Goal: Task Accomplishment & Management: Complete application form

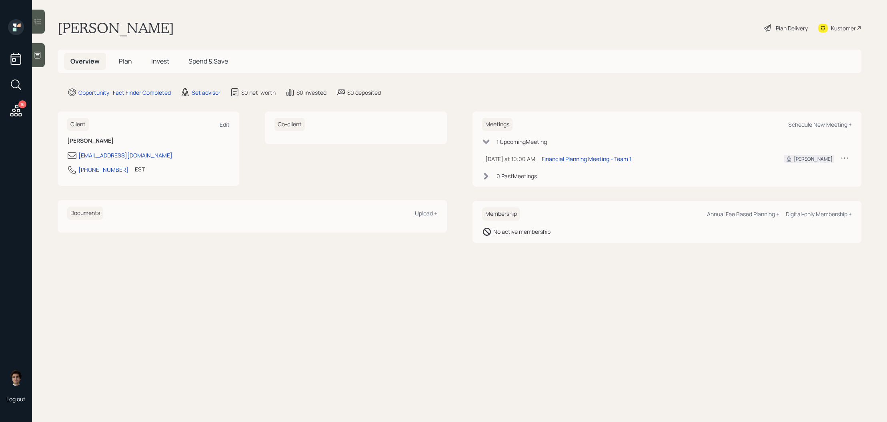
click at [207, 98] on main "Chris Brooks Plan Delivery Kustomer Overview Plan Invest Spend & Save Opportuni…" at bounding box center [459, 211] width 855 height 422
click at [207, 96] on div "Set advisor" at bounding box center [206, 92] width 29 height 8
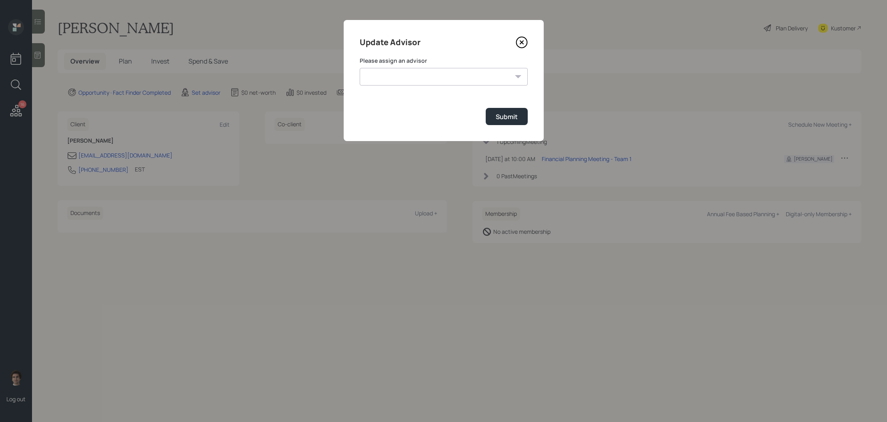
click at [493, 65] on div "Please assign an advisor Jonah Coleman Tyler End James DiStasi Treva Nostdahl E…" at bounding box center [444, 71] width 168 height 29
click at [493, 80] on select "Jonah Coleman Tyler End James DiStasi Treva Nostdahl Eric Schwartz Aleksandra S…" at bounding box center [444, 77] width 168 height 18
select select "59554aeb-d739-4552-90b9-0d27d70b4bf7"
click at [360, 68] on select "Jonah Coleman Tyler End James DiStasi Treva Nostdahl Eric Schwartz Aleksandra S…" at bounding box center [444, 77] width 168 height 18
click at [502, 111] on button "Submit" at bounding box center [507, 116] width 42 height 17
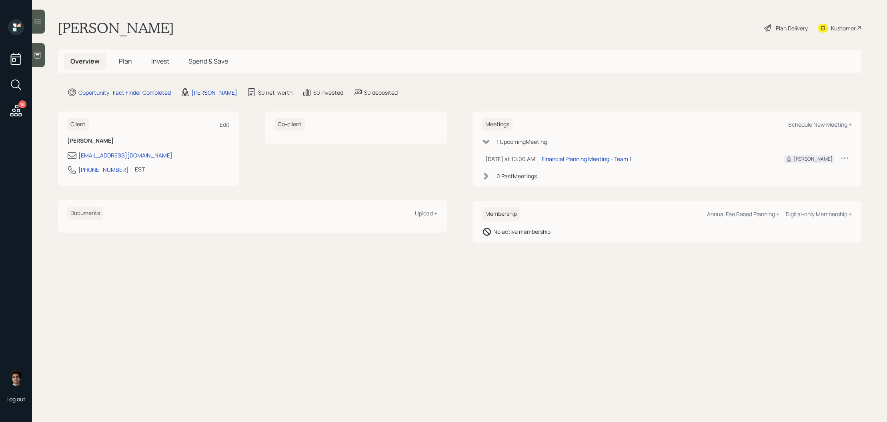
click at [34, 50] on div at bounding box center [38, 55] width 13 height 24
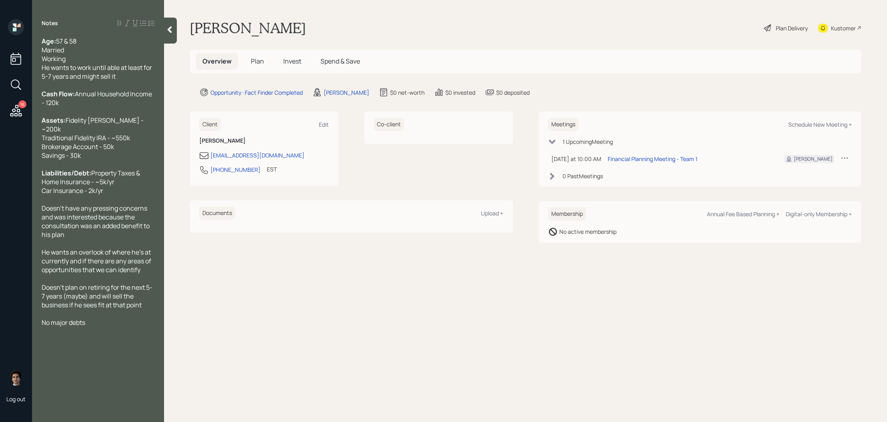
click at [785, 28] on div "Plan Delivery" at bounding box center [792, 28] width 32 height 8
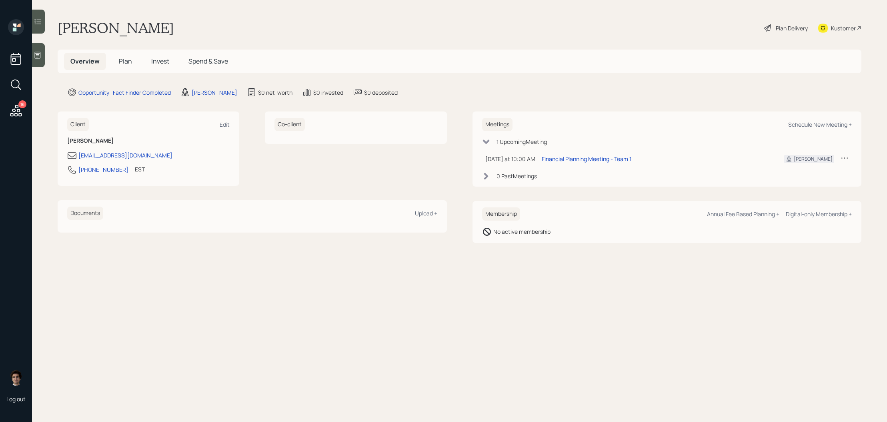
click at [777, 29] on div "Plan Delivery" at bounding box center [792, 28] width 32 height 8
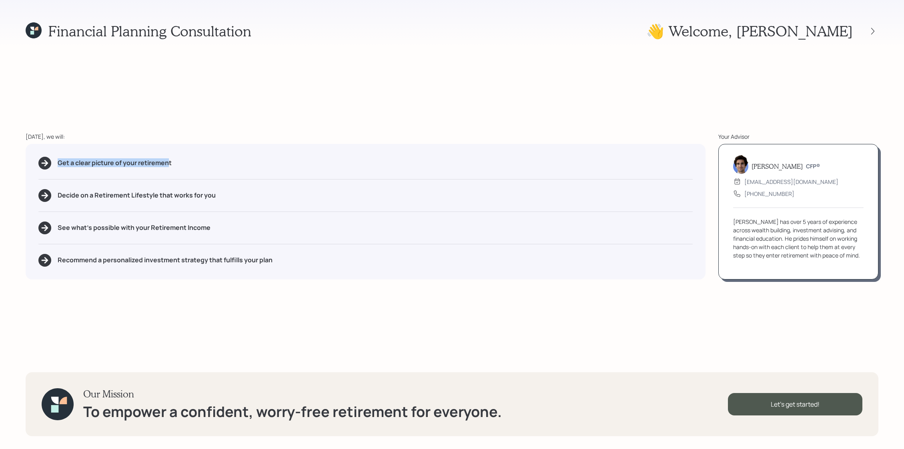
drag, startPoint x: 168, startPoint y: 166, endPoint x: 51, endPoint y: 162, distance: 117.7
click at [51, 162] on div "Get a clear picture of your retirement" at bounding box center [365, 163] width 654 height 13
click at [114, 178] on div "Get a clear picture of your retirement Decide on a Retirement Lifestyle that wo…" at bounding box center [366, 212] width 680 height 136
drag, startPoint x: 301, startPoint y: 264, endPoint x: 60, endPoint y: 239, distance: 242.1
click at [60, 239] on div "Get a clear picture of your retirement Decide on a Retirement Lifestyle that wo…" at bounding box center [366, 212] width 680 height 136
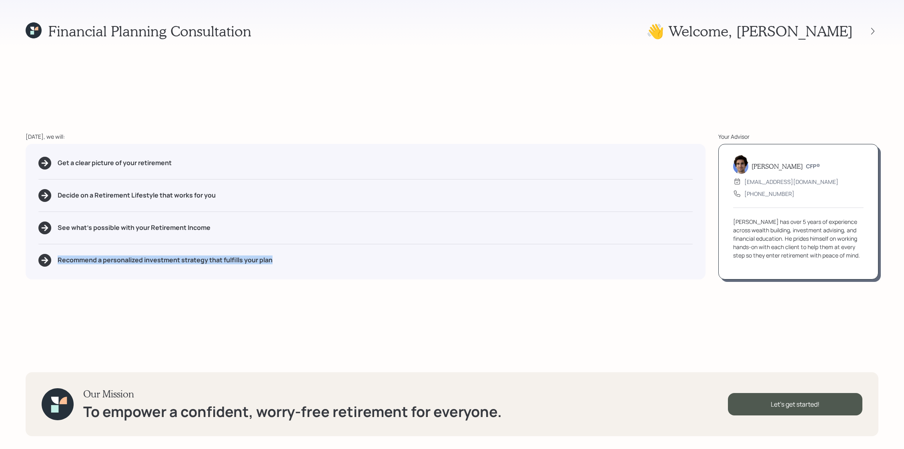
click at [397, 300] on div "Financial Planning Consultation 👋 Welcome , Chris Today, we will: Get a clear p…" at bounding box center [452, 224] width 904 height 449
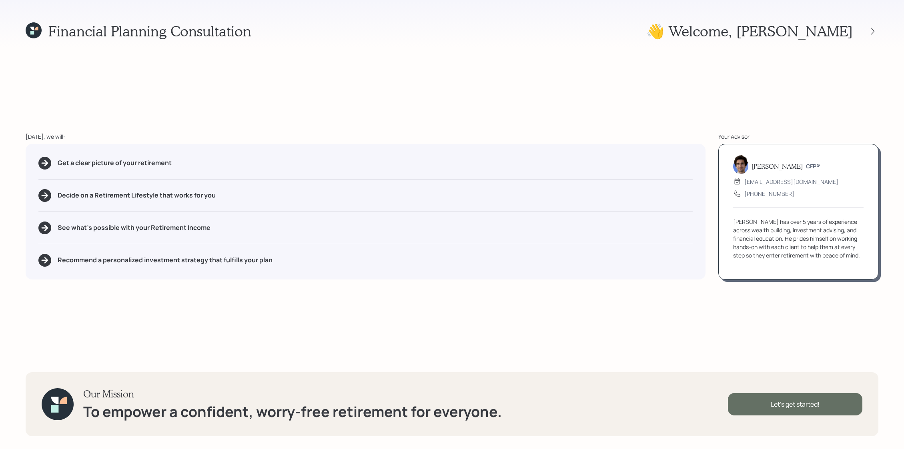
click at [772, 399] on div "Let's get started!" at bounding box center [795, 404] width 134 height 22
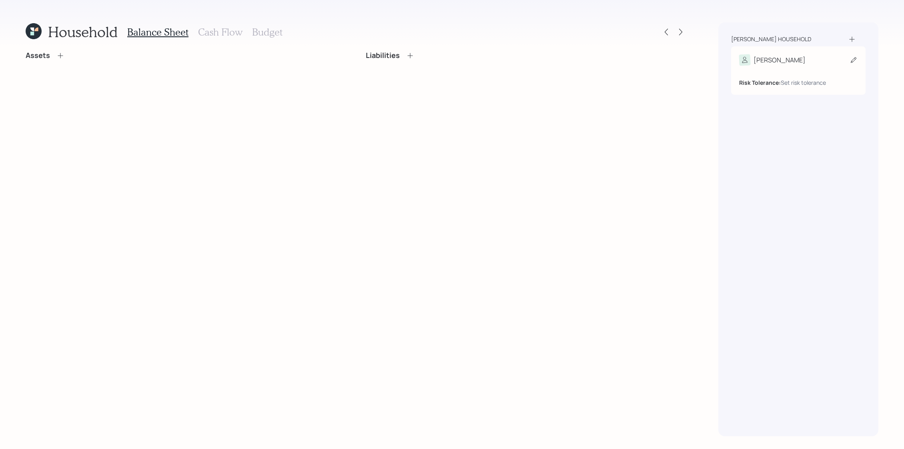
click at [777, 60] on div "[PERSON_NAME]" at bounding box center [798, 59] width 118 height 11
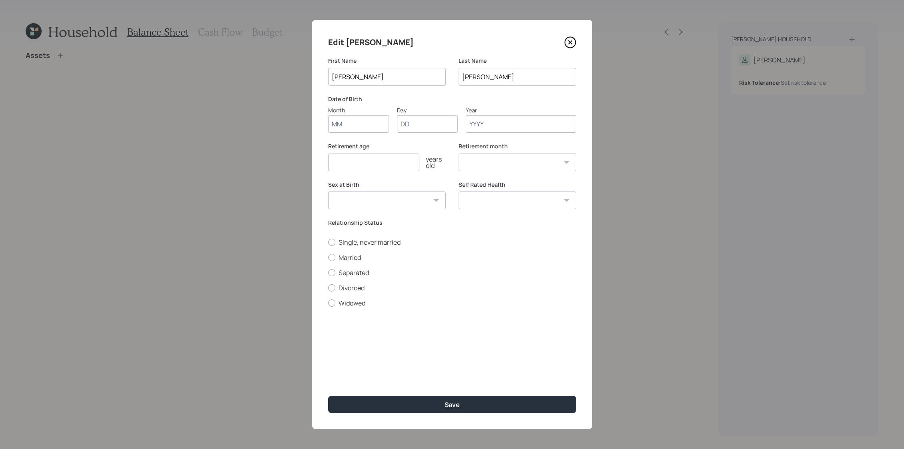
click at [374, 126] on input "Month" at bounding box center [358, 124] width 61 height 18
type input "03"
type input "27"
type input "1968"
select select "3"
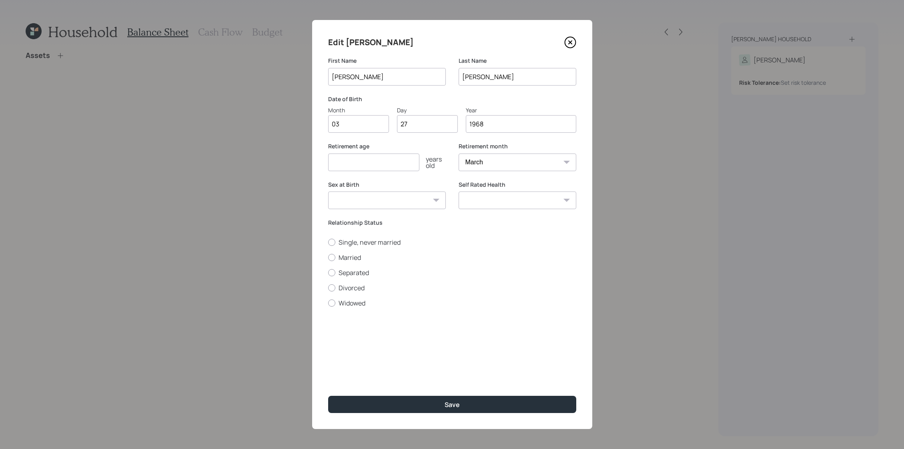
type input "1968"
click at [412, 165] on input "number" at bounding box center [373, 163] width 91 height 18
click at [393, 173] on div "Retirement age years old Retirement age is required" at bounding box center [387, 166] width 118 height 49
click at [394, 162] on input "number" at bounding box center [373, 163] width 91 height 18
type input "65"
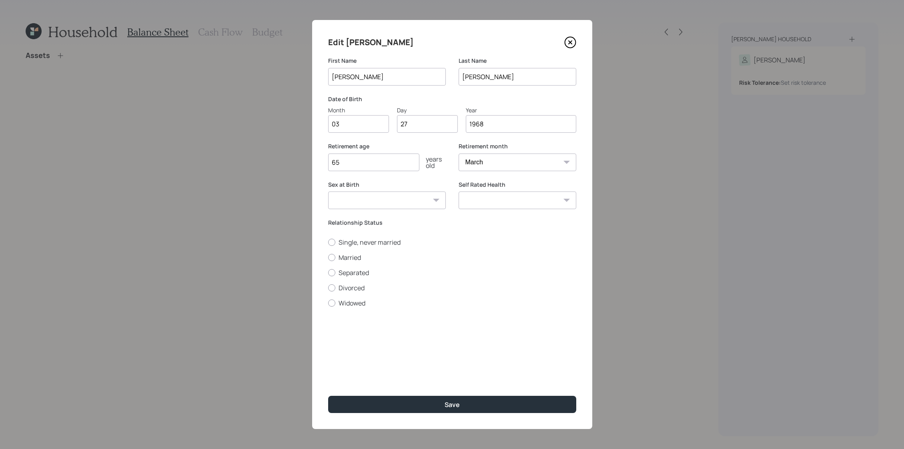
click at [394, 197] on select "Male Female Other / Prefer not to say" at bounding box center [387, 201] width 118 height 18
select select "male"
click at [328, 192] on select "Male Female Other / Prefer not to say" at bounding box center [387, 201] width 118 height 18
click at [488, 206] on select "Excellent Very Good Good Fair Poor" at bounding box center [517, 201] width 118 height 18
select select "very_good"
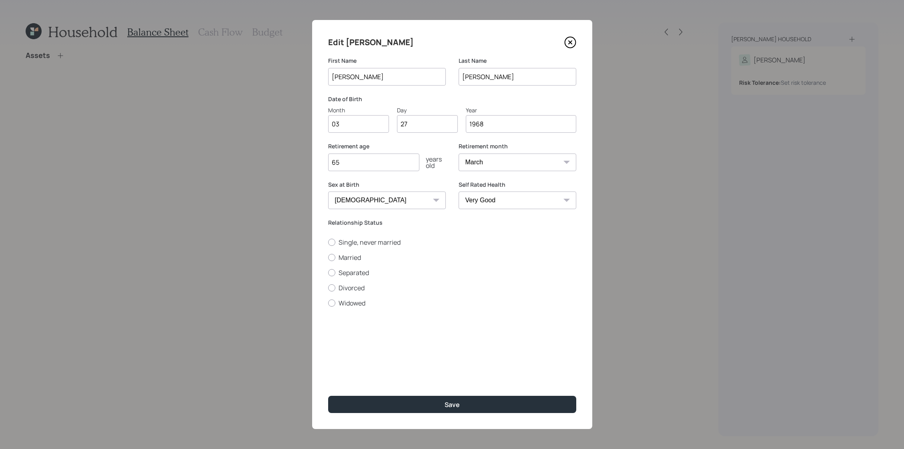
click at [458, 192] on select "Excellent Very Good Good Fair Poor" at bounding box center [517, 201] width 118 height 18
click at [342, 258] on label "Married" at bounding box center [452, 257] width 248 height 9
click at [328, 258] on input "Married" at bounding box center [328, 257] width 0 height 0
radio input "true"
click at [532, 402] on button "Save" at bounding box center [452, 404] width 248 height 17
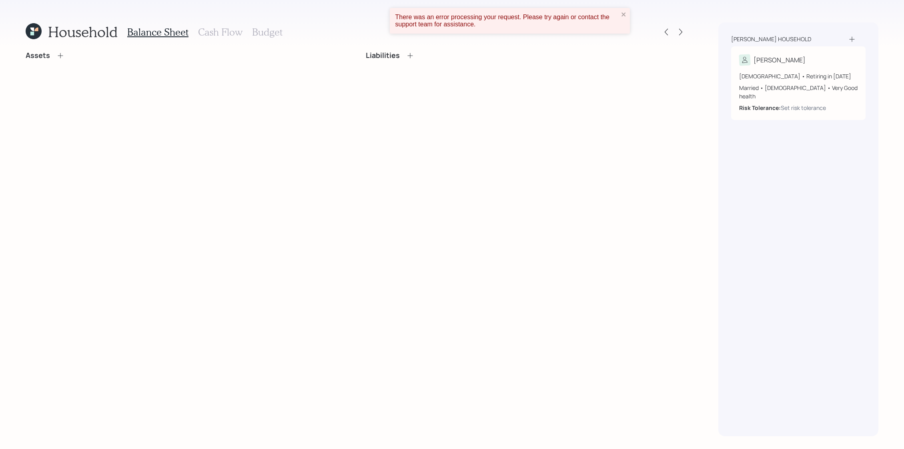
click at [852, 38] on icon at bounding box center [852, 39] width 8 height 8
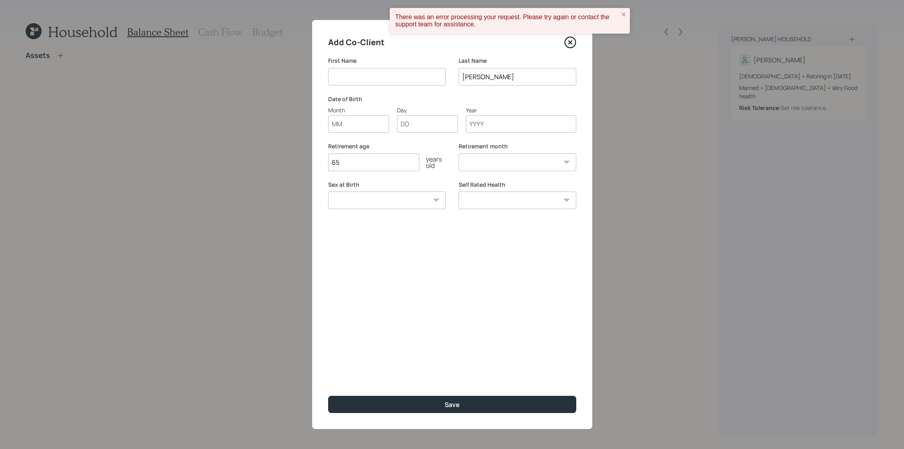
click at [627, 15] on div "There was an error processing your request. Please try again or contact the sup…" at bounding box center [510, 21] width 240 height 26
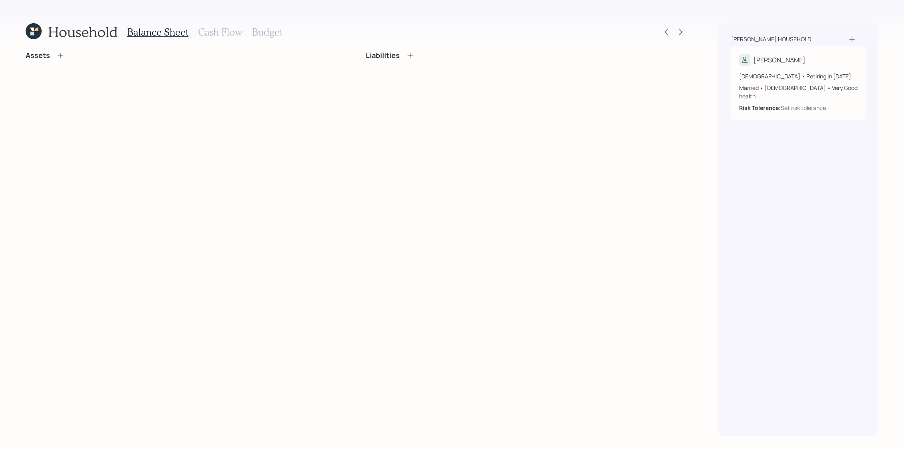
click at [856, 39] on div "Brooks household" at bounding box center [798, 39] width 134 height 8
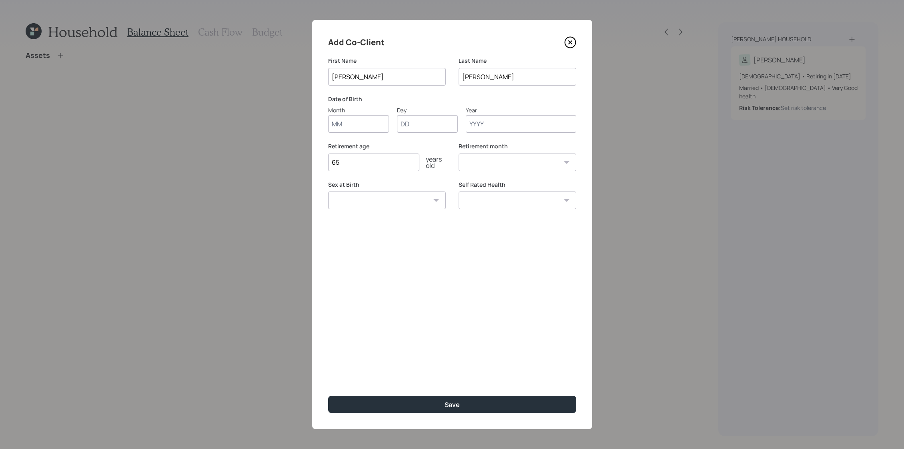
type input "[PERSON_NAME]"
click at [370, 120] on input "Month" at bounding box center [358, 124] width 61 height 18
type input "03"
type input "29"
type input "1967"
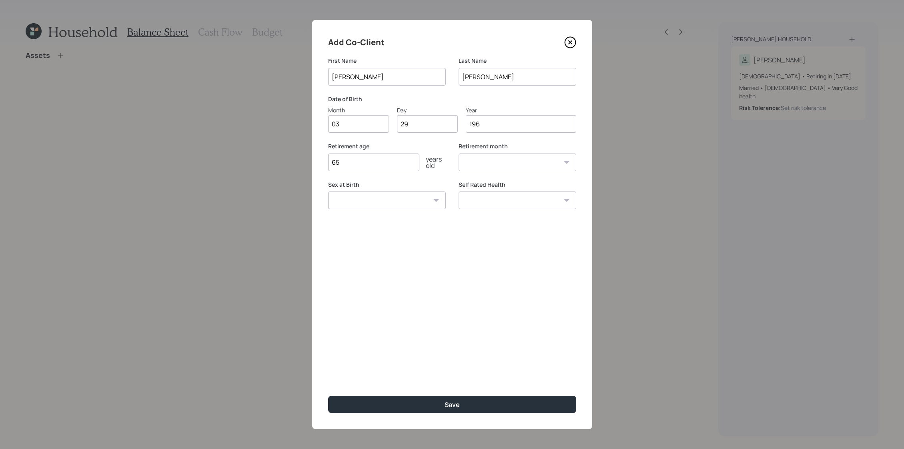
select select "3"
type input "1967"
click at [380, 163] on input "65" at bounding box center [373, 163] width 91 height 18
click at [395, 189] on div "Sex at Birth Male Female Other / Prefer not to say" at bounding box center [387, 195] width 118 height 29
click at [396, 200] on select "Male Female Other / Prefer not to say" at bounding box center [387, 201] width 118 height 18
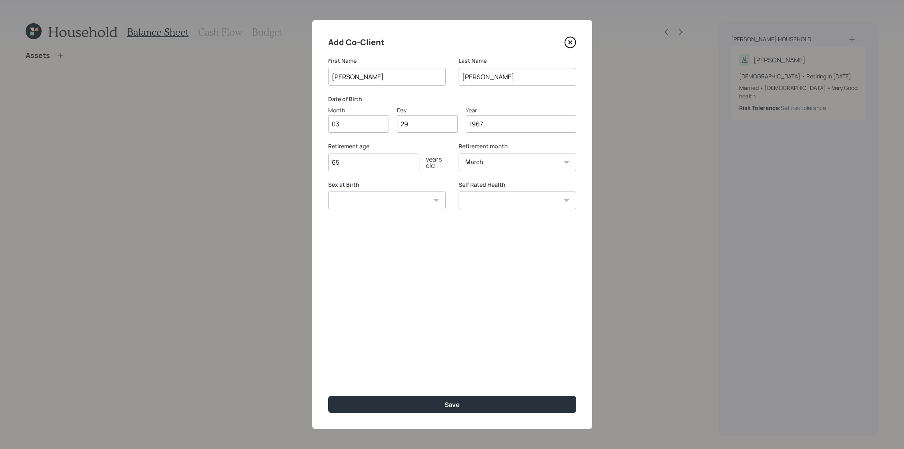
select select "female"
click at [328, 192] on select "Male Female Other / Prefer not to say" at bounding box center [387, 201] width 118 height 18
click at [369, 164] on input "65" at bounding box center [373, 163] width 91 height 18
click at [540, 201] on select "Excellent Very Good Good Fair Poor" at bounding box center [517, 201] width 118 height 18
select select "very_good"
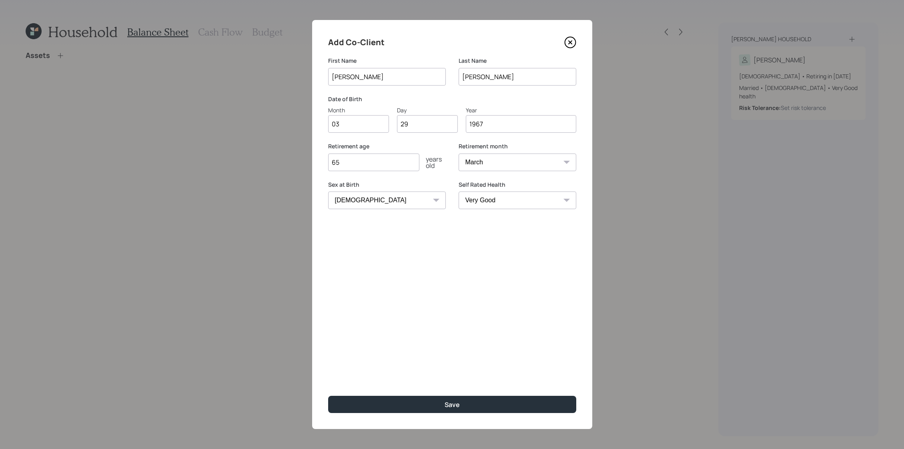
click at [458, 192] on select "Excellent Very Good Good Fair Poor" at bounding box center [517, 201] width 118 height 18
click at [469, 405] on button "Save" at bounding box center [452, 404] width 248 height 17
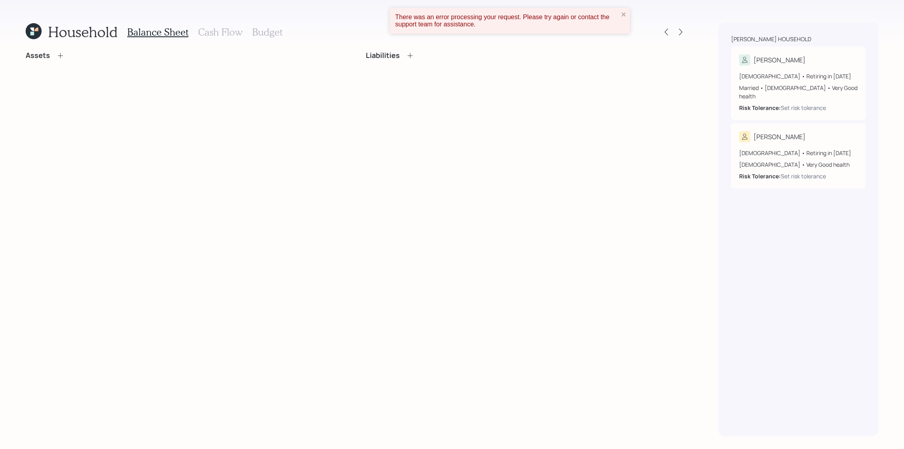
click at [628, 11] on div "There was an error processing your request. Please try again or contact the sup…" at bounding box center [510, 21] width 240 height 26
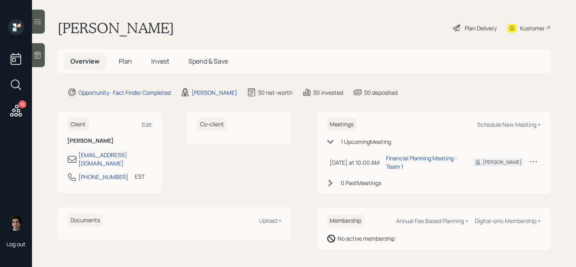
click at [41, 50] on div at bounding box center [38, 55] width 13 height 24
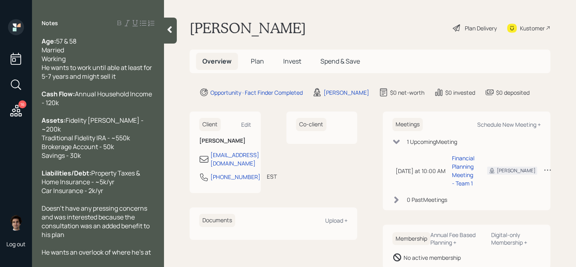
scroll to position [78, 0]
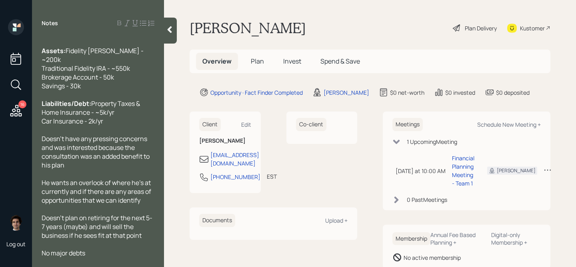
click at [169, 34] on div at bounding box center [170, 31] width 13 height 26
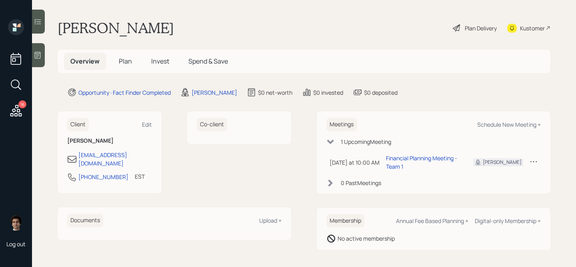
click at [45, 64] on main "Chris Brooks Plan Delivery Kustomer Overview Plan Invest Spend & Save Opportuni…" at bounding box center [304, 133] width 544 height 267
click at [40, 60] on div at bounding box center [38, 55] width 13 height 24
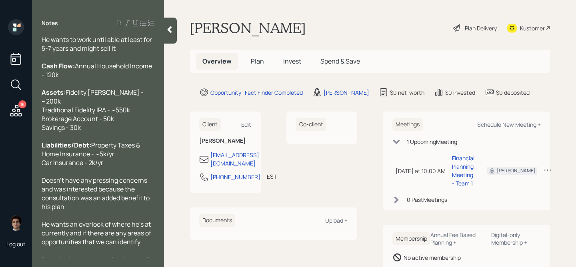
scroll to position [0, 0]
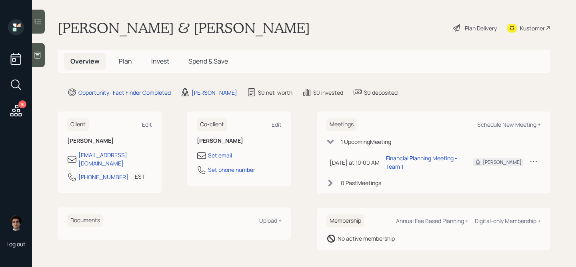
click at [43, 57] on div at bounding box center [38, 55] width 13 height 24
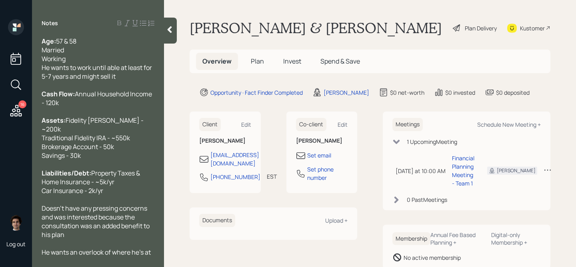
scroll to position [78, 0]
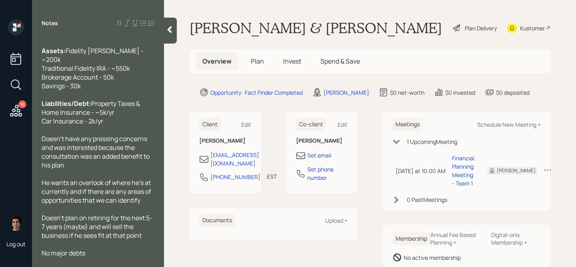
click at [267, 66] on h5 "Plan" at bounding box center [257, 61] width 26 height 17
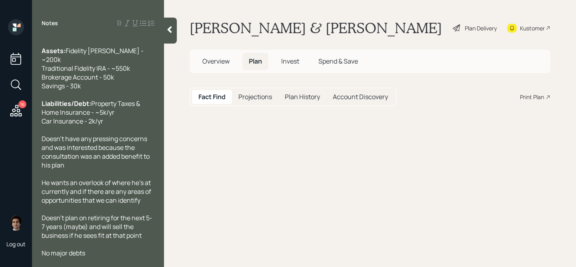
click at [263, 66] on h5 "Plan" at bounding box center [255, 61] width 26 height 17
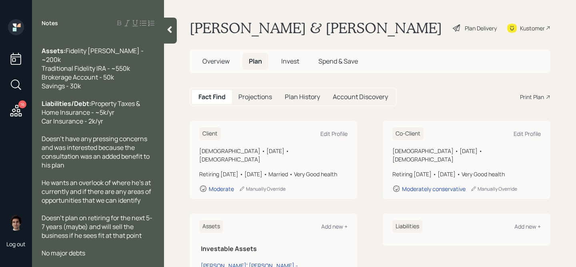
click at [544, 98] on div "Print Plan" at bounding box center [535, 97] width 30 height 8
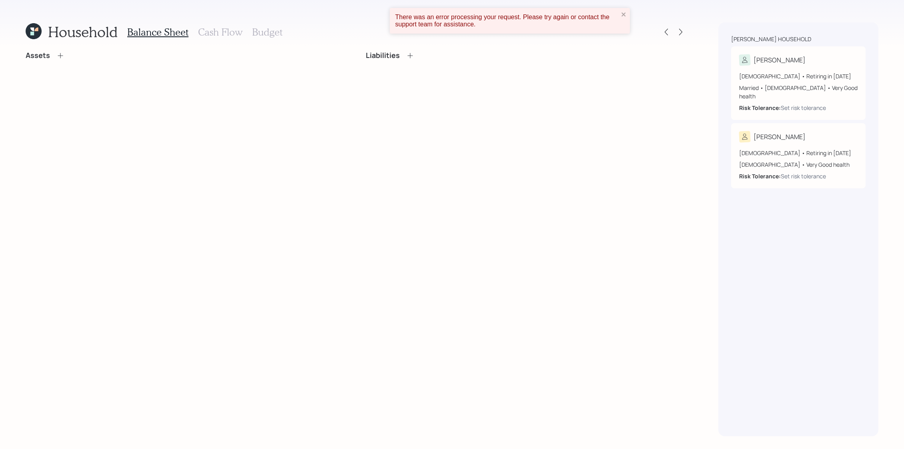
click at [626, 19] on div "There was an error processing your request. Please try again or contact the sup…" at bounding box center [510, 21] width 240 height 26
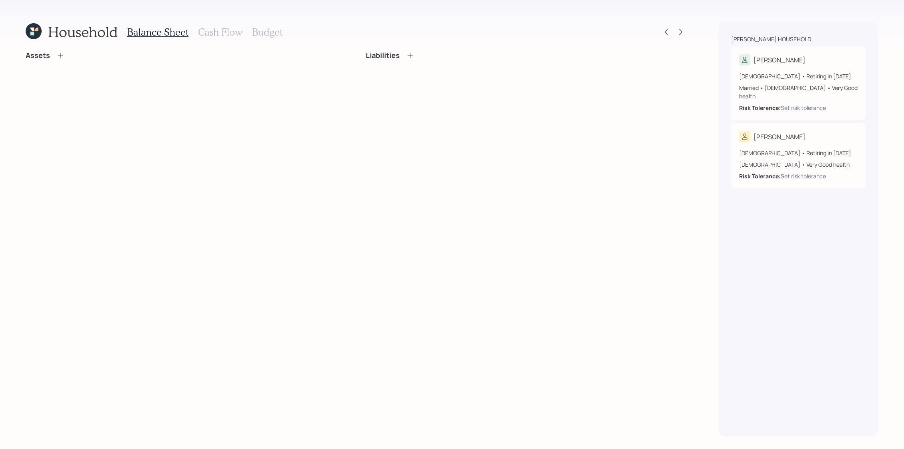
click at [62, 64] on div "Assets" at bounding box center [186, 58] width 321 height 15
click at [58, 53] on icon at bounding box center [60, 56] width 8 height 8
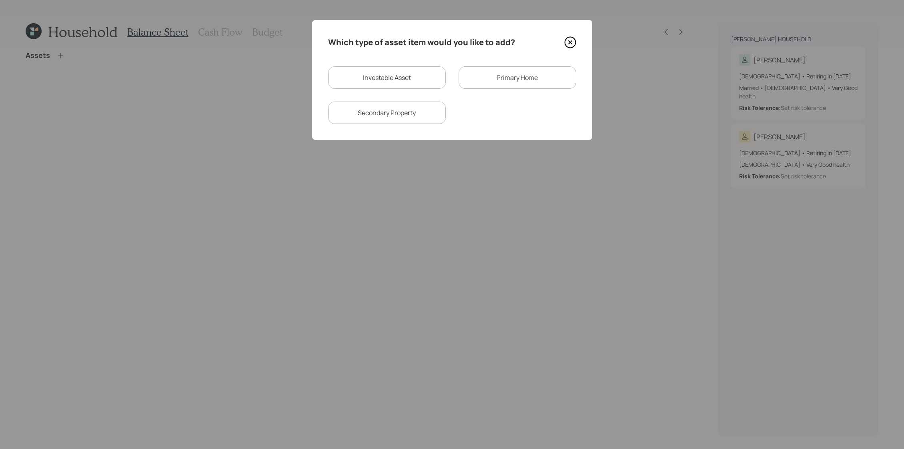
click at [419, 69] on div "Investable Asset" at bounding box center [387, 77] width 118 height 22
select select "taxable"
select select "balanced"
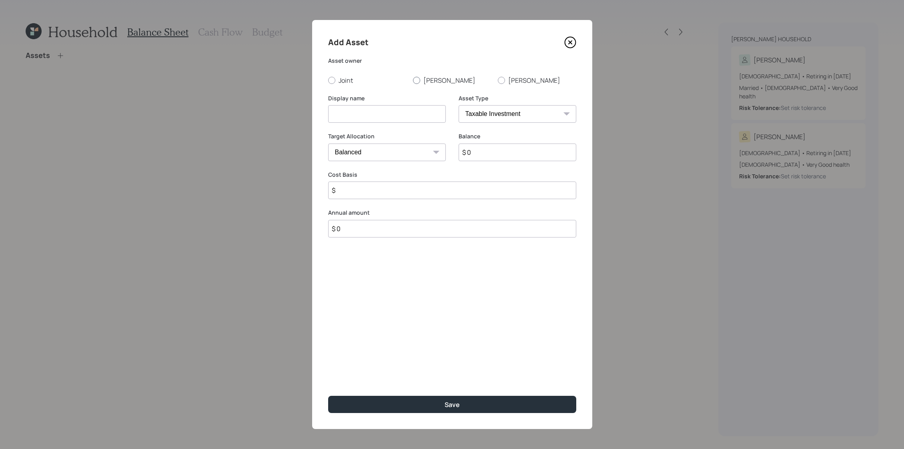
click at [417, 79] on div at bounding box center [416, 80] width 7 height 7
click at [413, 80] on input "Chris" at bounding box center [412, 80] width 0 height 0
radio input "true"
click at [508, 117] on select "SEP IRA IRA Roth IRA 401(k) Roth 401(k) 403(b) Roth 403(b) 457(b) Roth 457(b) H…" at bounding box center [517, 114] width 118 height 18
select select "roth_ira"
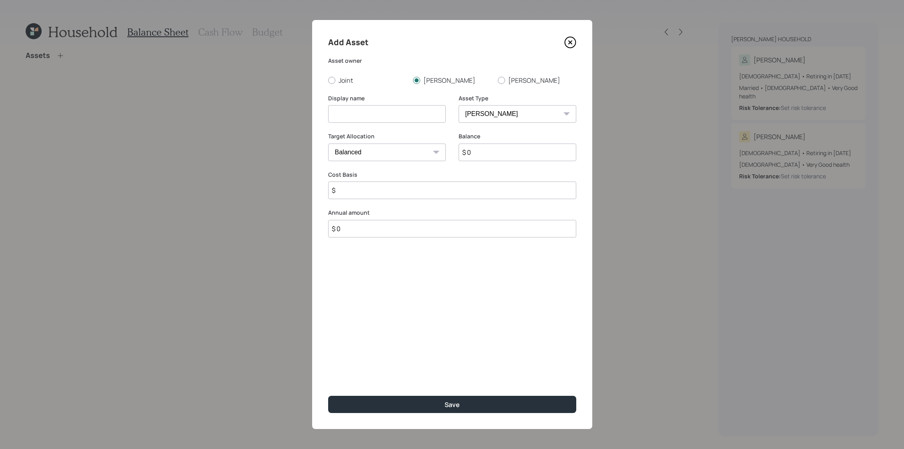
click at [458, 105] on select "SEP IRA IRA Roth IRA 401(k) Roth 401(k) 403(b) Roth 403(b) 457(b) Roth 457(b) H…" at bounding box center [517, 114] width 118 height 18
type input "$"
click at [402, 124] on div "Display name" at bounding box center [387, 113] width 118 height 38
click at [405, 119] on input at bounding box center [387, 114] width 118 height 18
type input "Chris' Roth IRA - Fidelity"
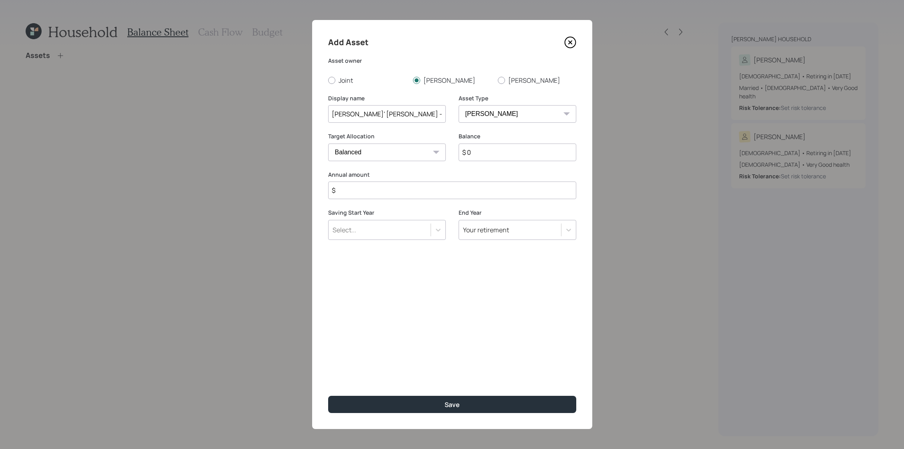
click at [487, 143] on div "Balance $ 0" at bounding box center [517, 146] width 118 height 29
click at [487, 148] on input "$ 0" at bounding box center [517, 153] width 118 height 18
type input "$ 200,000"
click at [454, 179] on div "Annual amount $" at bounding box center [452, 185] width 248 height 29
click at [445, 198] on input "$" at bounding box center [452, 191] width 248 height 18
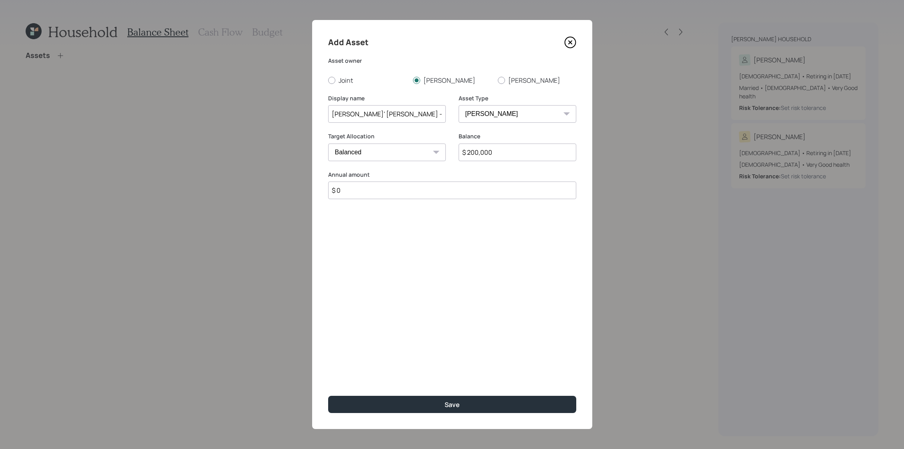
type input "$ 0"
click at [328, 396] on button "Save" at bounding box center [452, 404] width 248 height 17
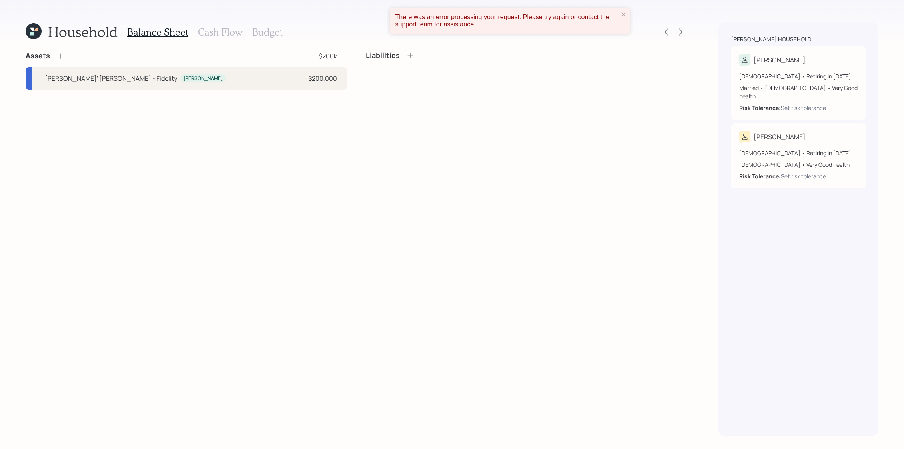
click at [612, 14] on div "There was an error processing your request. Please try again or contact the sup…" at bounding box center [506, 21] width 223 height 14
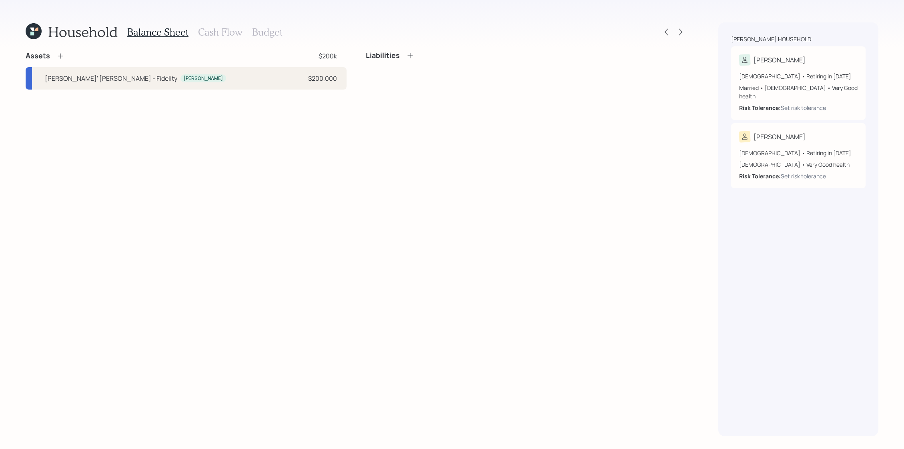
click at [59, 55] on icon at bounding box center [60, 56] width 8 height 8
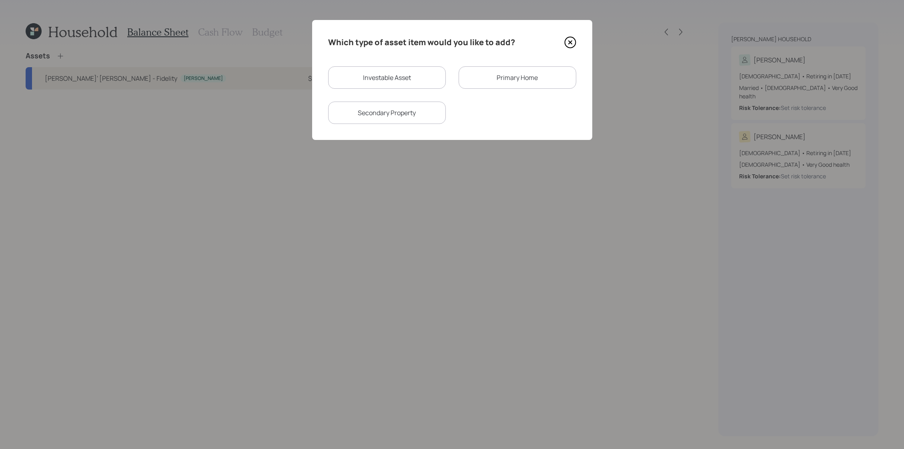
click at [409, 76] on div "Investable Asset" at bounding box center [387, 77] width 118 height 22
select select "taxable"
select select "balanced"
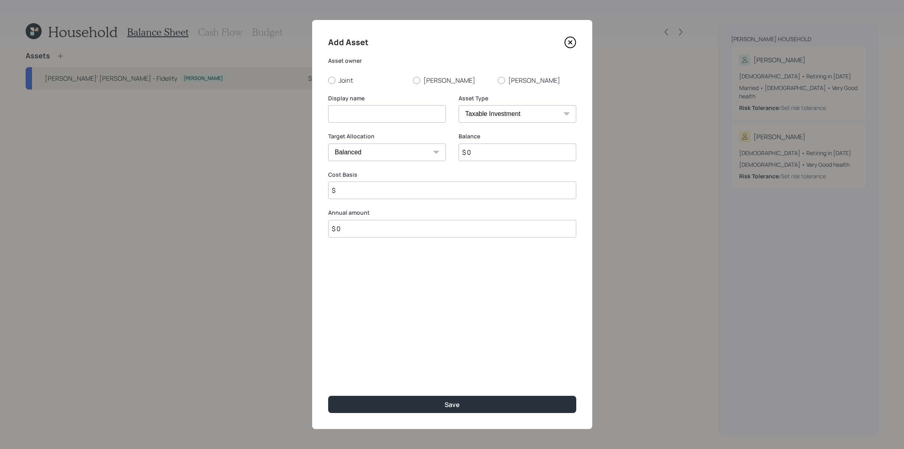
click at [483, 117] on select "SEP IRA IRA Roth IRA 401(k) Roth 401(k) 403(b) Roth 403(b) 457(b) Roth 457(b) H…" at bounding box center [517, 114] width 118 height 18
select select "ira"
click at [458, 105] on select "SEP IRA IRA Roth IRA 401(k) Roth 401(k) 403(b) Roth 403(b) 457(b) Roth 457(b) H…" at bounding box center [517, 114] width 118 height 18
type input "$"
click at [432, 78] on label "[PERSON_NAME]" at bounding box center [452, 80] width 78 height 9
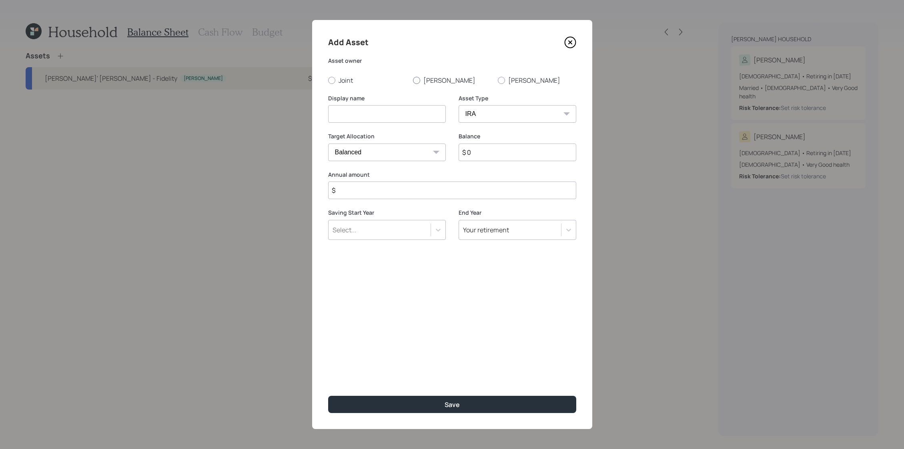
click at [413, 80] on input "[PERSON_NAME]" at bounding box center [412, 80] width 0 height 0
radio input "true"
click at [389, 118] on input at bounding box center [387, 114] width 118 height 18
type input "[PERSON_NAME]' Traditional IRA - Fidelity"
click at [480, 148] on input "$ 0" at bounding box center [517, 153] width 118 height 18
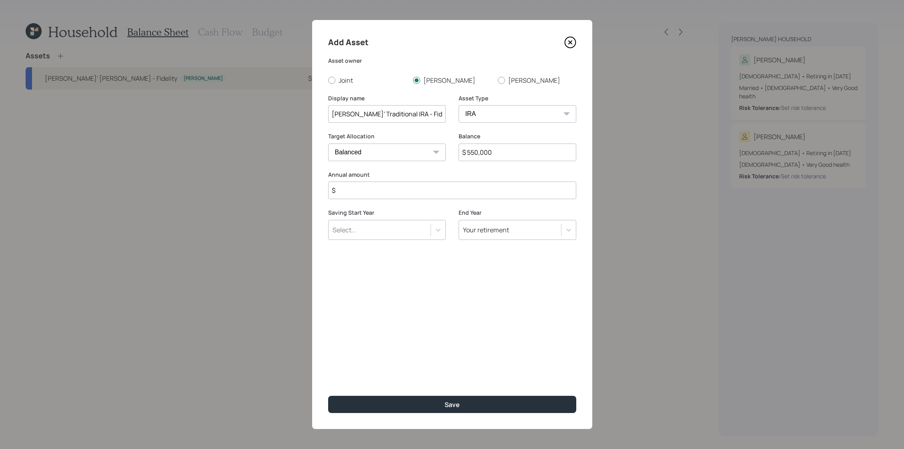
type input "$ 550,000"
click at [378, 182] on input "$" at bounding box center [452, 191] width 248 height 18
click at [378, 185] on input "$" at bounding box center [452, 191] width 248 height 18
type input "$ 6,000"
click at [355, 245] on div "Saving Start Year Select..." at bounding box center [387, 229] width 118 height 41
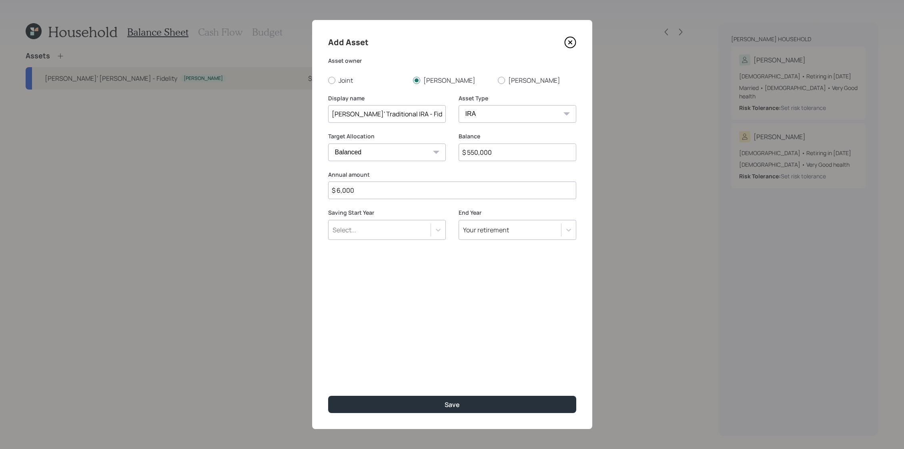
click at [355, 244] on div "Saving Start Year Select..." at bounding box center [387, 229] width 118 height 41
click at [361, 240] on div "Saving Start Year Select..." at bounding box center [387, 229] width 118 height 41
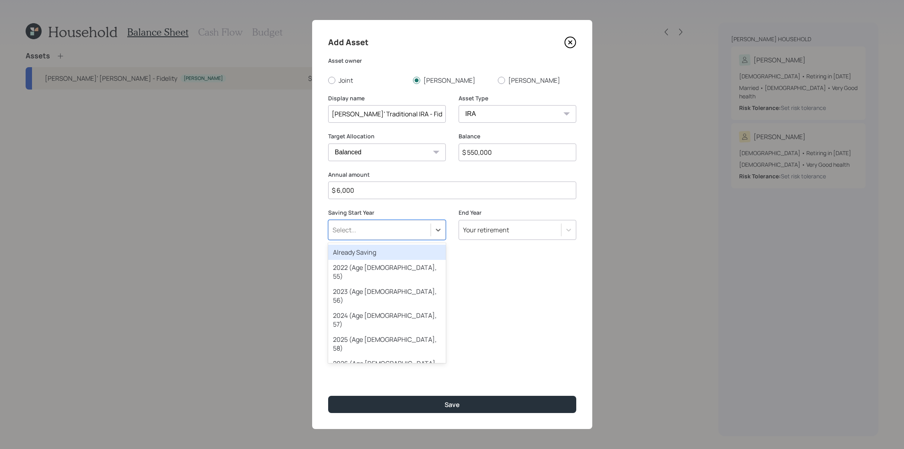
click at [366, 234] on div "Select..." at bounding box center [379, 230] width 102 height 14
click at [372, 250] on div "Already Saving" at bounding box center [387, 252] width 118 height 15
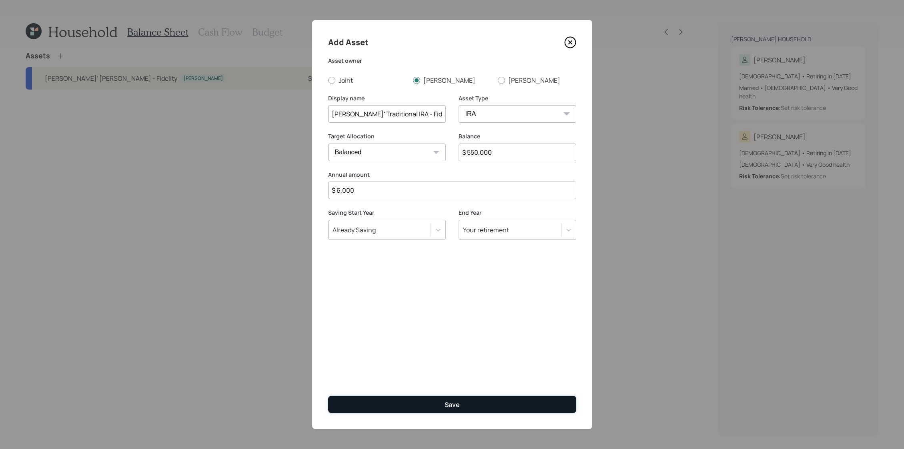
click at [465, 410] on button "Save" at bounding box center [452, 404] width 248 height 17
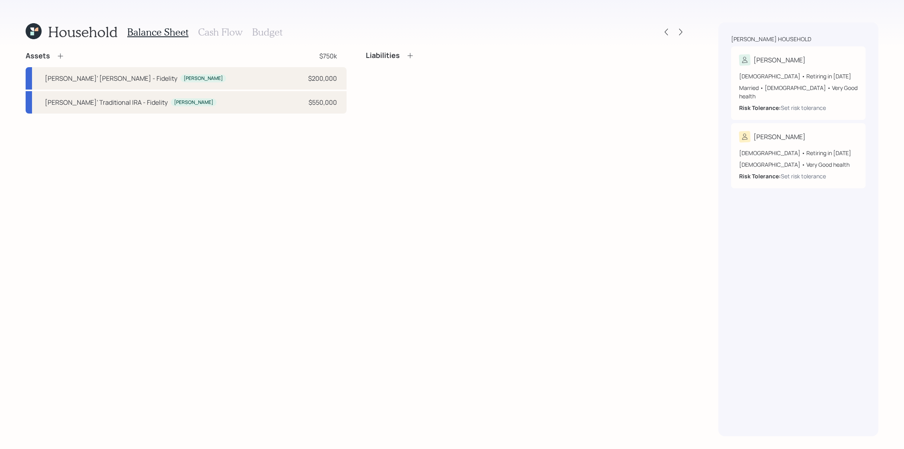
click at [62, 53] on icon at bounding box center [60, 56] width 8 height 8
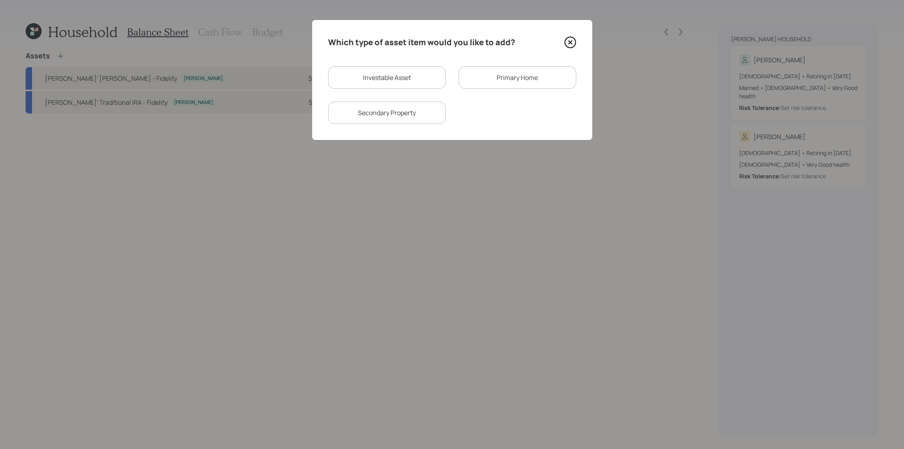
click at [392, 83] on div "Investable Asset" at bounding box center [387, 77] width 118 height 22
select select "taxable"
select select "balanced"
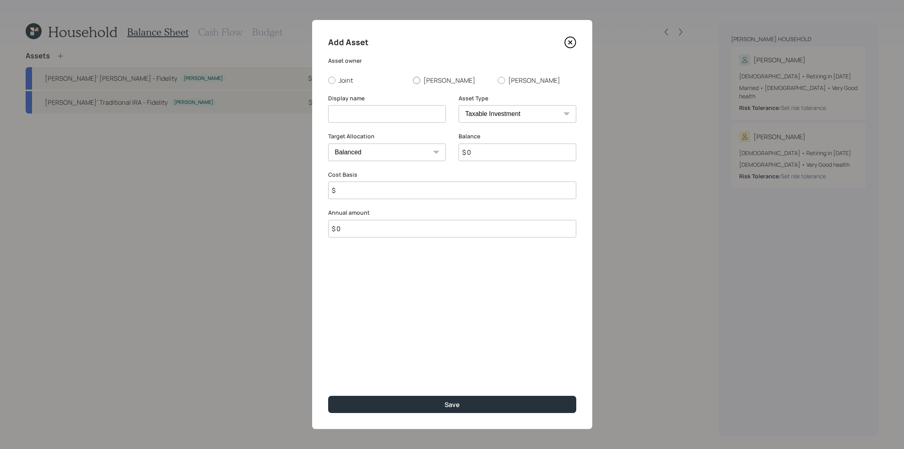
click at [431, 77] on label "[PERSON_NAME]" at bounding box center [452, 80] width 78 height 9
click at [413, 80] on input "[PERSON_NAME]" at bounding box center [412, 80] width 0 height 0
radio input "true"
click at [400, 136] on label "Target Allocation" at bounding box center [387, 136] width 118 height 8
click at [408, 108] on input at bounding box center [387, 114] width 118 height 18
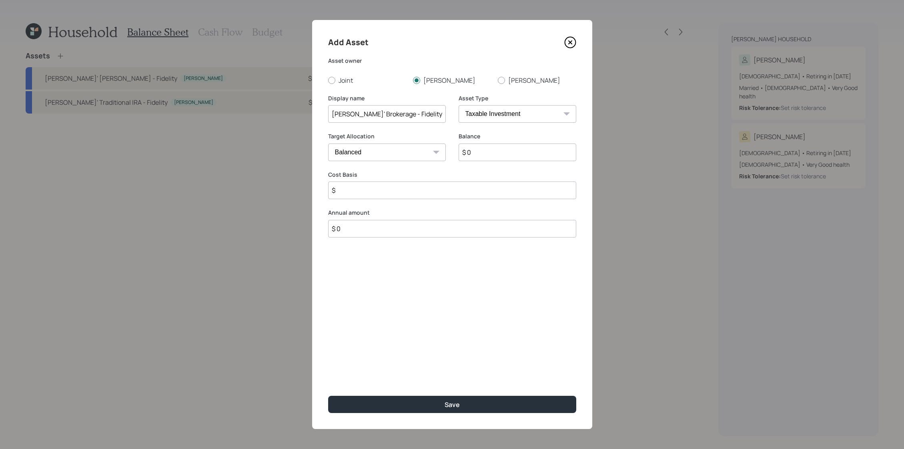
type input "[PERSON_NAME]' Brokerage - Fidelity"
click at [543, 150] on input "$ 0" at bounding box center [517, 153] width 118 height 18
type input "$ 50,000"
type input "$ 30,000"
click at [328, 396] on button "Save" at bounding box center [452, 404] width 248 height 17
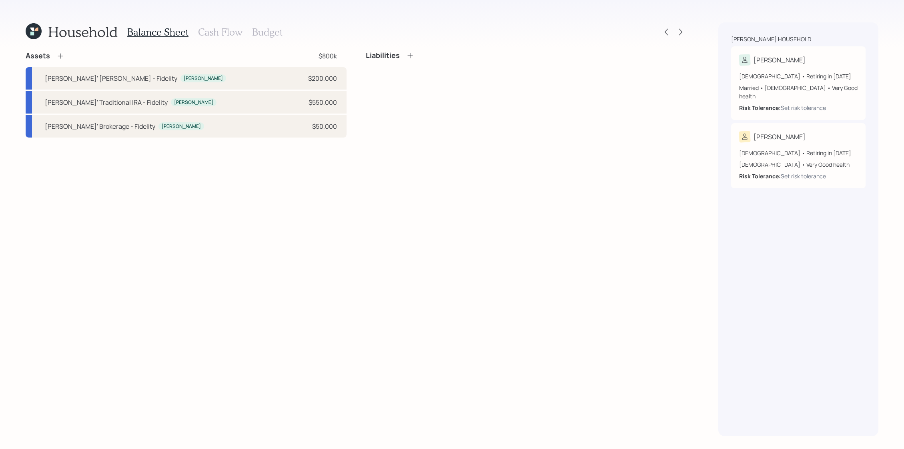
click at [56, 52] on icon at bounding box center [60, 56] width 8 height 8
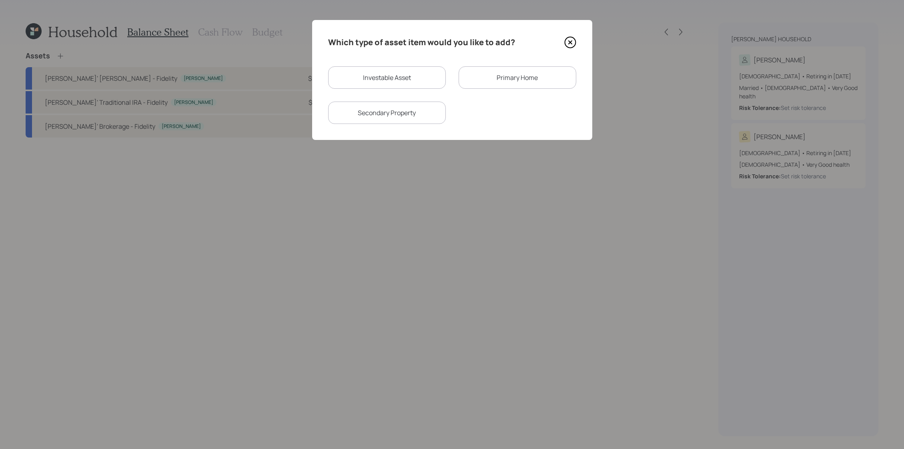
click at [357, 78] on div "Investable Asset" at bounding box center [387, 77] width 118 height 22
select select "taxable"
select select "balanced"
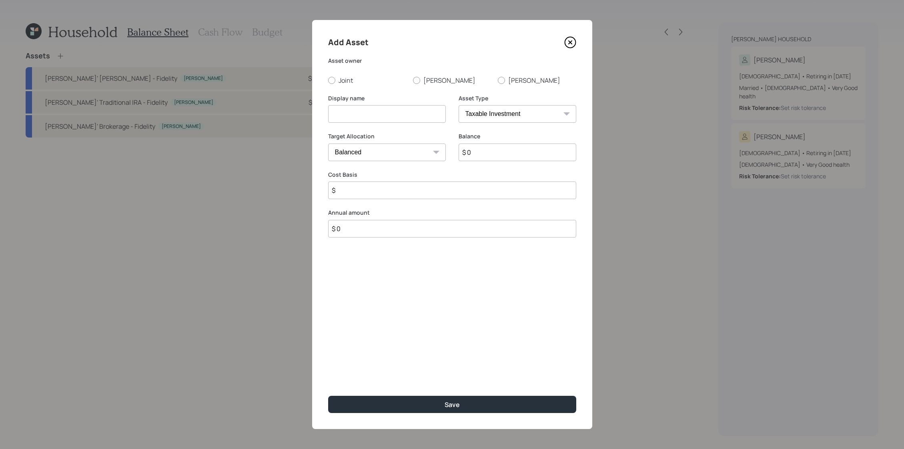
click at [339, 85] on div "Add Asset Asset owner Joint Chris Amy Display name Asset Type SEP IRA IRA Roth …" at bounding box center [452, 224] width 280 height 409
click at [346, 80] on label "Joint" at bounding box center [367, 80] width 78 height 9
click at [328, 80] on input "Joint" at bounding box center [328, 80] width 0 height 0
radio input "true"
click at [561, 121] on select "SEP IRA IRA Roth IRA 401(k) Roth 401(k) 403(b) Roth 403(b) 457(b) Roth 457(b) H…" at bounding box center [517, 114] width 118 height 18
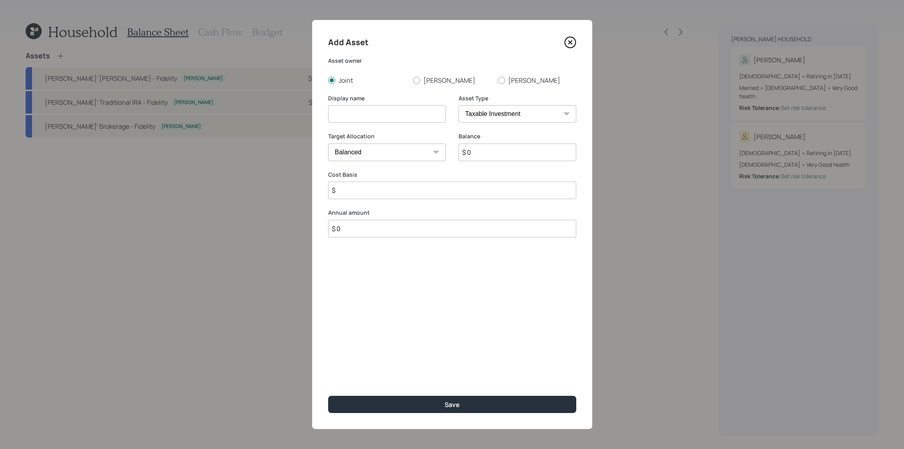
select select "emergency_fund"
click at [458, 105] on select "SEP IRA IRA Roth IRA 401(k) Roth 401(k) 403(b) Roth 403(b) 457(b) Roth 457(b) H…" at bounding box center [517, 114] width 118 height 18
click at [372, 110] on input at bounding box center [387, 114] width 118 height 18
type input "Emergency Savings"
click at [379, 157] on input "$ 0" at bounding box center [452, 153] width 248 height 18
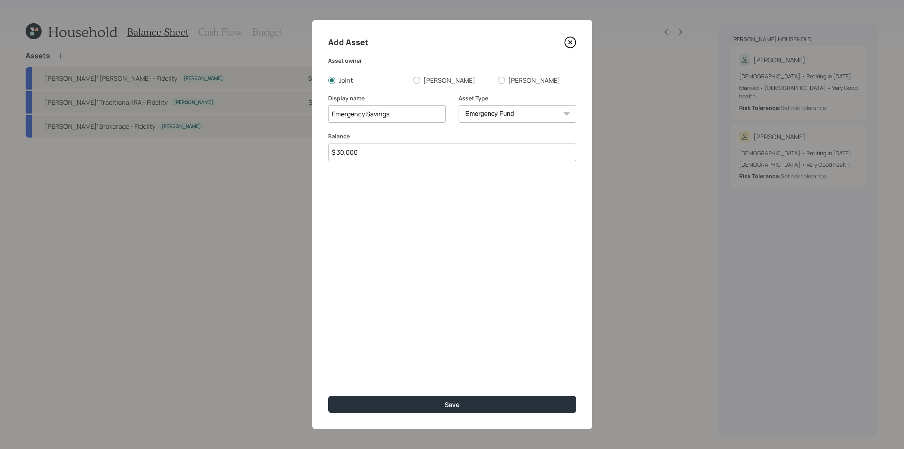
type input "$ 30,000"
click at [328, 396] on button "Save" at bounding box center [452, 404] width 248 height 17
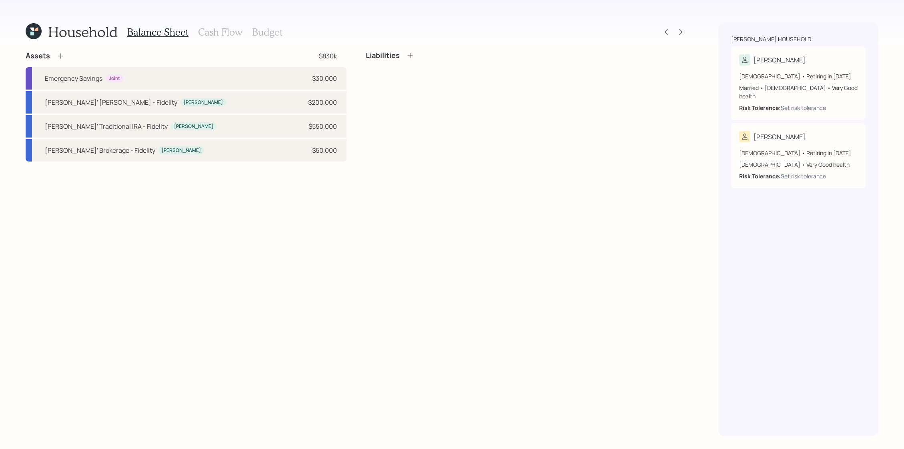
click at [61, 54] on icon at bounding box center [60, 56] width 8 height 8
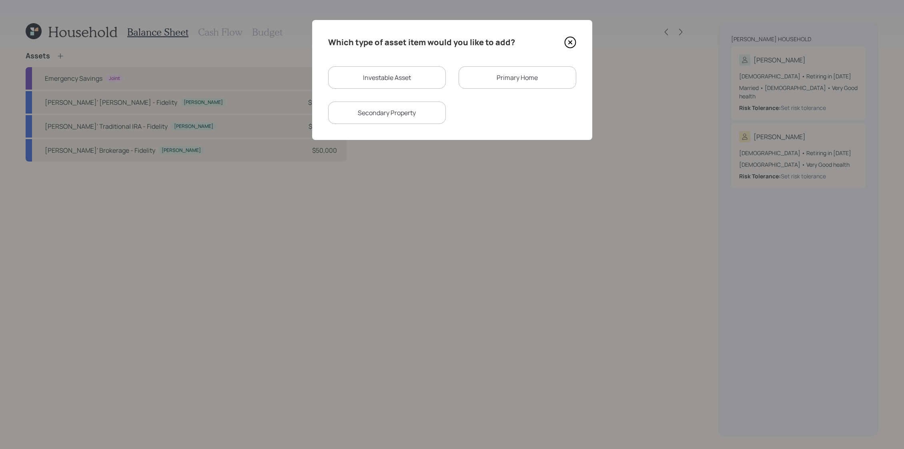
click at [435, 75] on div "Investable Asset" at bounding box center [387, 77] width 118 height 22
select select "taxable"
select select "balanced"
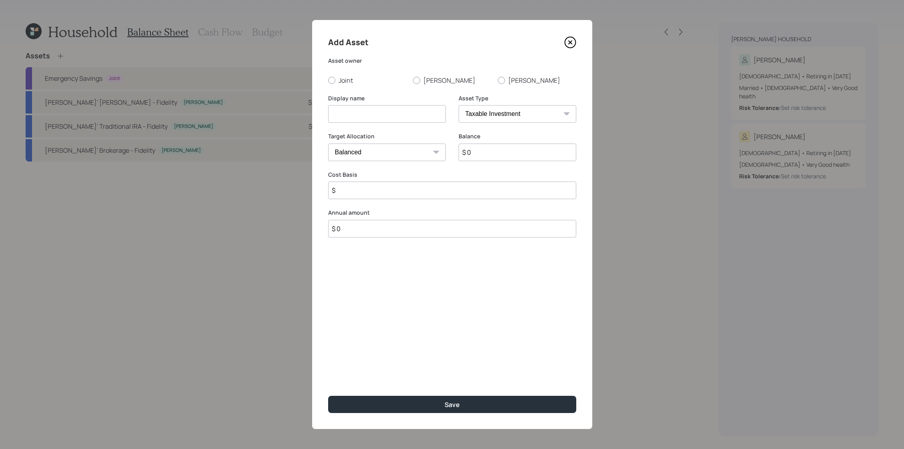
click at [501, 80] on div at bounding box center [501, 80] width 7 height 7
click at [498, 80] on input "[PERSON_NAME]" at bounding box center [497, 80] width 0 height 0
radio input "true"
click at [373, 118] on input at bounding box center [387, 114] width 118 height 18
type input "[PERSON_NAME]'s Current 401k"
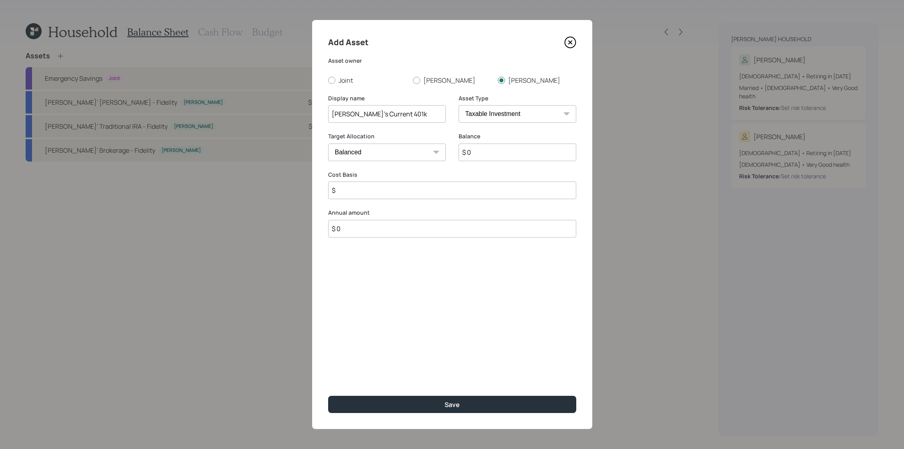
click at [516, 114] on select "SEP IRA IRA Roth IRA 401(k) Roth 401(k) 403(b) Roth 403(b) 457(b) Roth 457(b) H…" at bounding box center [517, 114] width 118 height 18
select select "company_sponsored"
click at [458, 105] on select "SEP IRA IRA Roth IRA 401(k) Roth 401(k) 403(b) Roth 403(b) 457(b) Roth 457(b) H…" at bounding box center [517, 114] width 118 height 18
click at [528, 152] on input "$ 0" at bounding box center [517, 153] width 118 height 18
type input "$ 3,000"
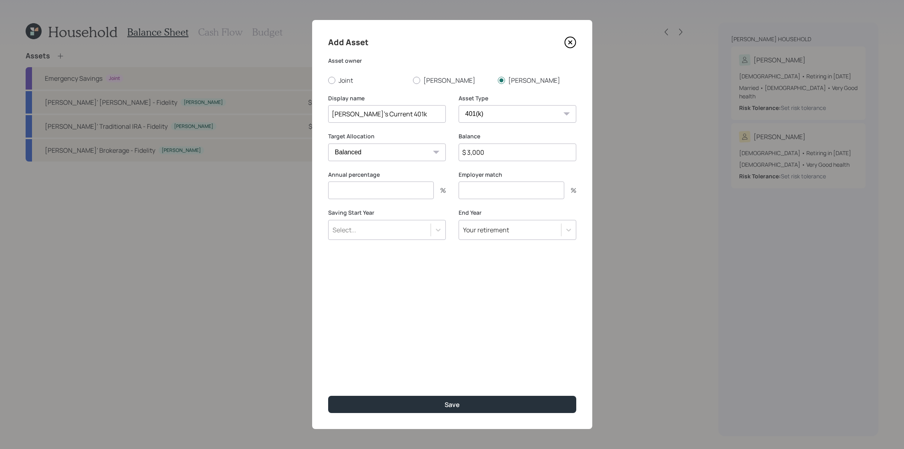
click at [409, 222] on div "Select..." at bounding box center [387, 230] width 118 height 20
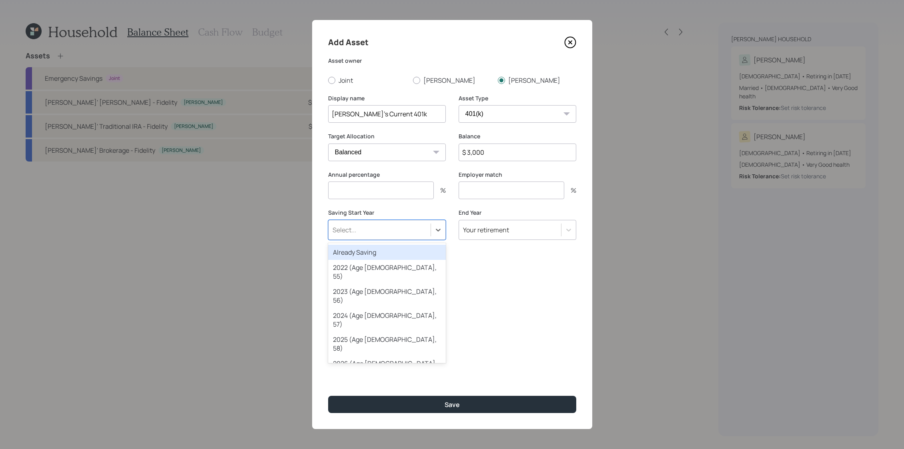
click at [401, 253] on div "Already Saving" at bounding box center [387, 252] width 118 height 15
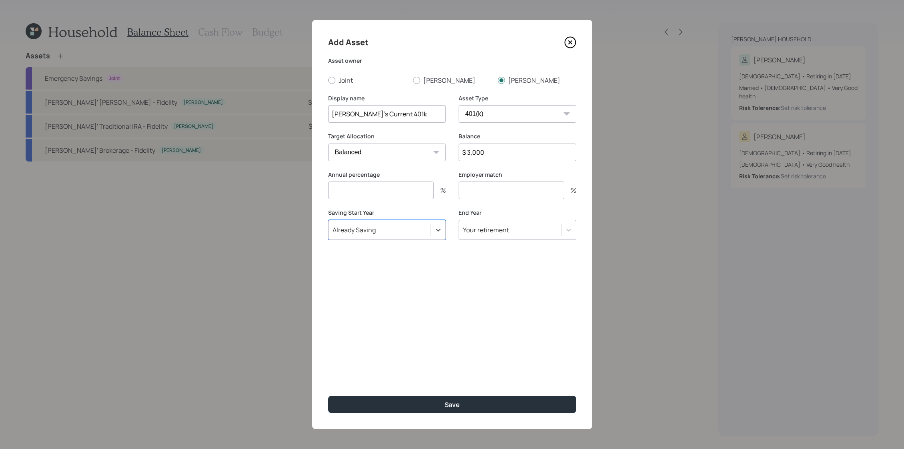
click at [410, 174] on label "Annual percentage" at bounding box center [387, 175] width 118 height 8
click at [410, 197] on input "number" at bounding box center [381, 191] width 106 height 18
type input "3"
click at [530, 194] on input "number" at bounding box center [511, 191] width 106 height 18
type input "3"
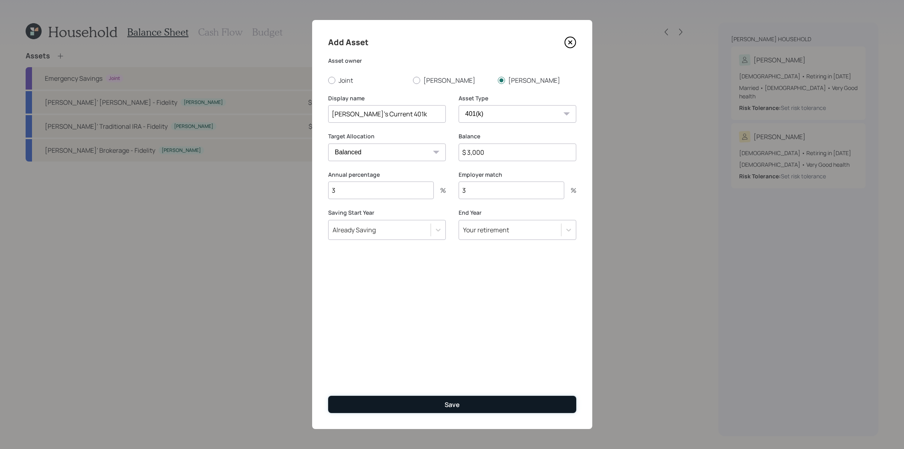
click at [519, 398] on button "Save" at bounding box center [452, 404] width 248 height 17
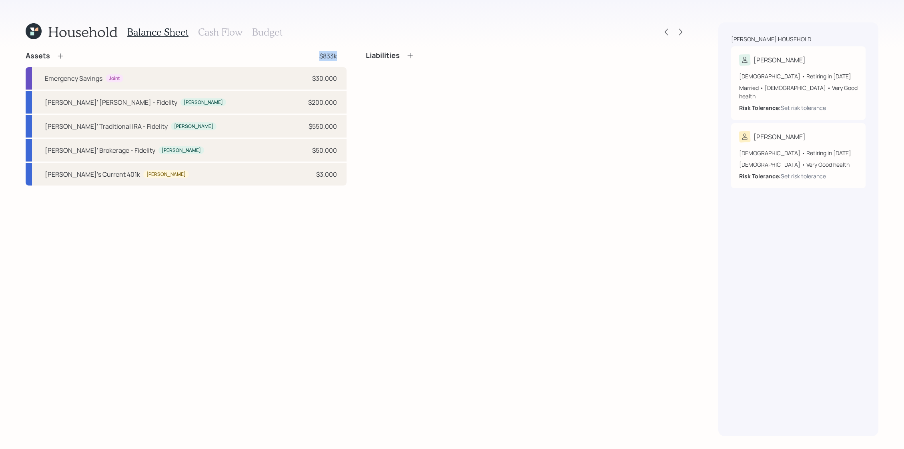
drag, startPoint x: 339, startPoint y: 58, endPoint x: 298, endPoint y: 58, distance: 40.4
click at [298, 58] on div "Assets $833k" at bounding box center [186, 56] width 321 height 10
click at [181, 50] on div "Household Balance Sheet Cash Flow Budget Assets $833k Emergency Savings Joint $…" at bounding box center [356, 229] width 660 height 414
click at [57, 55] on icon at bounding box center [60, 56] width 8 height 8
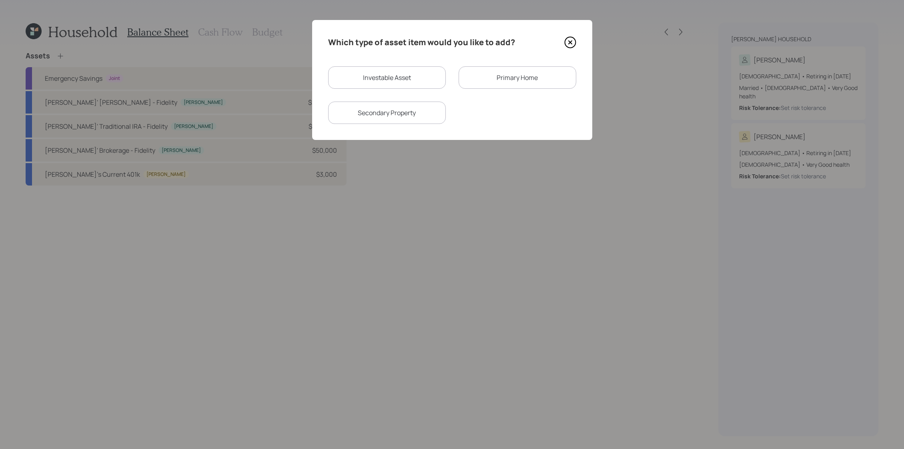
click at [518, 78] on div "Primary Home" at bounding box center [517, 77] width 118 height 22
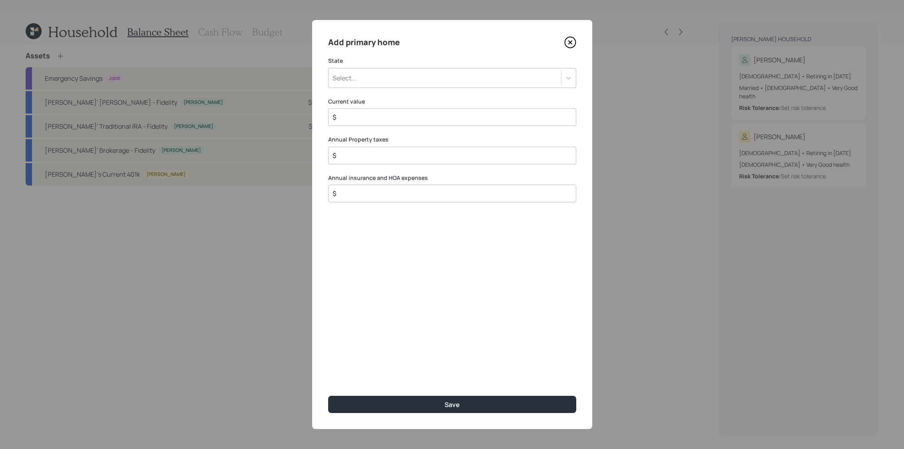
click at [364, 72] on div "Select..." at bounding box center [444, 78] width 232 height 14
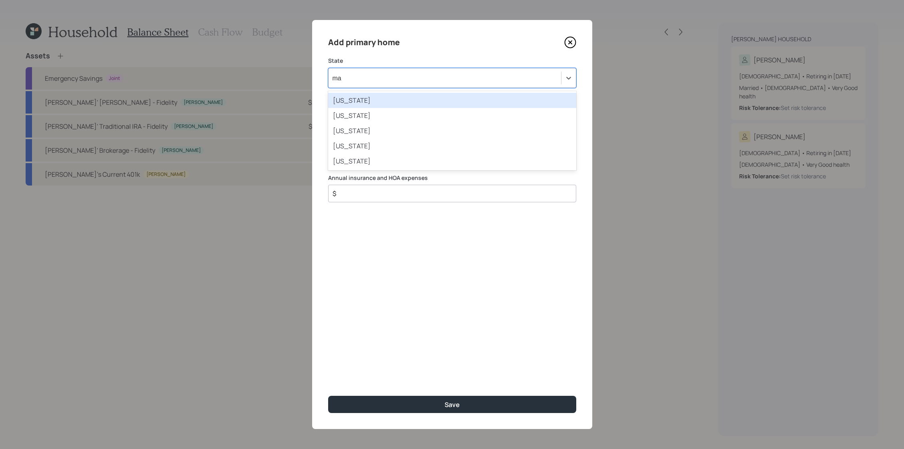
type input "mas"
click at [353, 93] on div "Massachusetts" at bounding box center [452, 100] width 248 height 15
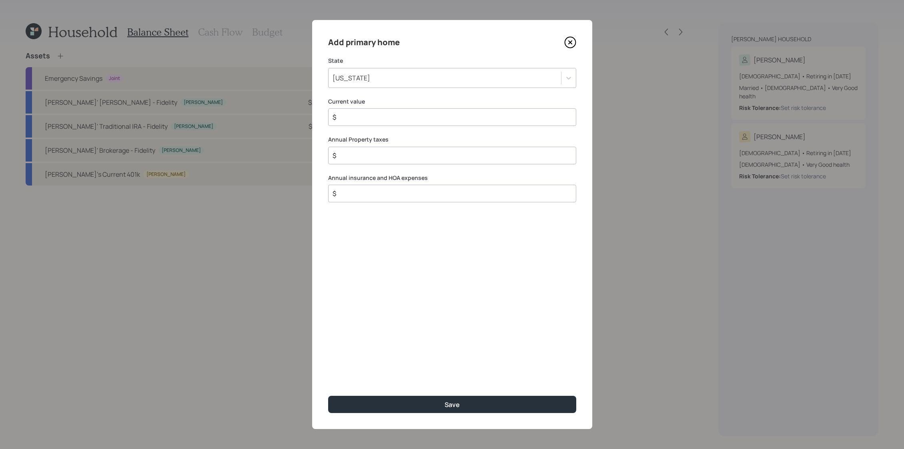
click at [360, 118] on input "$" at bounding box center [449, 117] width 234 height 10
type input "$ 500,000"
drag, startPoint x: 388, startPoint y: 140, endPoint x: 388, endPoint y: 146, distance: 5.3
click at [388, 142] on label "Annual Property taxes" at bounding box center [452, 140] width 248 height 8
click at [388, 146] on div "Annual Property taxes $" at bounding box center [452, 150] width 248 height 29
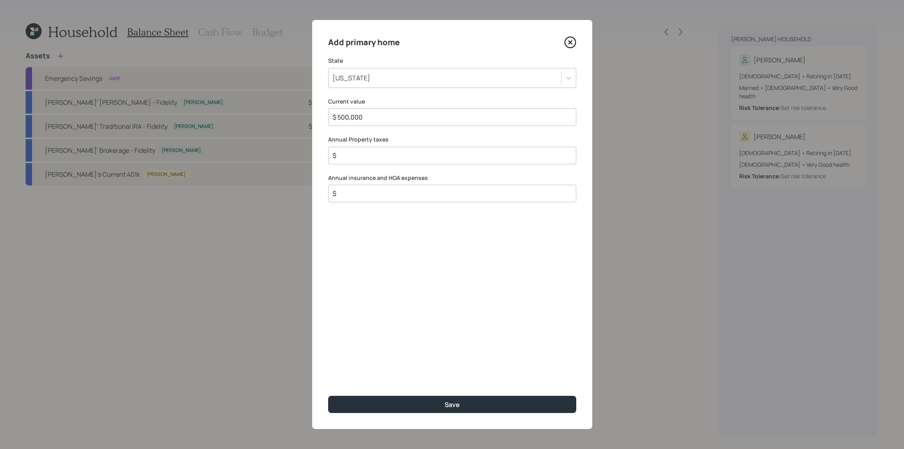
click at [381, 163] on div "$" at bounding box center [452, 156] width 248 height 18
click at [381, 152] on input "$" at bounding box center [449, 156] width 234 height 10
type input "$ 2,400"
click at [352, 198] on input "$" at bounding box center [449, 194] width 234 height 10
type input "$ 1,000"
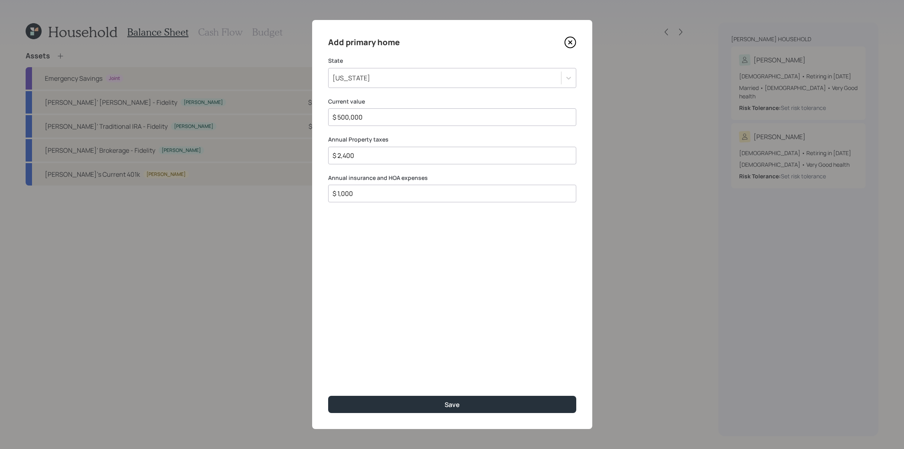
click at [328, 396] on button "Save" at bounding box center [452, 404] width 248 height 17
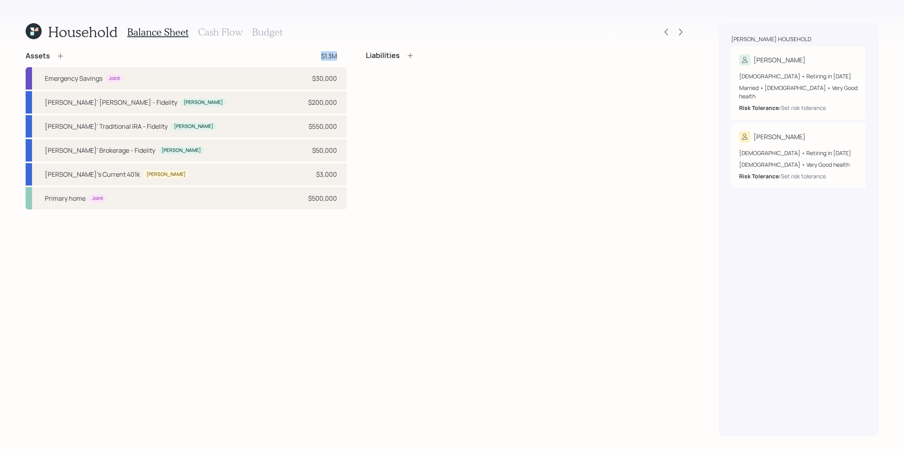
drag, startPoint x: 338, startPoint y: 56, endPoint x: 298, endPoint y: 56, distance: 40.0
click at [298, 56] on div "Assets $1.3M" at bounding box center [186, 56] width 321 height 10
click at [392, 6] on div "Household Balance Sheet Cash Flow Budget Assets $1.3M Emergency Savings Joint $…" at bounding box center [452, 224] width 904 height 449
click at [220, 33] on h3 "Cash Flow" at bounding box center [220, 32] width 44 height 12
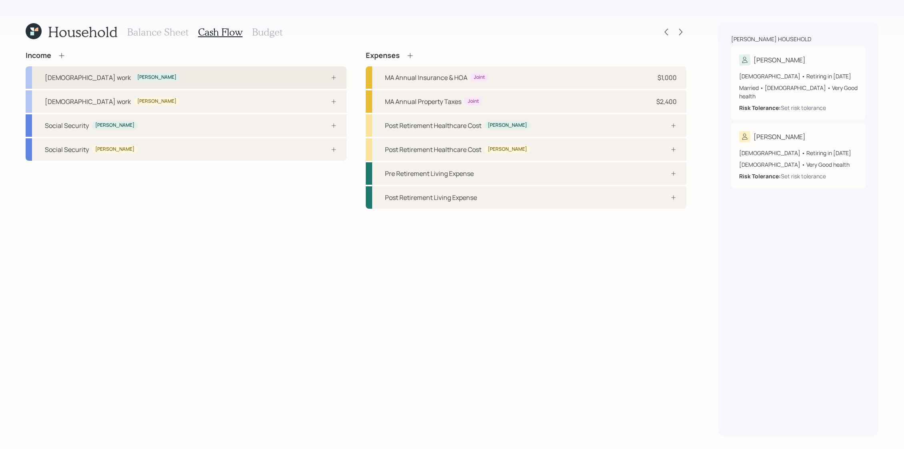
click at [228, 68] on div "Full-time work Chris" at bounding box center [186, 77] width 321 height 22
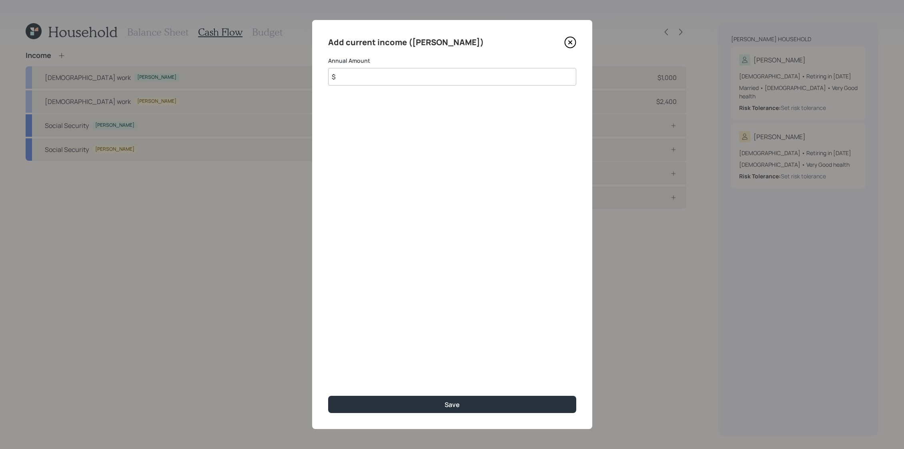
click at [485, 74] on input "$" at bounding box center [452, 77] width 248 height 18
type input "$ 80,000"
click at [328, 396] on button "Save" at bounding box center [452, 404] width 248 height 17
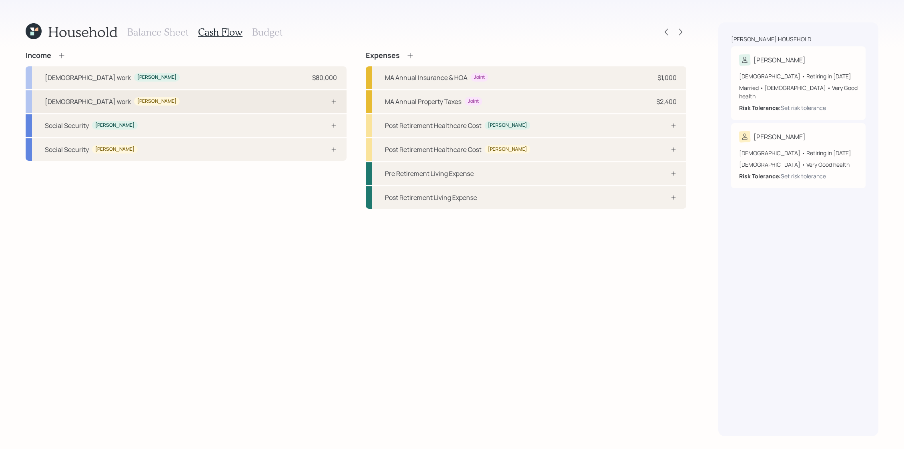
click at [248, 94] on div "Full-time work Amy" at bounding box center [186, 101] width 321 height 22
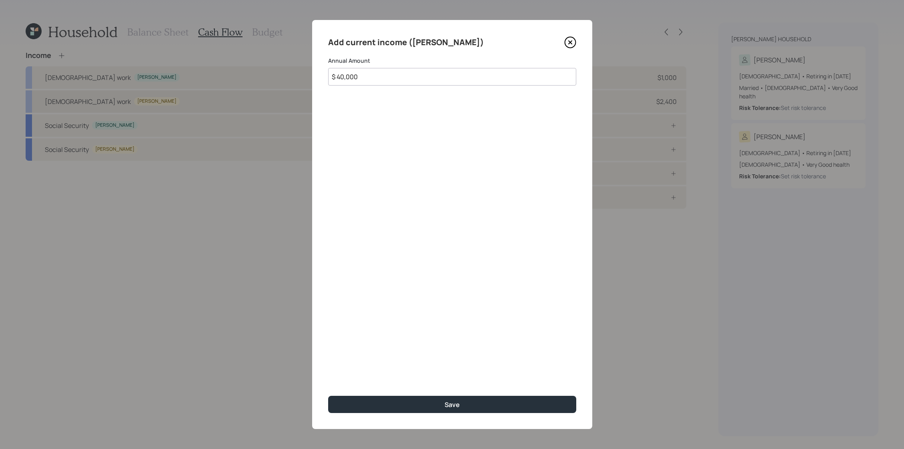
type input "$ 40,000"
click at [328, 396] on button "Save" at bounding box center [452, 404] width 248 height 17
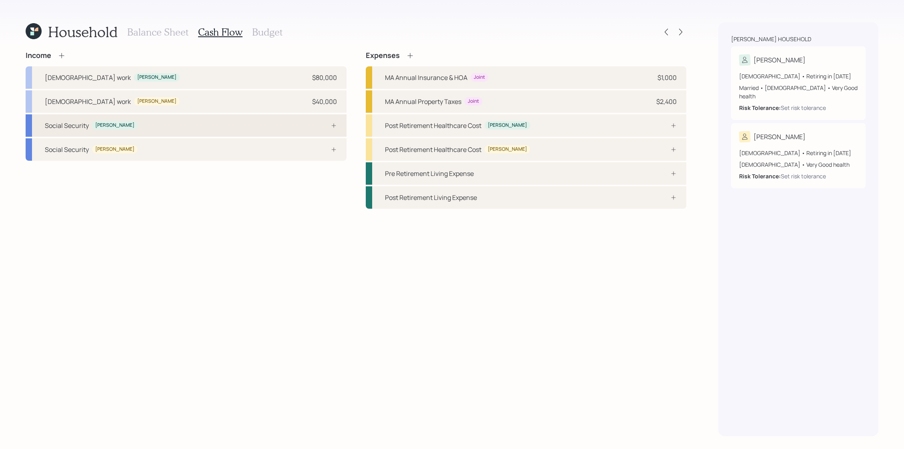
click at [292, 125] on div "Social Security Chris" at bounding box center [186, 125] width 321 height 22
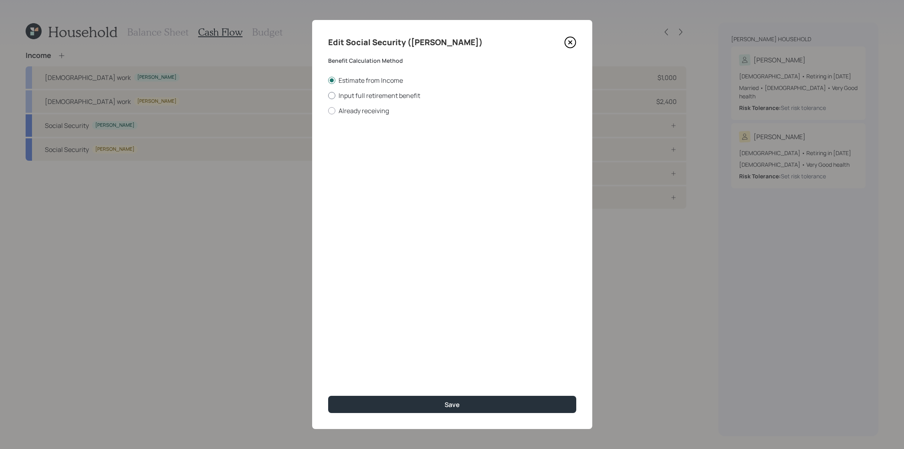
click at [358, 95] on label "Input full retirement benefit" at bounding box center [452, 95] width 248 height 9
click at [328, 95] on input "Input full retirement benefit" at bounding box center [328, 95] width 0 height 0
radio input "true"
click at [375, 148] on input "$" at bounding box center [452, 145] width 248 height 18
click at [369, 83] on label "Estimate from Income" at bounding box center [452, 80] width 248 height 9
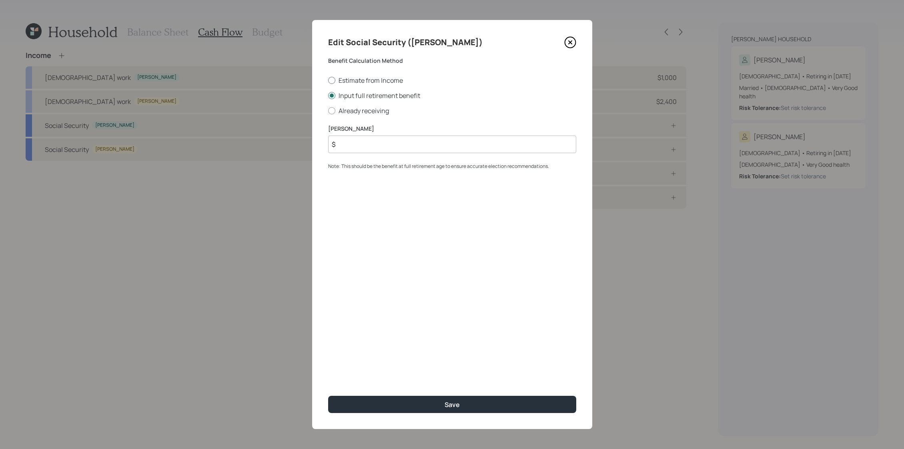
click at [328, 80] on input "Estimate from Income" at bounding box center [328, 80] width 0 height 0
radio input "true"
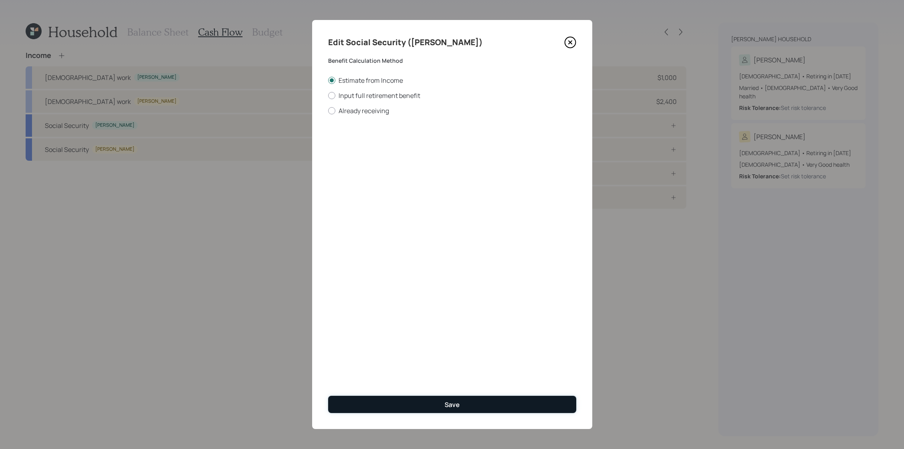
click at [430, 408] on button "Save" at bounding box center [452, 404] width 248 height 17
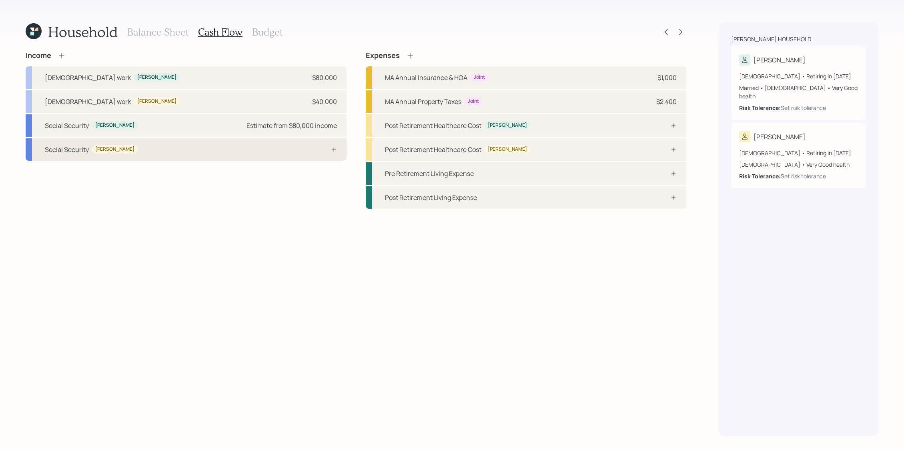
click at [180, 153] on div "Social Security Amy" at bounding box center [186, 149] width 321 height 22
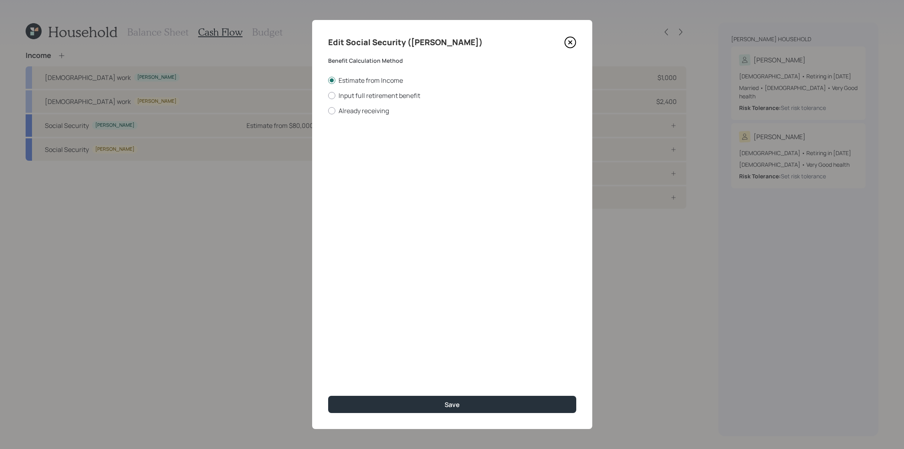
click at [424, 394] on div "Edit Social Security (Amy) Benefit Calculation Method Estimate from Income Inpu…" at bounding box center [452, 224] width 280 height 409
click at [421, 400] on button "Save" at bounding box center [452, 404] width 248 height 17
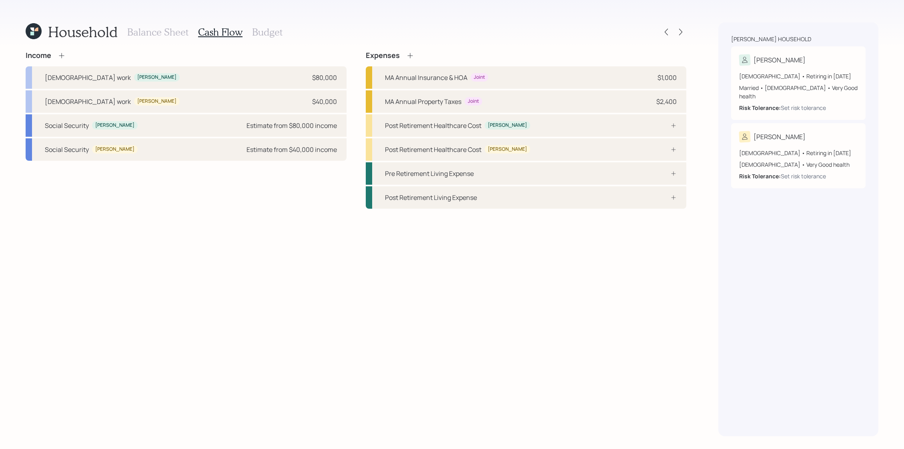
click at [63, 56] on icon at bounding box center [62, 56] width 8 height 8
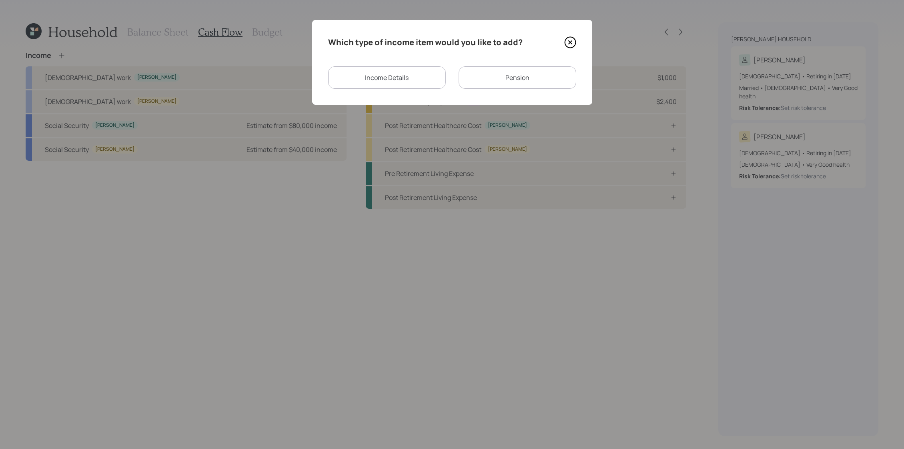
click at [403, 79] on div "Income Details" at bounding box center [387, 77] width 118 height 22
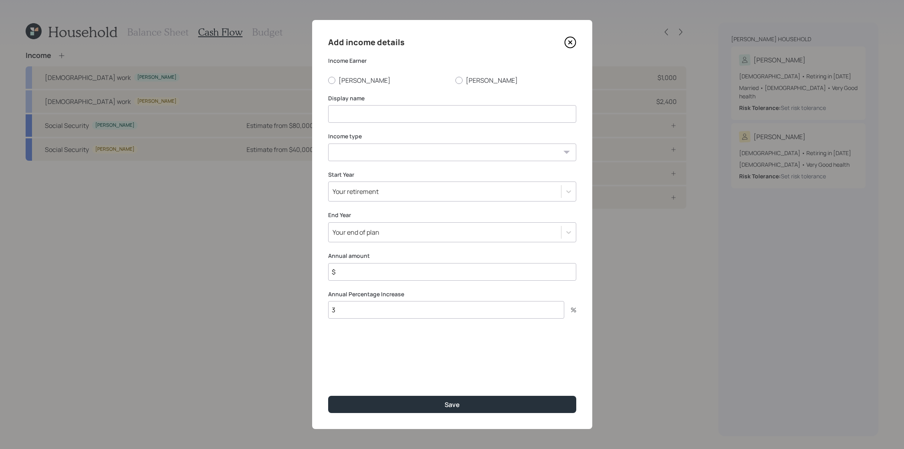
click at [576, 50] on div "Add income details Income Earner Chris Amy Display name Income type Full-time w…" at bounding box center [452, 224] width 280 height 409
click at [575, 47] on icon at bounding box center [570, 42] width 12 height 12
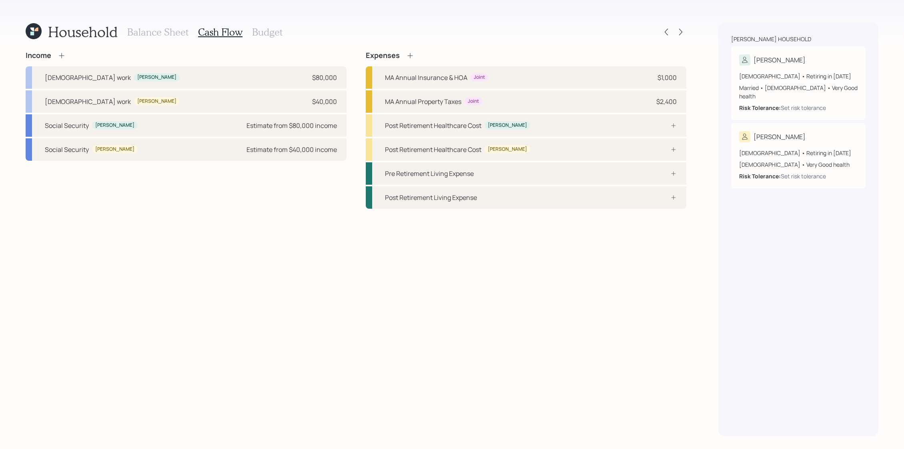
click at [66, 56] on div "Income" at bounding box center [186, 55] width 321 height 9
click at [56, 56] on div "Income" at bounding box center [46, 55] width 40 height 9
click at [60, 56] on icon at bounding box center [62, 56] width 8 height 8
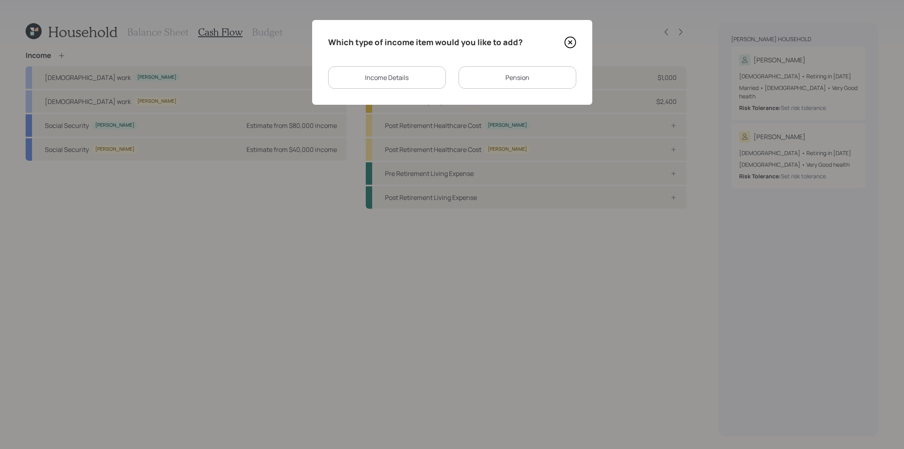
click at [506, 84] on div "Pension" at bounding box center [517, 77] width 118 height 22
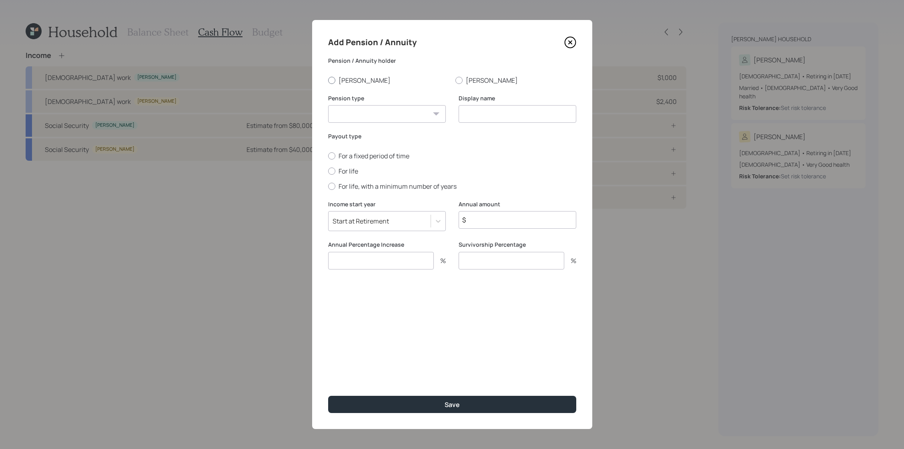
click at [353, 81] on label "[PERSON_NAME]" at bounding box center [388, 80] width 121 height 9
click at [328, 80] on input "[PERSON_NAME]" at bounding box center [328, 80] width 0 height 0
radio input "true"
click at [576, 46] on div "Add Pension / Annuity Pension / Annuity holder Chris Amy Pension type Pension A…" at bounding box center [452, 224] width 280 height 409
click at [572, 46] on icon at bounding box center [570, 42] width 12 height 12
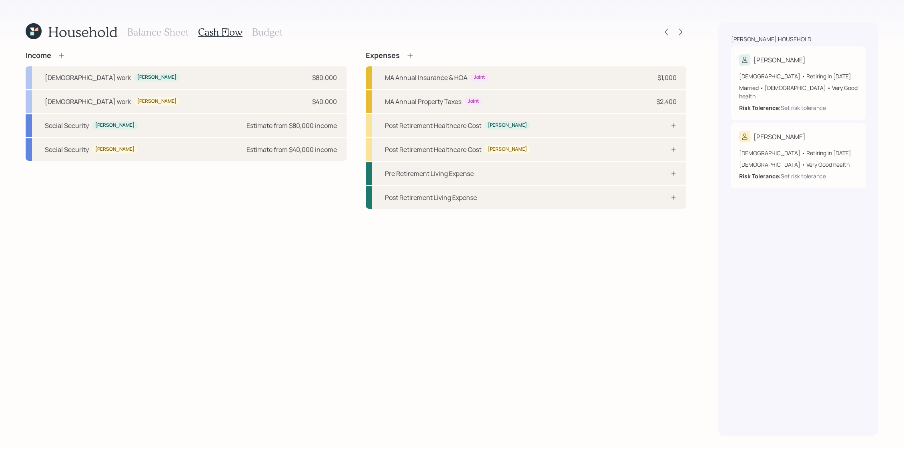
click at [179, 35] on h3 "Balance Sheet" at bounding box center [157, 32] width 61 height 12
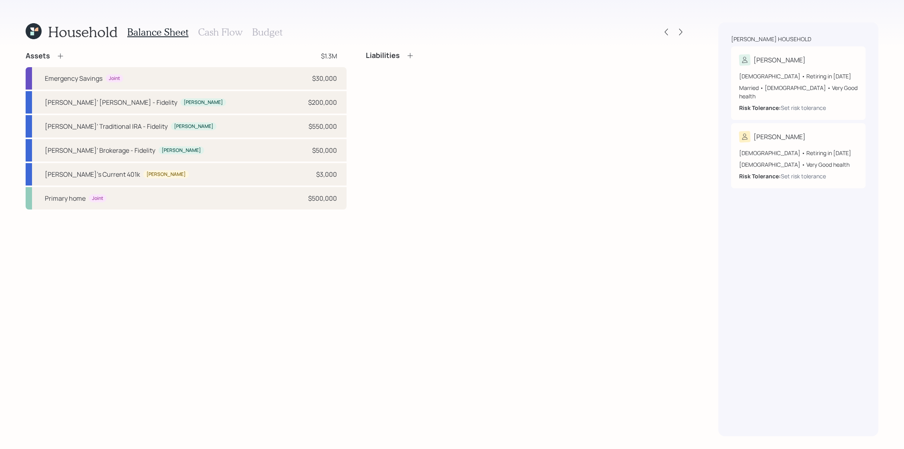
click at [212, 30] on h3 "Cash Flow" at bounding box center [220, 32] width 44 height 12
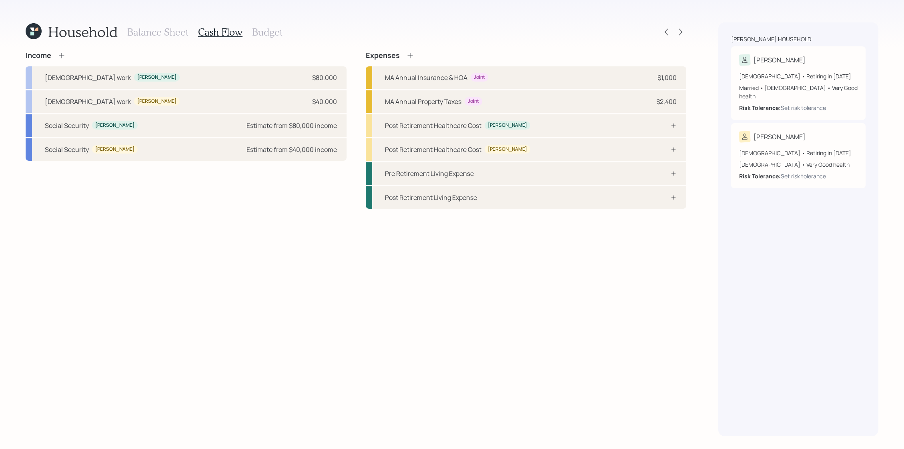
click at [62, 57] on icon at bounding box center [62, 56] width 8 height 8
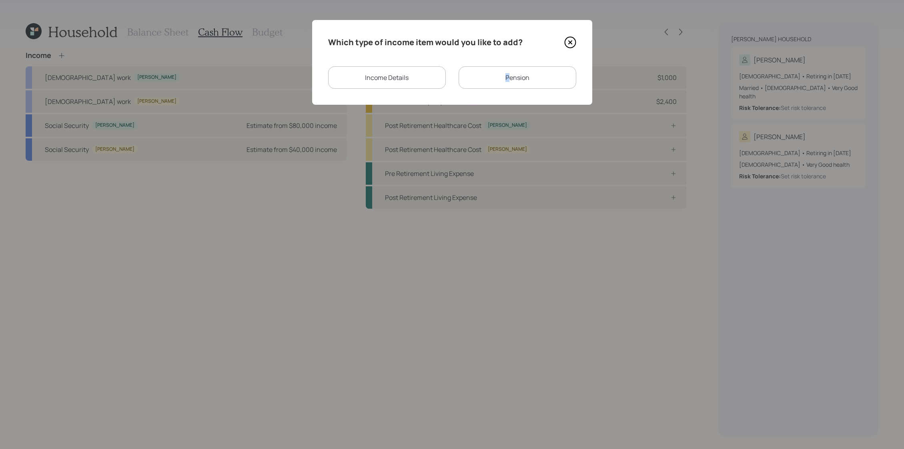
click at [507, 77] on div "Pension" at bounding box center [517, 77] width 118 height 22
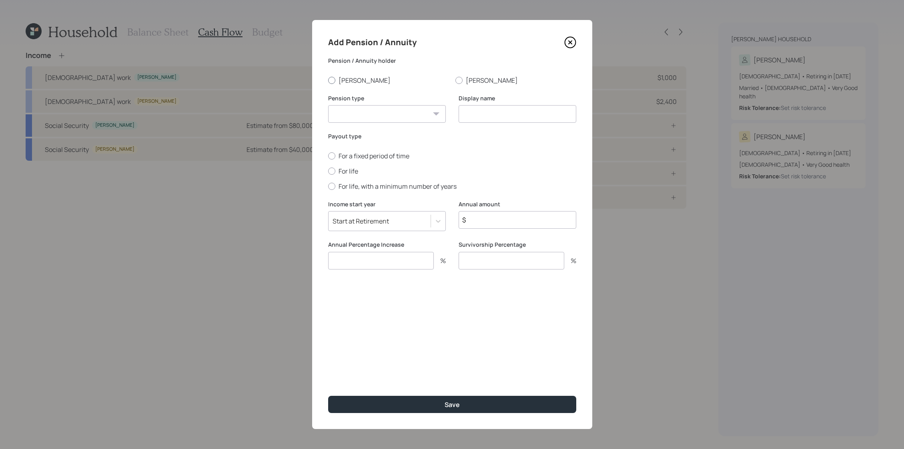
click at [352, 79] on label "[PERSON_NAME]" at bounding box center [388, 80] width 121 height 9
click at [328, 80] on input "[PERSON_NAME]" at bounding box center [328, 80] width 0 height 0
radio input "true"
click at [397, 108] on select "Pension Annuity" at bounding box center [387, 114] width 118 height 18
select select "pension"
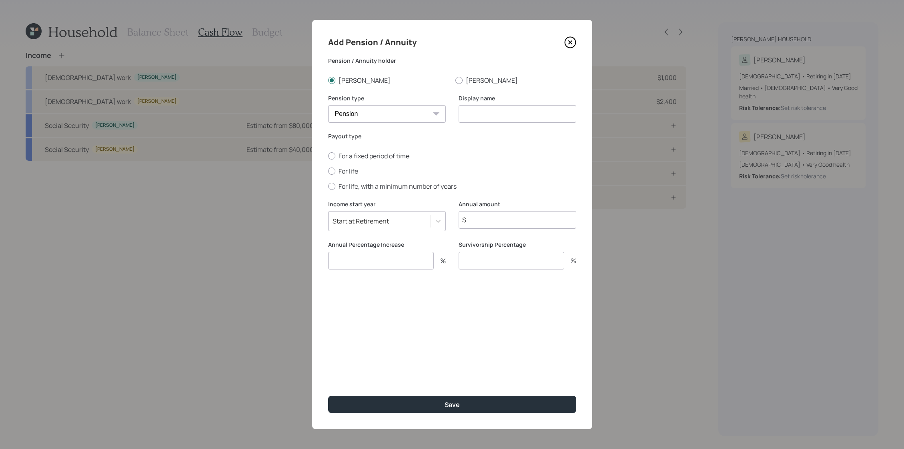
click at [328, 105] on select "Pension Annuity" at bounding box center [387, 114] width 118 height 18
click at [518, 108] on input at bounding box center [517, 114] width 118 height 18
type input "UK Old Age Pension"
click at [355, 170] on label "For life" at bounding box center [452, 171] width 248 height 9
click at [328, 171] on input "For life" at bounding box center [328, 171] width 0 height 0
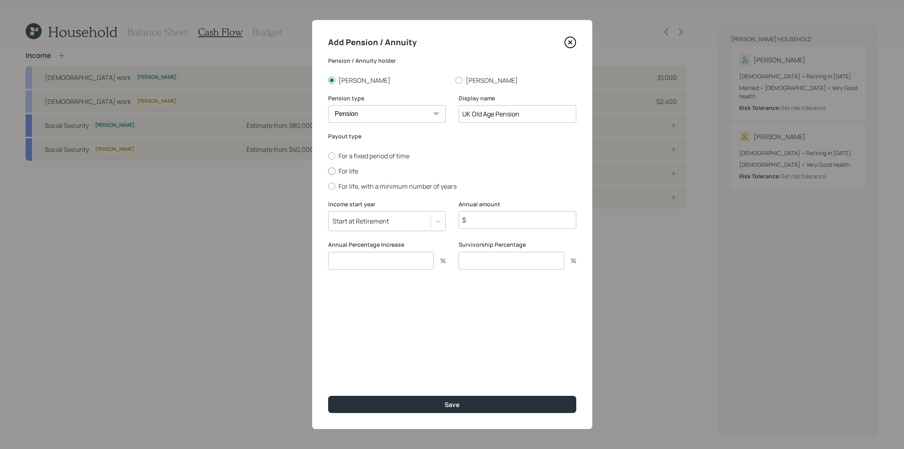
radio input "true"
click at [492, 229] on div "Annual amount $" at bounding box center [517, 220] width 118 height 41
click at [496, 224] on input "$" at bounding box center [517, 220] width 118 height 18
drag, startPoint x: 515, startPoint y: 222, endPoint x: 331, endPoint y: 188, distance: 187.2
click at [0, 0] on form "Pension / Annuity holder Chris Amy Pension type Pension Annuity Display name UK…" at bounding box center [0, 0] width 0 height 0
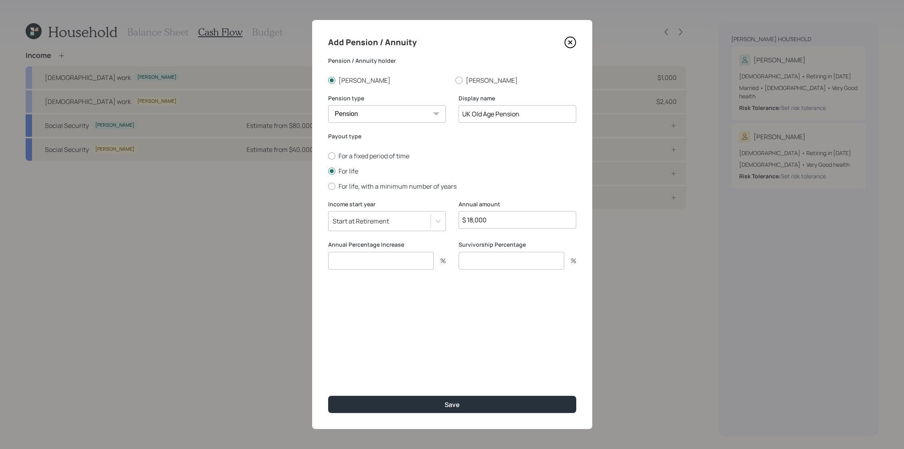
type input "$ 18,000"
click at [510, 163] on div "For a fixed period of time For life For life, with a minimum number of years" at bounding box center [452, 171] width 248 height 39
click at [408, 267] on input "number" at bounding box center [381, 261] width 106 height 18
type input "2"
click at [540, 264] on input "number" at bounding box center [511, 261] width 106 height 18
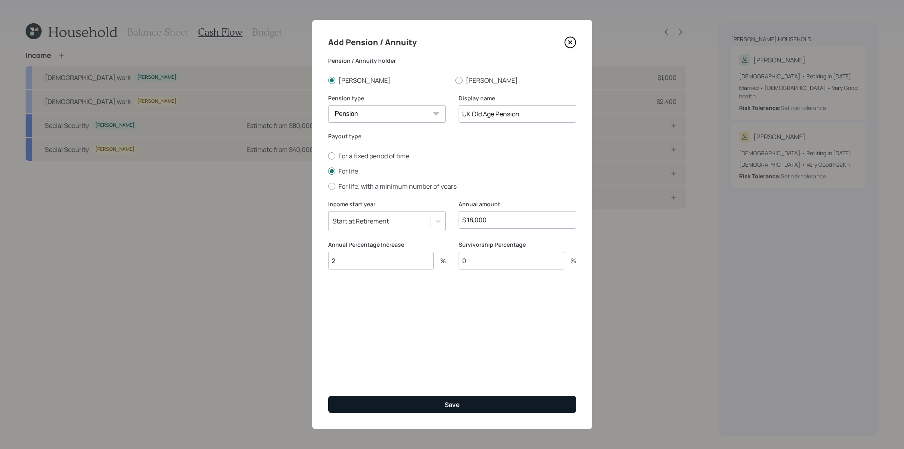
type input "0"
click at [470, 410] on button "Save" at bounding box center [452, 404] width 248 height 17
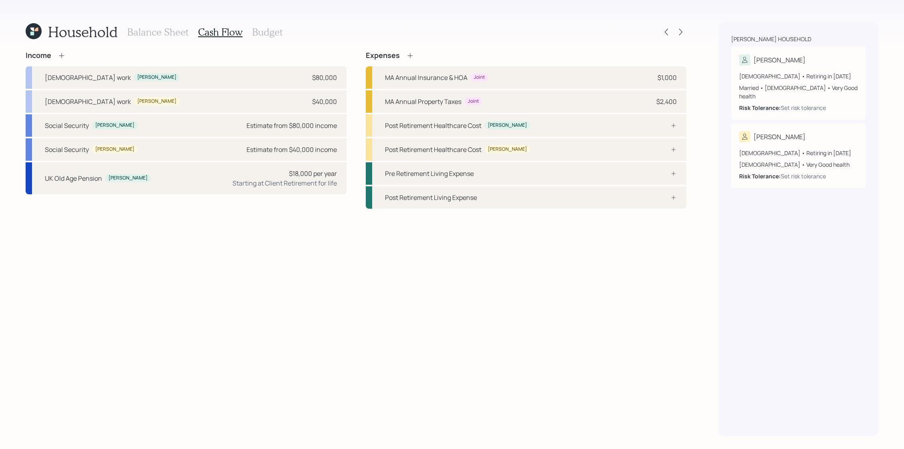
click at [64, 52] on icon at bounding box center [62, 56] width 8 height 8
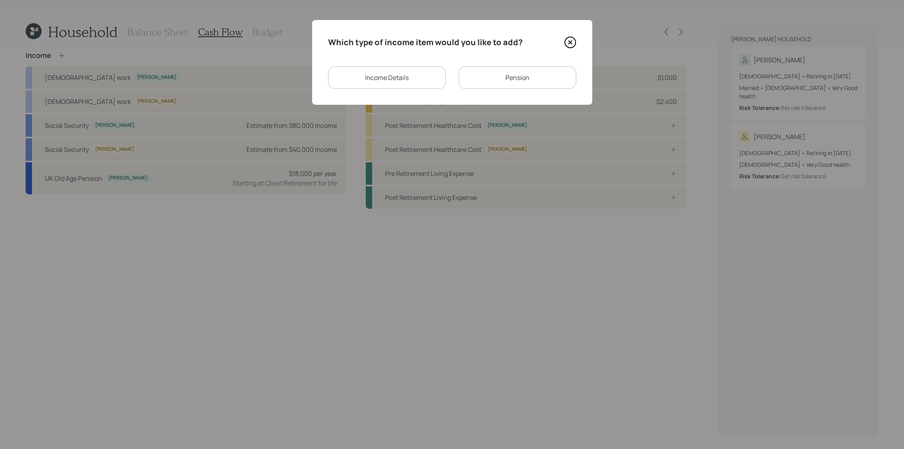
click at [582, 44] on div "Which type of income item would you like to add? Income Details Pension" at bounding box center [452, 62] width 280 height 85
click at [575, 44] on icon at bounding box center [569, 42] width 11 height 11
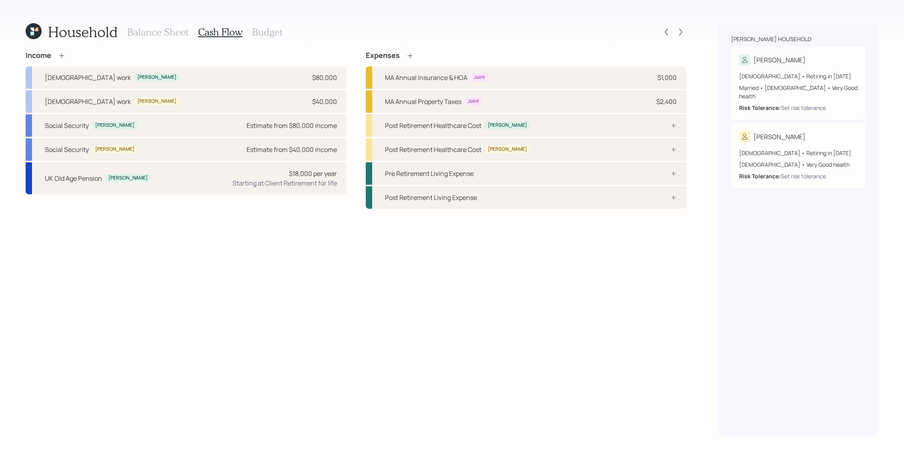
click at [150, 32] on h3 "Balance Sheet" at bounding box center [157, 32] width 61 height 12
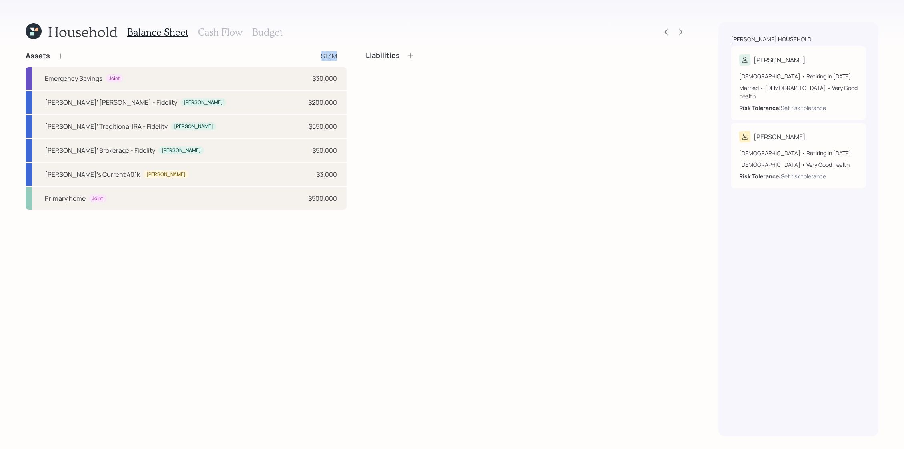
drag, startPoint x: 343, startPoint y: 58, endPoint x: 308, endPoint y: 58, distance: 35.2
click at [308, 58] on div "Assets $1.3M" at bounding box center [186, 56] width 321 height 10
click at [192, 25] on div "Balance Sheet Cash Flow Budget" at bounding box center [204, 31] width 155 height 19
click at [208, 28] on h3 "Cash Flow" at bounding box center [220, 32] width 44 height 12
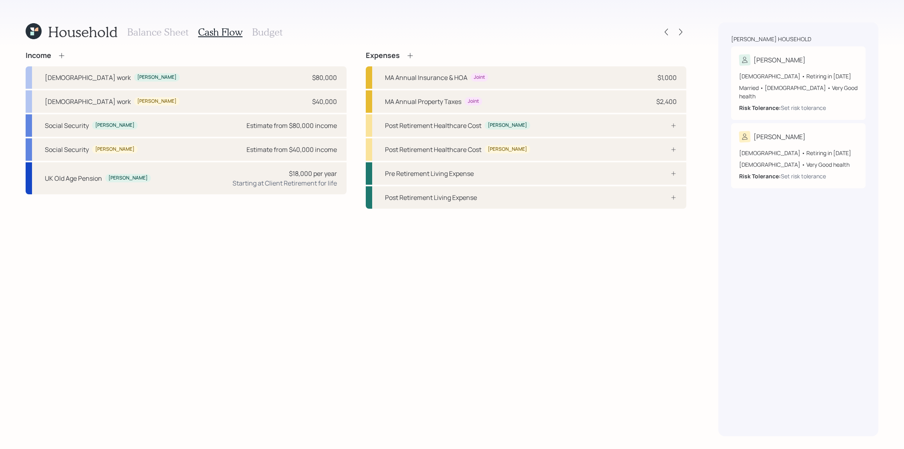
click at [63, 58] on icon at bounding box center [62, 56] width 8 height 8
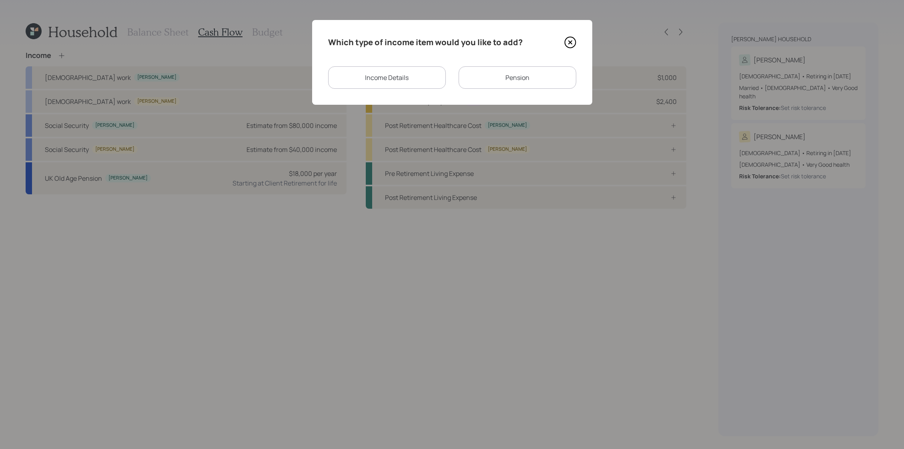
click at [476, 77] on div "Pension" at bounding box center [517, 77] width 118 height 22
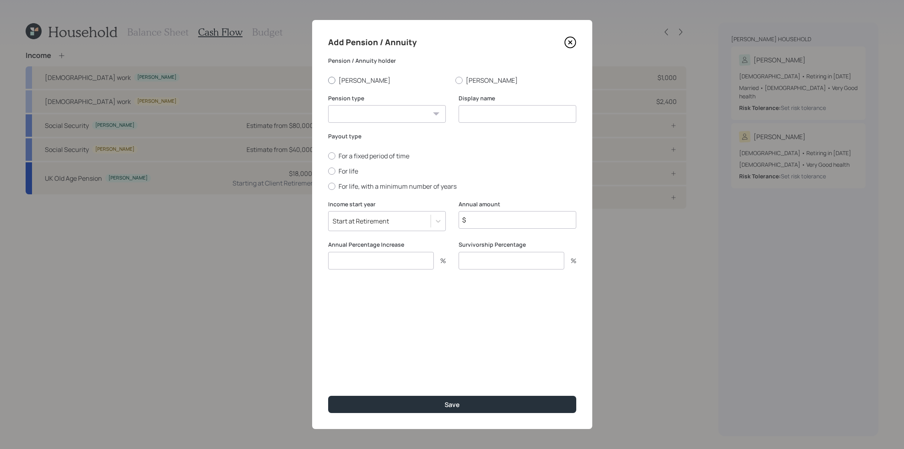
click at [339, 82] on label "[PERSON_NAME]" at bounding box center [388, 80] width 121 height 9
click at [328, 80] on input "[PERSON_NAME]" at bounding box center [328, 80] width 0 height 0
radio input "true"
click at [370, 106] on select "Pension Annuity" at bounding box center [387, 114] width 118 height 18
select select "pension"
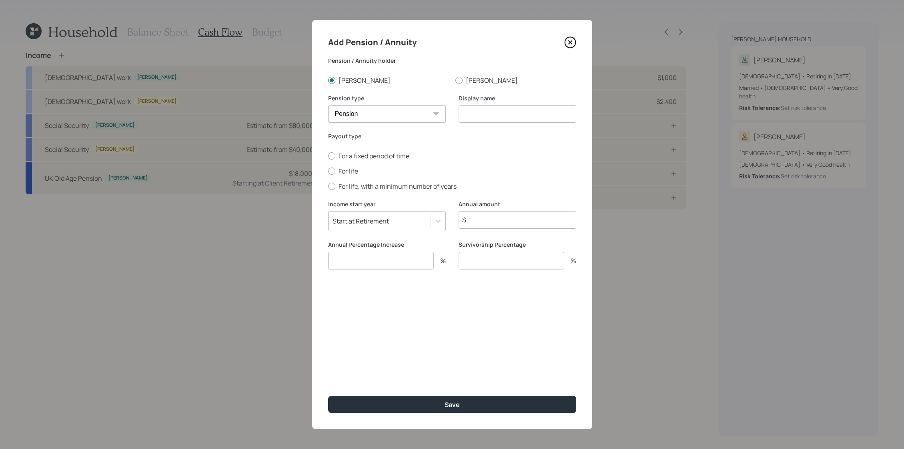
click at [328, 105] on select "Pension Annuity" at bounding box center [387, 114] width 118 height 18
click at [520, 111] on input at bounding box center [517, 114] width 118 height 18
type input "P"
type input "UK Private Pen"
click at [573, 40] on icon at bounding box center [570, 42] width 12 height 12
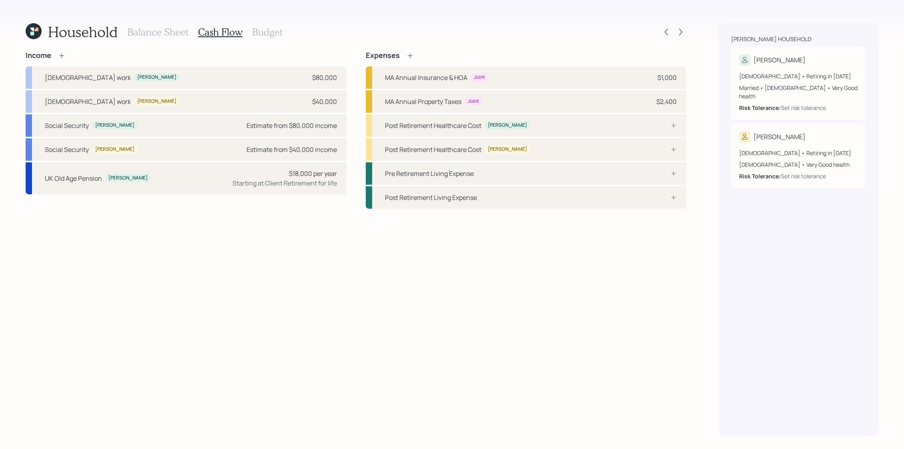
click at [180, 31] on h3 "Balance Sheet" at bounding box center [157, 32] width 61 height 12
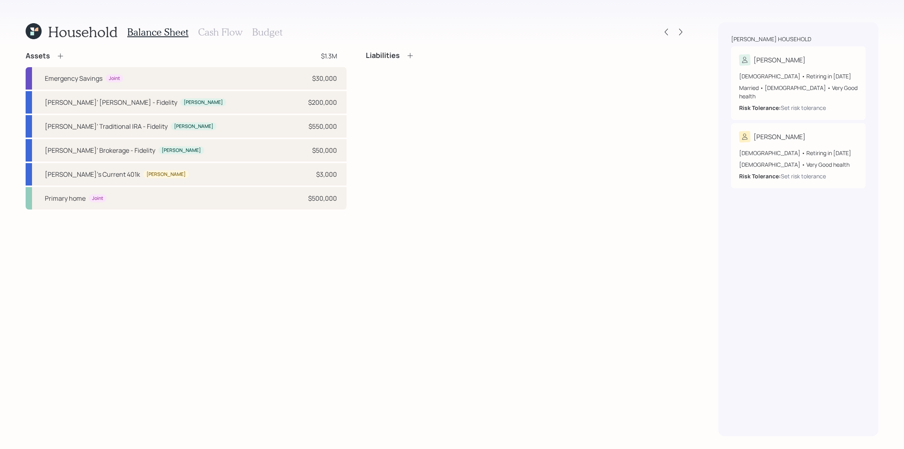
click at [58, 56] on icon at bounding box center [60, 56] width 5 height 5
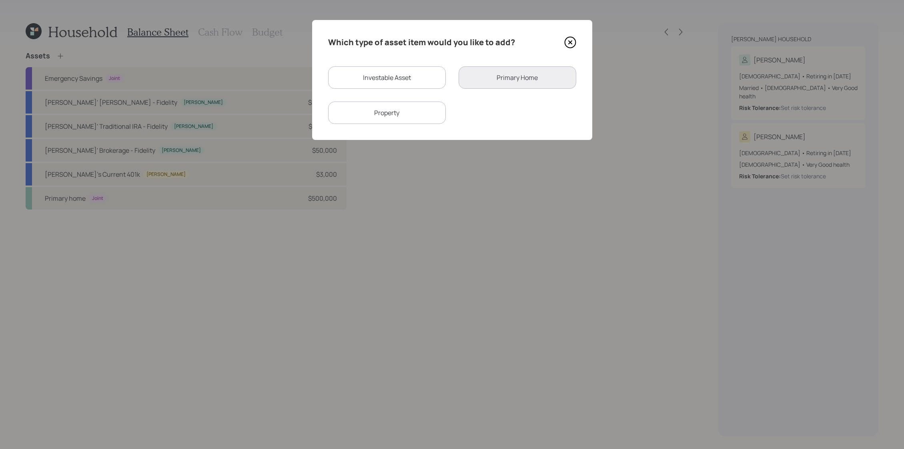
click at [414, 81] on div "Investable Asset" at bounding box center [387, 77] width 118 height 22
select select "taxable"
select select "balanced"
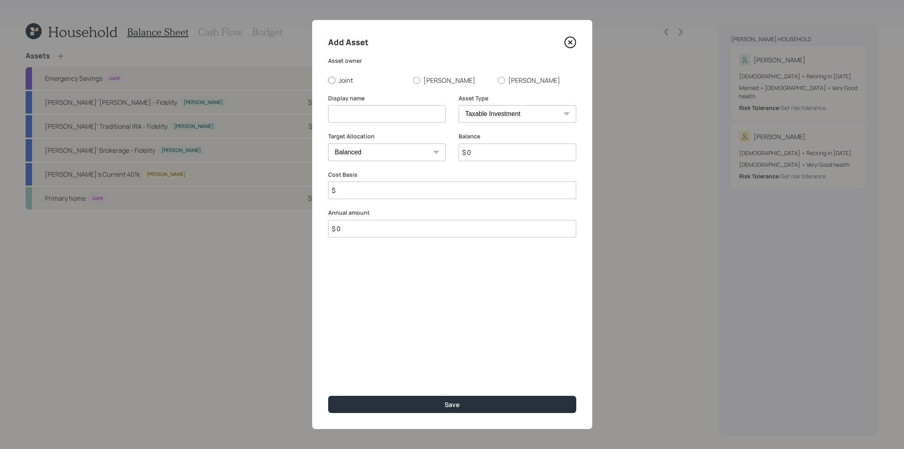
click at [334, 81] on div at bounding box center [331, 80] width 7 height 7
click at [328, 80] on input "Joint" at bounding box center [328, 80] width 0 height 0
radio input "true"
click at [455, 80] on label "[PERSON_NAME]" at bounding box center [452, 80] width 78 height 9
click at [413, 80] on input "[PERSON_NAME]" at bounding box center [412, 80] width 0 height 0
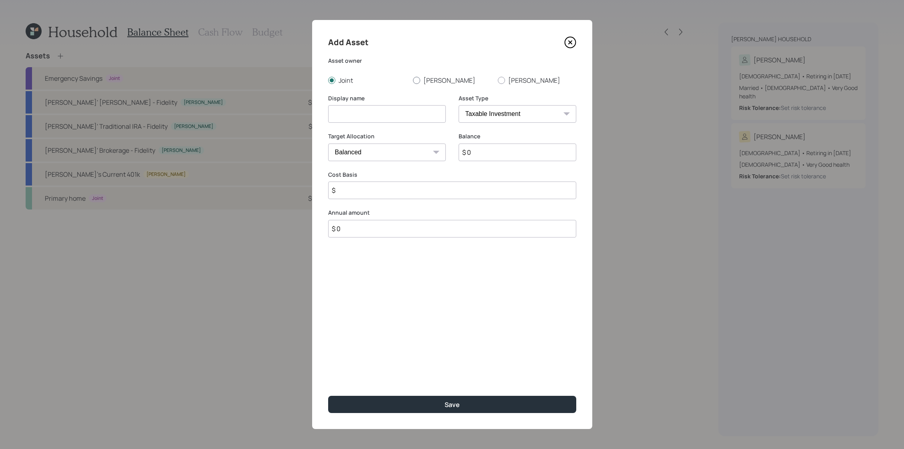
radio input "true"
click at [413, 80] on div at bounding box center [416, 80] width 7 height 7
click at [413, 80] on input "[PERSON_NAME]" at bounding box center [412, 80] width 0 height 0
click at [476, 106] on select "SEP IRA IRA Roth IRA 401(k) Roth 401(k) 403(b) Roth 403(b) 457(b) Roth 457(b) H…" at bounding box center [517, 114] width 118 height 18
select select "ira"
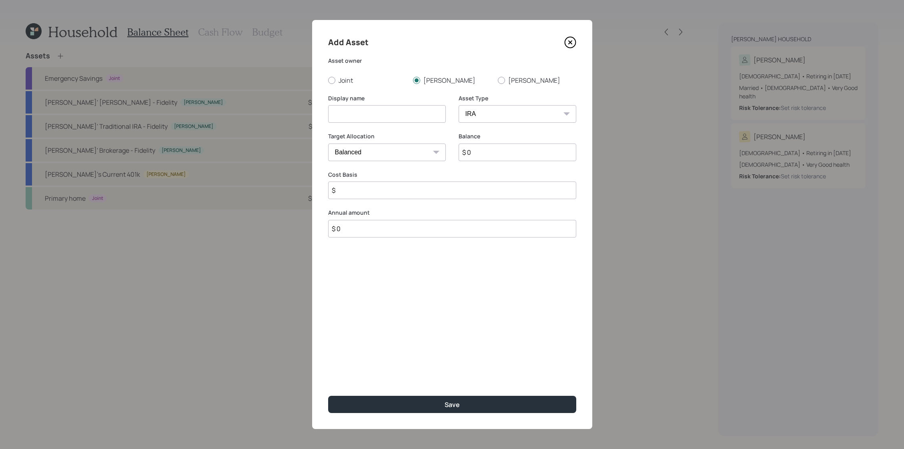
click at [458, 105] on select "SEP IRA IRA Roth IRA 401(k) Roth 401(k) 403(b) Roth 403(b) 457(b) Roth 457(b) H…" at bounding box center [517, 114] width 118 height 18
type input "$"
click at [413, 119] on input at bounding box center [387, 114] width 118 height 18
type input "L"
type input "UK Lump sum pension"
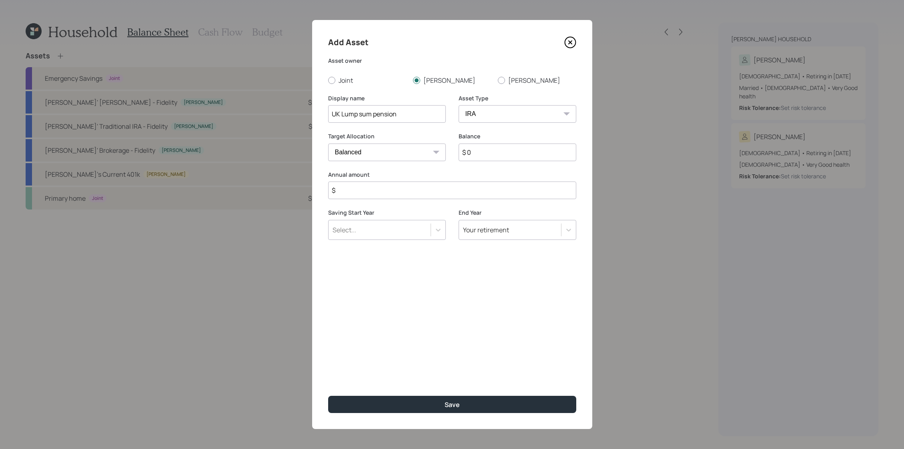
click at [524, 149] on input "$ 0" at bounding box center [517, 153] width 118 height 18
type input "$ 50,000"
type input "$ 0"
click at [328, 396] on button "Save" at bounding box center [452, 404] width 248 height 17
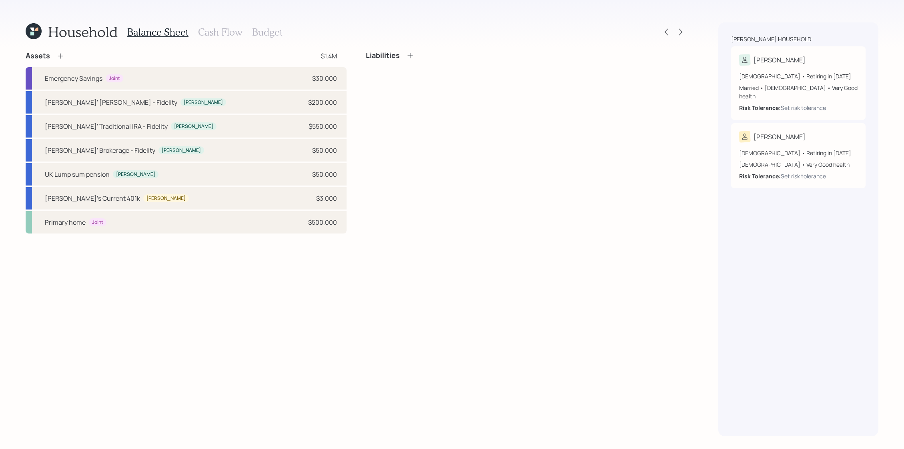
click at [219, 45] on div "Household Balance Sheet Cash Flow Budget Assets $1.4M Emergency Savings Joint $…" at bounding box center [356, 229] width 660 height 414
click at [221, 39] on div "Balance Sheet Cash Flow Budget" at bounding box center [204, 31] width 155 height 19
click at [215, 36] on h3 "Cash Flow" at bounding box center [220, 32] width 44 height 12
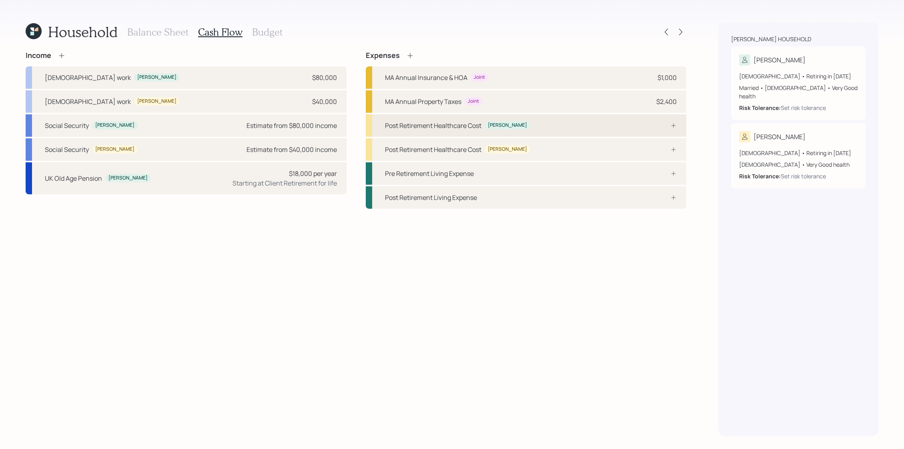
click at [531, 132] on div "Post Retirement Healthcare Cost Chris" at bounding box center [526, 125] width 321 height 22
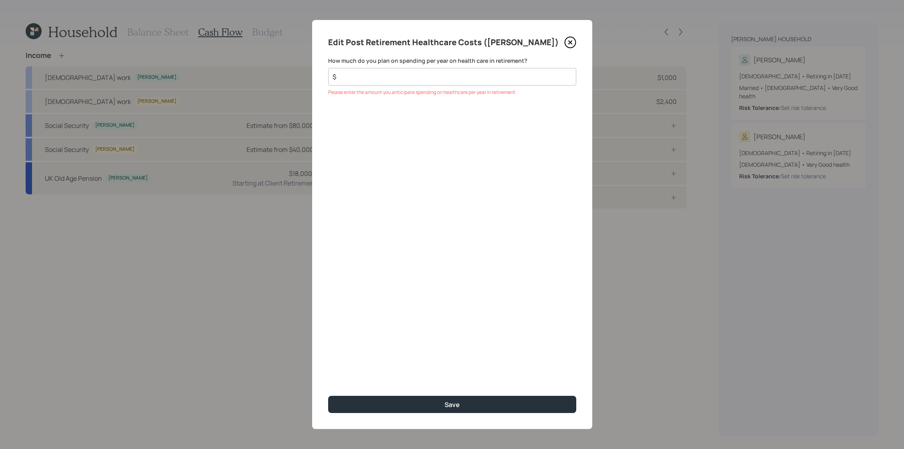
click at [428, 71] on div "$" at bounding box center [452, 77] width 248 height 18
click at [428, 76] on input "$" at bounding box center [449, 77] width 234 height 10
type input "$ 5,000"
click at [328, 396] on button "Save" at bounding box center [452, 404] width 248 height 17
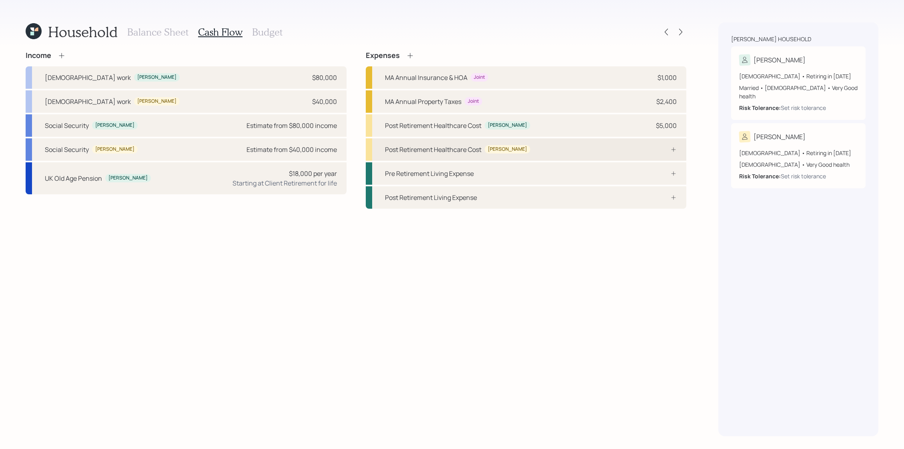
click at [602, 143] on div "Post Retirement Healthcare Cost Amy" at bounding box center [526, 149] width 321 height 22
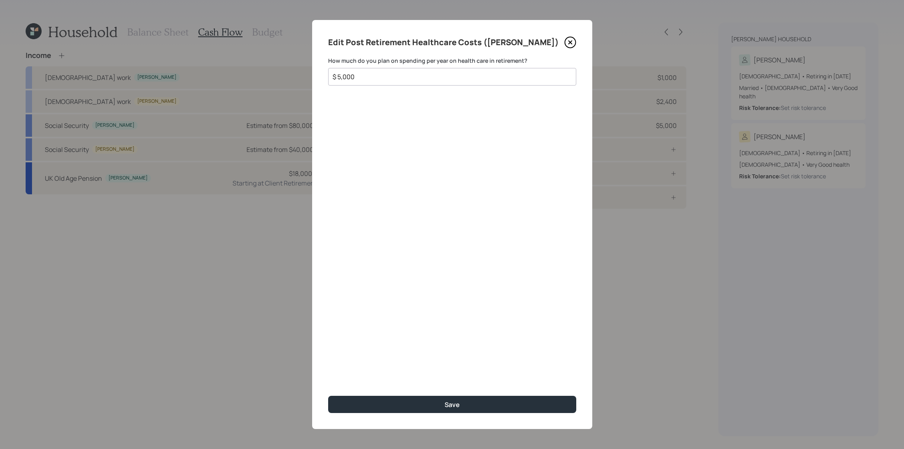
type input "$ 5,000"
click at [328, 396] on button "Save" at bounding box center [452, 404] width 248 height 17
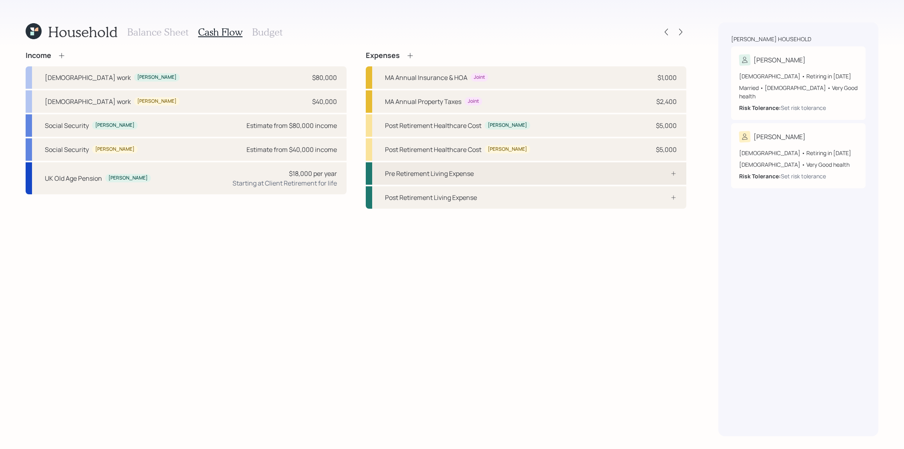
click at [550, 172] on div "Pre Retirement Living Expense" at bounding box center [526, 173] width 321 height 22
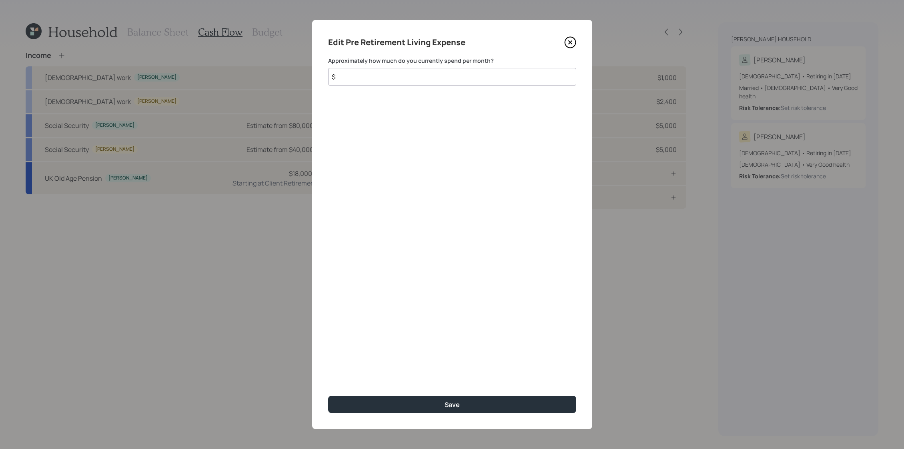
click at [406, 71] on input "$" at bounding box center [452, 77] width 248 height 18
type input "$ 4,000"
click at [328, 396] on button "Save" at bounding box center [452, 404] width 248 height 17
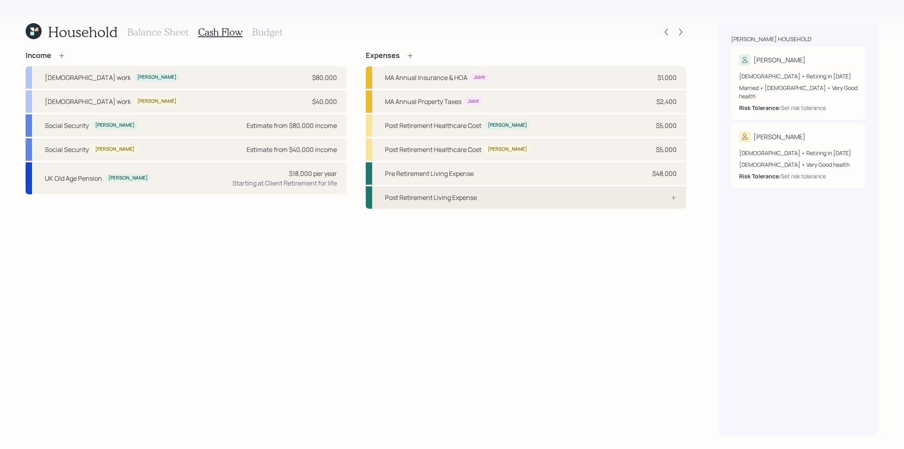
click at [619, 201] on div "Post Retirement Living Expense" at bounding box center [526, 197] width 321 height 22
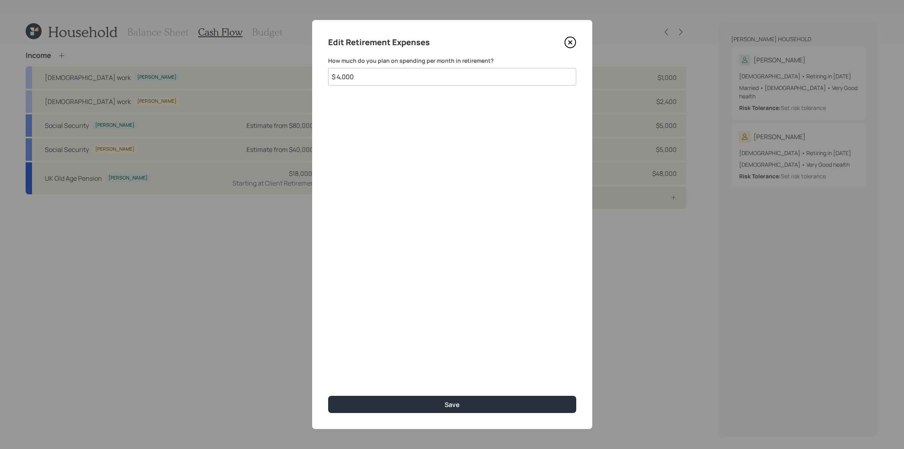
type input "$ 4,000"
click at [328, 396] on button "Save" at bounding box center [452, 404] width 248 height 17
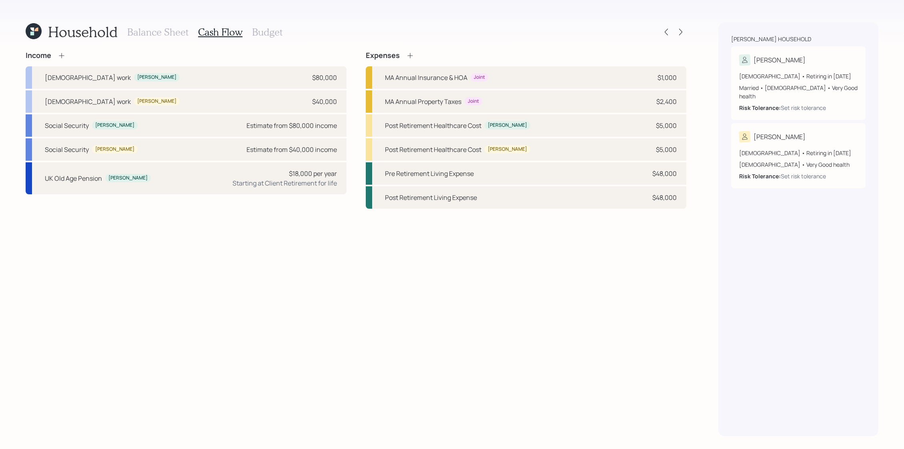
click at [266, 31] on h3 "Budget" at bounding box center [267, 32] width 30 height 12
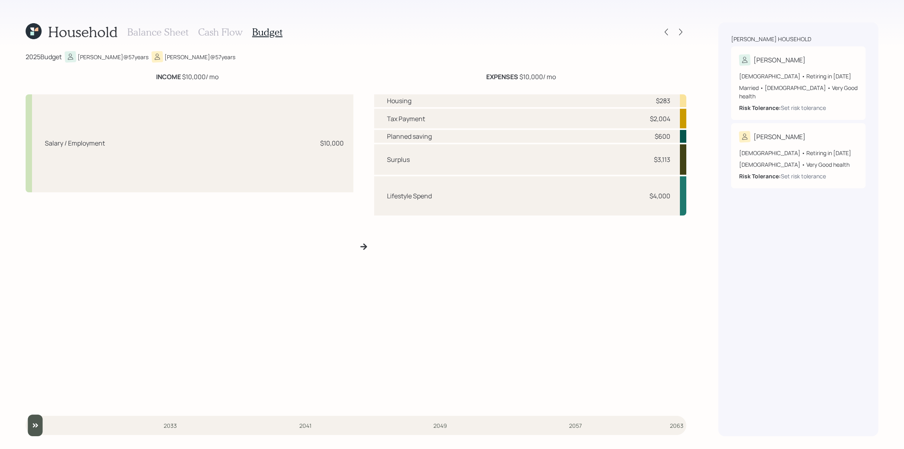
drag, startPoint x: 232, startPoint y: 80, endPoint x: 124, endPoint y: 78, distance: 107.6
click at [124, 78] on div "INCOME $10,000 / mo" at bounding box center [188, 77] width 324 height 10
click at [208, 31] on h3 "Cash Flow" at bounding box center [220, 32] width 44 height 12
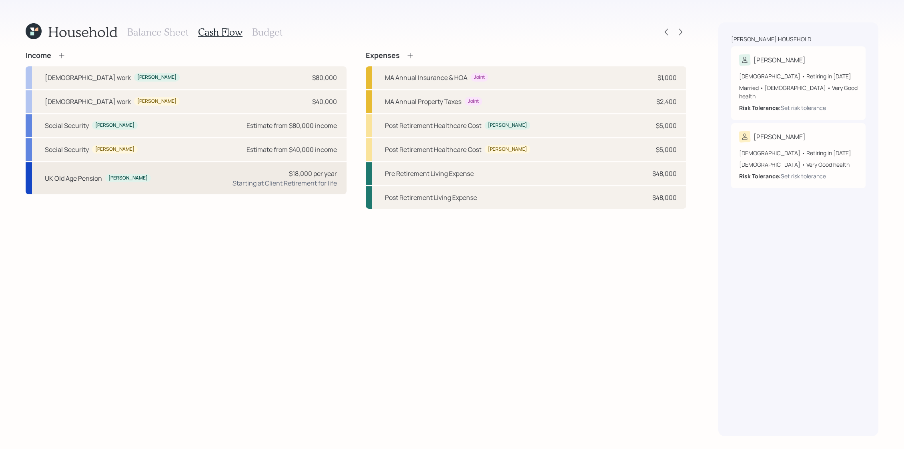
click at [131, 176] on div "UK Old Age Pension Chris $18,000 per year Starting at Client Retirement for life" at bounding box center [186, 178] width 321 height 32
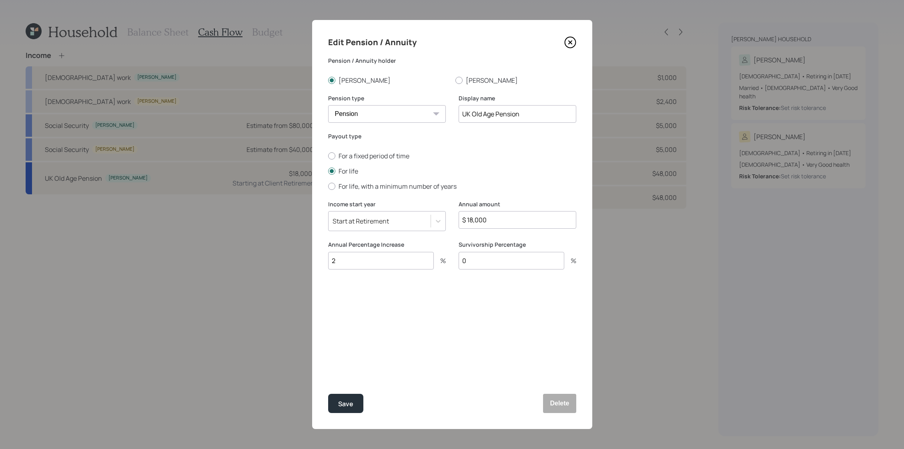
click at [570, 38] on icon at bounding box center [570, 42] width 12 height 12
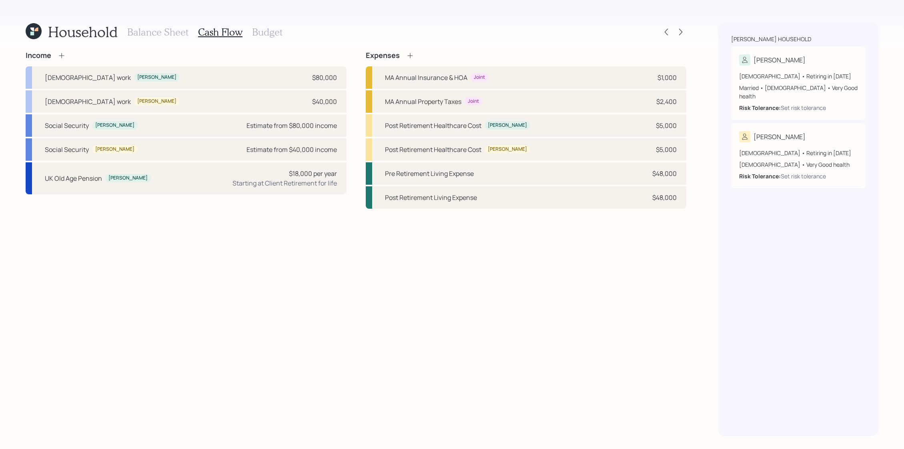
click at [265, 33] on h3 "Budget" at bounding box center [267, 32] width 30 height 12
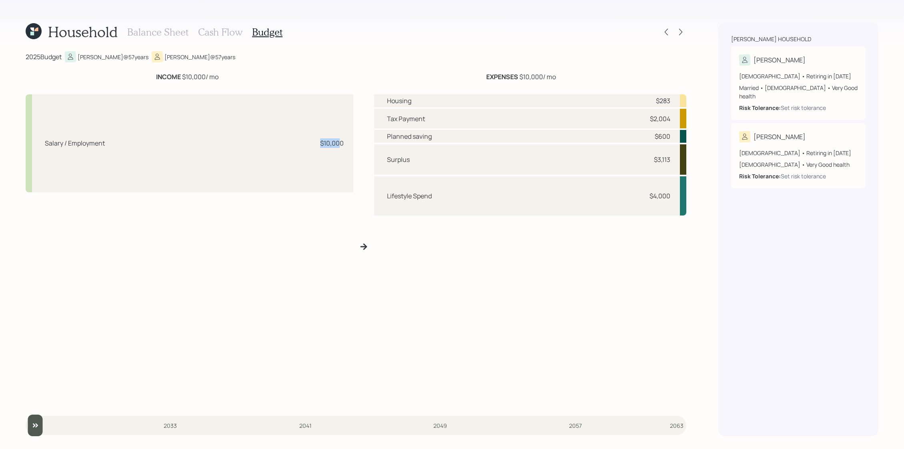
drag, startPoint x: 341, startPoint y: 145, endPoint x: 301, endPoint y: 142, distance: 40.1
click at [301, 142] on div "Salary / Employment $10,000" at bounding box center [190, 143] width 328 height 98
click at [310, 153] on div "Salary / Employment $10,000" at bounding box center [190, 143] width 328 height 98
drag, startPoint x: 670, startPoint y: 100, endPoint x: 627, endPoint y: 100, distance: 42.4
click at [627, 100] on div "Housing $283" at bounding box center [530, 100] width 312 height 13
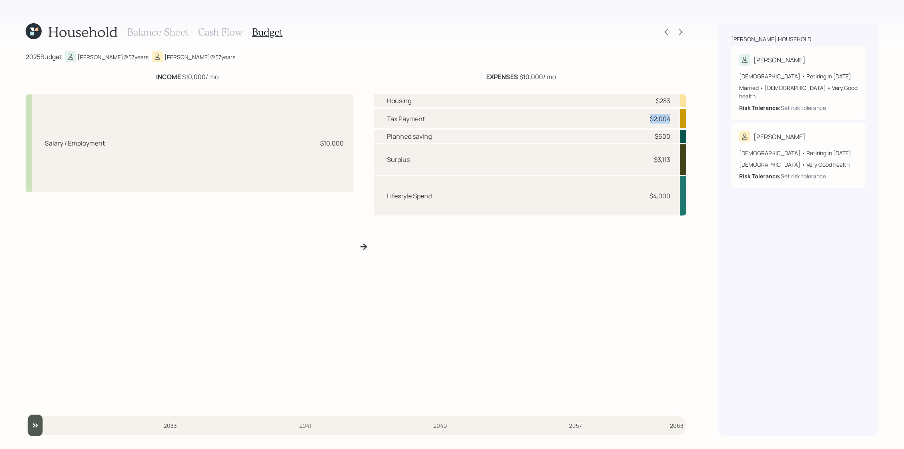
drag, startPoint x: 673, startPoint y: 121, endPoint x: 628, endPoint y: 121, distance: 45.6
click at [628, 121] on div "Tax Payment $2,004" at bounding box center [530, 119] width 312 height 20
drag, startPoint x: 676, startPoint y: 140, endPoint x: 655, endPoint y: 140, distance: 21.6
click at [655, 140] on div "Planned saving $600" at bounding box center [530, 136] width 312 height 13
drag, startPoint x: 675, startPoint y: 194, endPoint x: 630, endPoint y: 194, distance: 45.2
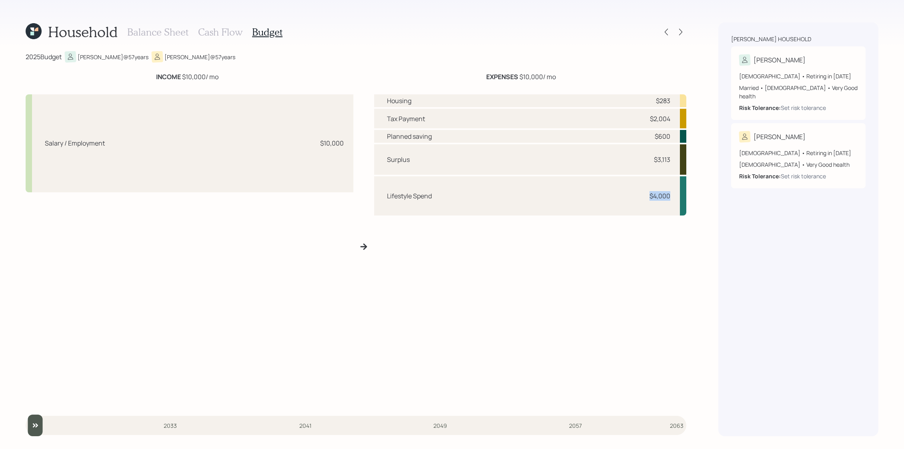
click at [630, 194] on div "Lifestyle Spend $4,000" at bounding box center [530, 195] width 312 height 39
drag, startPoint x: 674, startPoint y: 160, endPoint x: 645, endPoint y: 159, distance: 28.8
click at [645, 159] on div "Surplus $3,113" at bounding box center [530, 159] width 312 height 30
click at [649, 162] on div "$3,113" at bounding box center [658, 160] width 24 height 10
drag, startPoint x: 671, startPoint y: 160, endPoint x: 640, endPoint y: 161, distance: 30.8
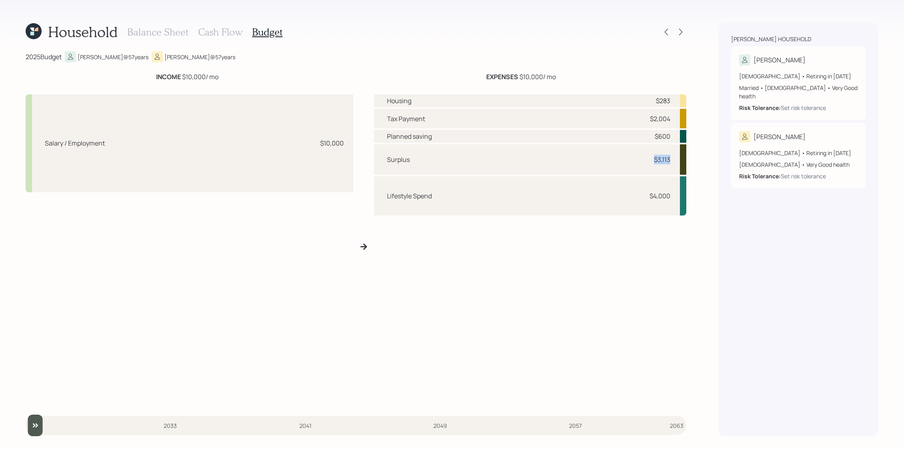
click at [640, 161] on div "Surplus $3,113" at bounding box center [530, 159] width 312 height 30
click at [562, 225] on div "Housing $283 Tax Payment $2,004 Planned saving $600 Surplus $3,113 Lifestyle Sp…" at bounding box center [530, 249] width 312 height 311
click at [666, 26] on div at bounding box center [665, 31] width 11 height 11
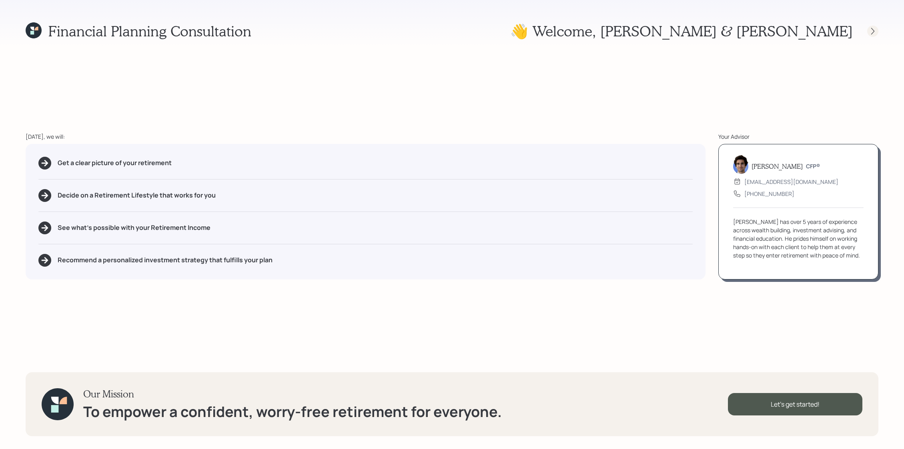
click at [870, 33] on icon at bounding box center [872, 31] width 8 height 8
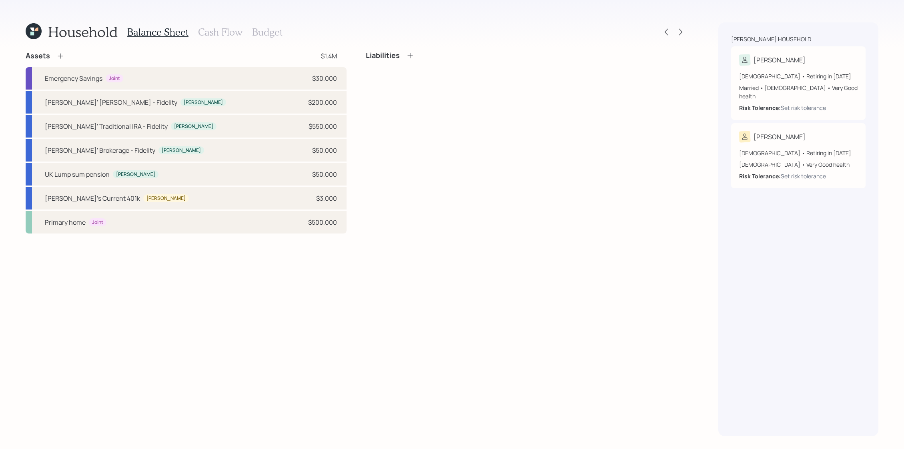
click at [265, 34] on h3 "Budget" at bounding box center [267, 32] width 30 height 12
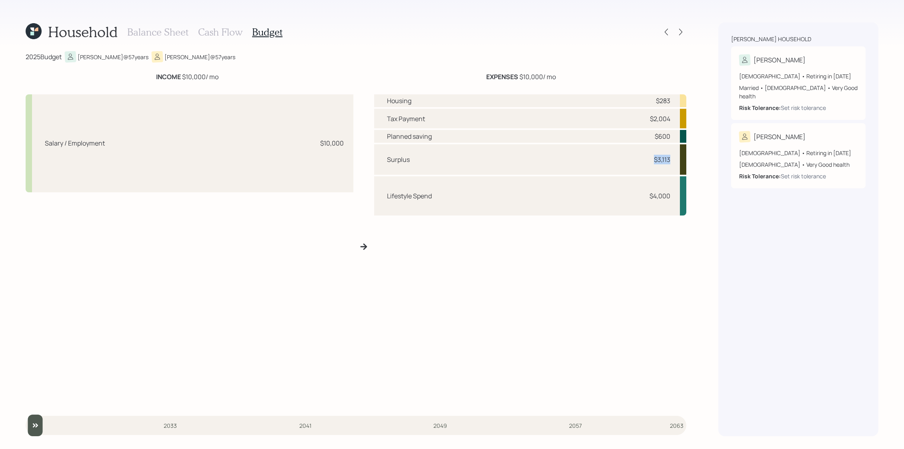
drag, startPoint x: 672, startPoint y: 162, endPoint x: 641, endPoint y: 162, distance: 31.2
click at [641, 162] on div "Surplus $3,113" at bounding box center [530, 159] width 312 height 30
click at [674, 144] on div "Surplus $3,113" at bounding box center [530, 159] width 312 height 30
click at [676, 33] on icon at bounding box center [680, 32] width 8 height 8
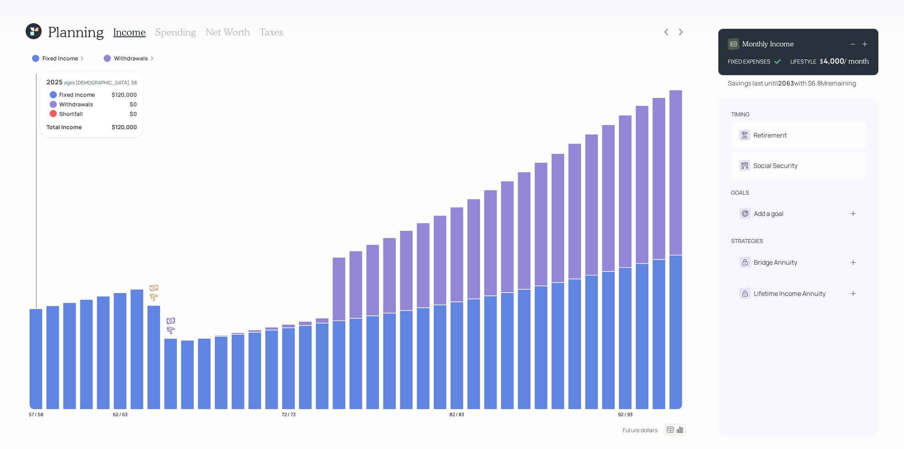
click at [34, 356] on icon at bounding box center [35, 359] width 13 height 101
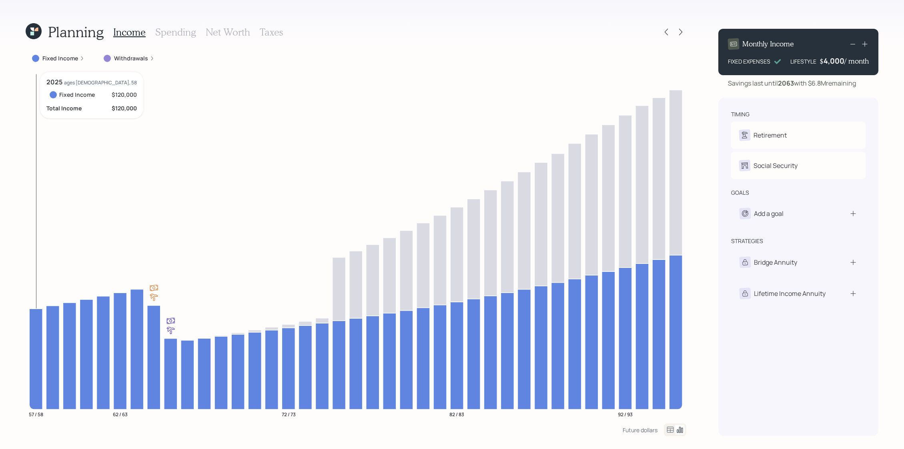
click at [34, 356] on icon at bounding box center [35, 359] width 13 height 101
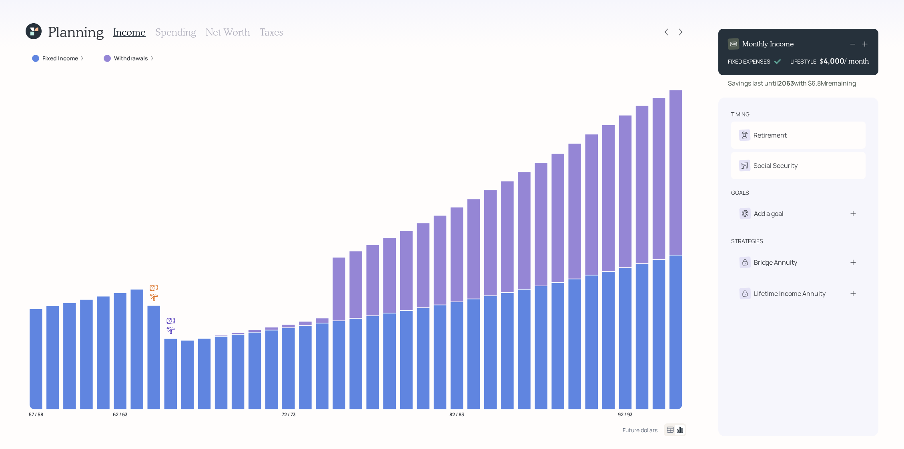
click at [43, 62] on label "Fixed Income" at bounding box center [60, 58] width 36 height 8
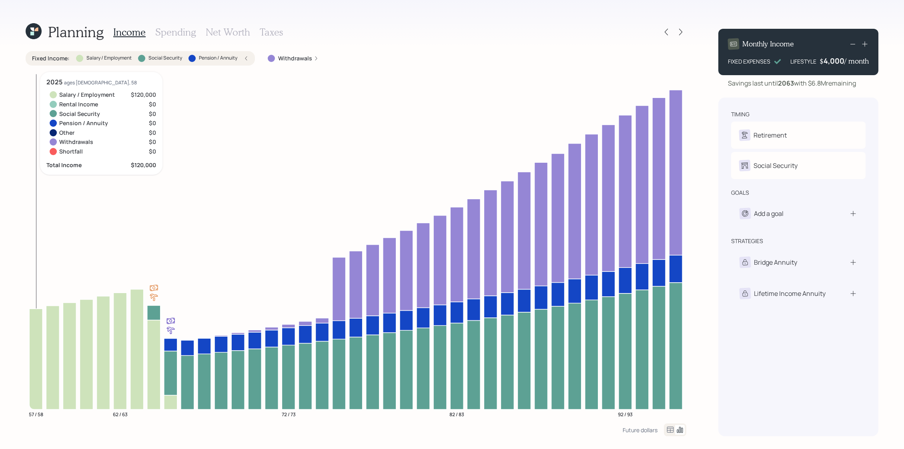
click at [33, 327] on icon at bounding box center [35, 359] width 13 height 101
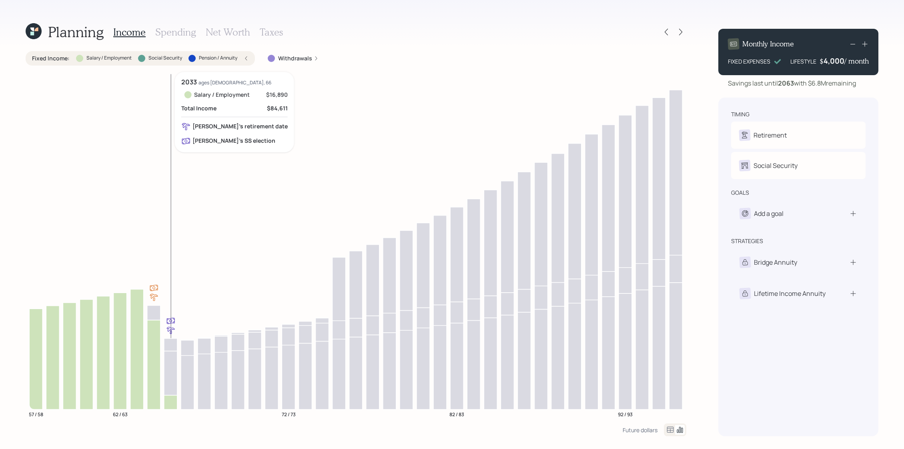
click at [170, 400] on icon at bounding box center [170, 402] width 13 height 14
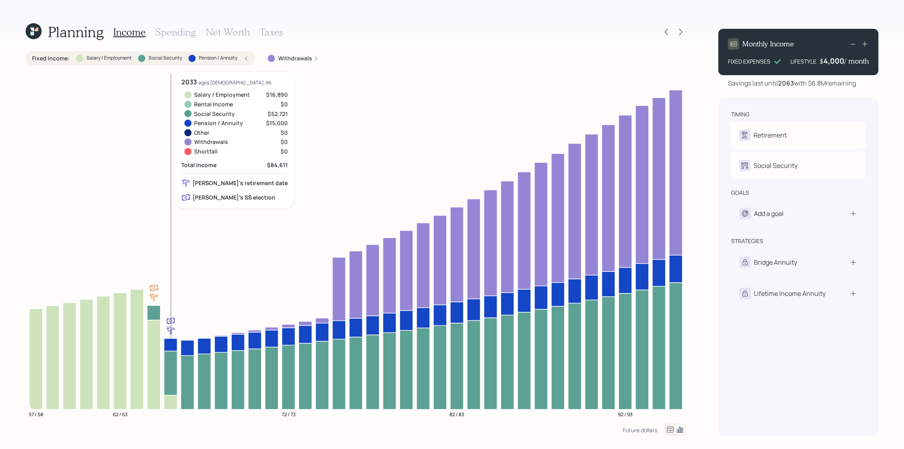
click at [172, 376] on icon at bounding box center [170, 373] width 13 height 44
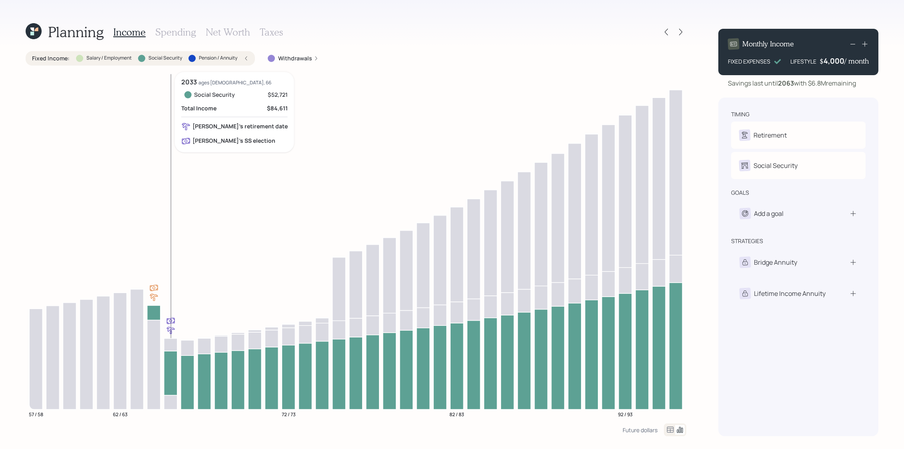
click at [172, 349] on icon at bounding box center [170, 344] width 13 height 12
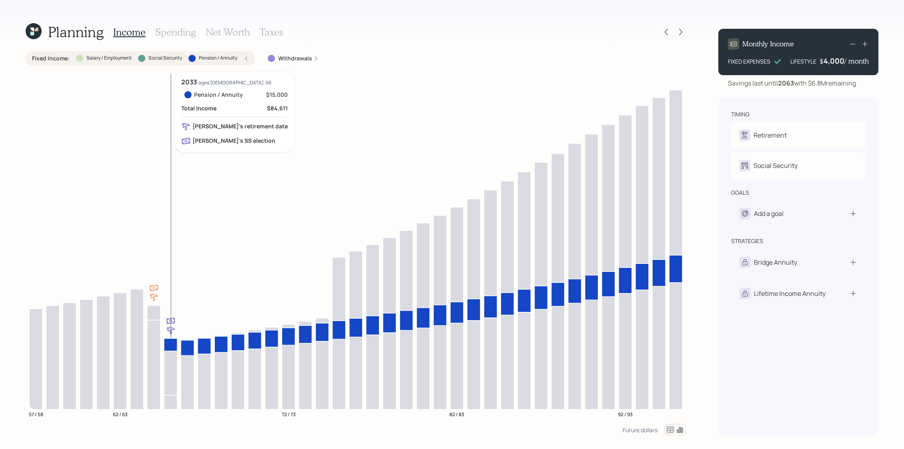
click at [172, 349] on icon at bounding box center [170, 344] width 13 height 12
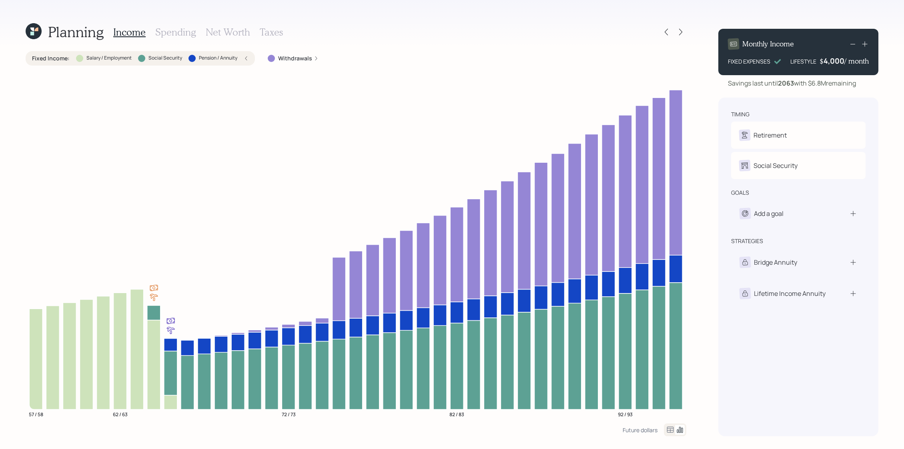
click at [240, 58] on div "Fixed Income : Salary / Employment Social Security Pension / Annuity" at bounding box center [140, 58] width 216 height 8
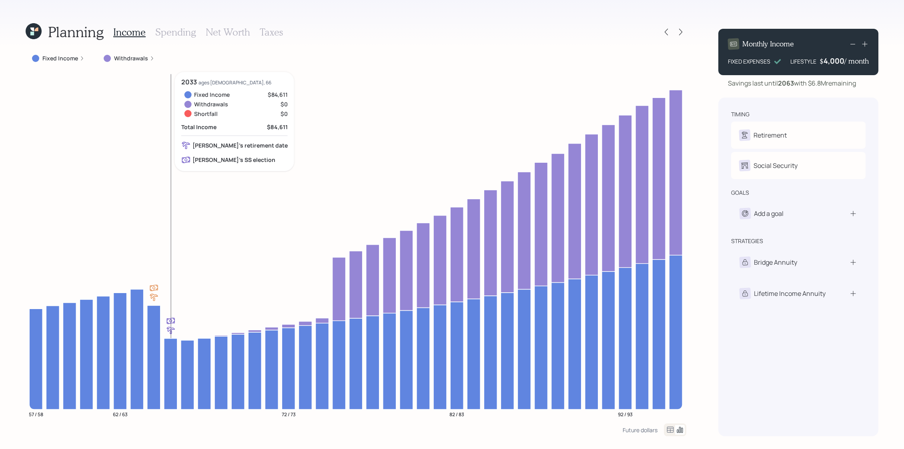
click at [174, 360] on icon at bounding box center [170, 373] width 13 height 71
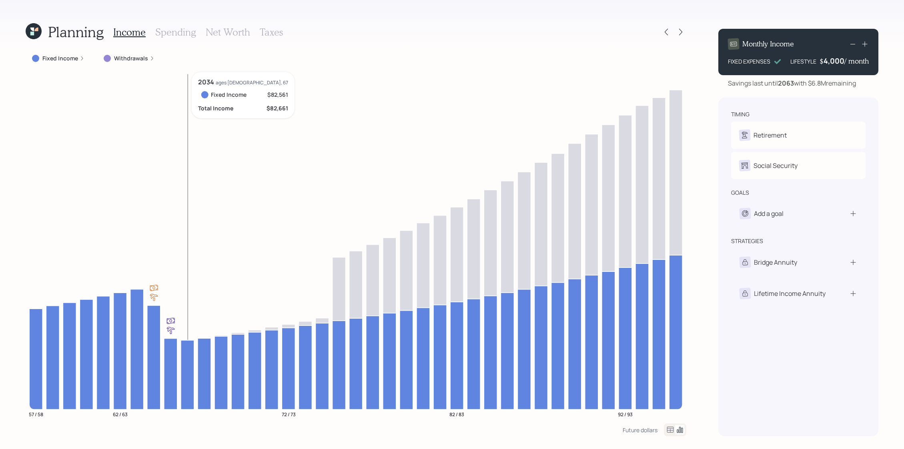
click at [190, 359] on icon at bounding box center [187, 374] width 13 height 69
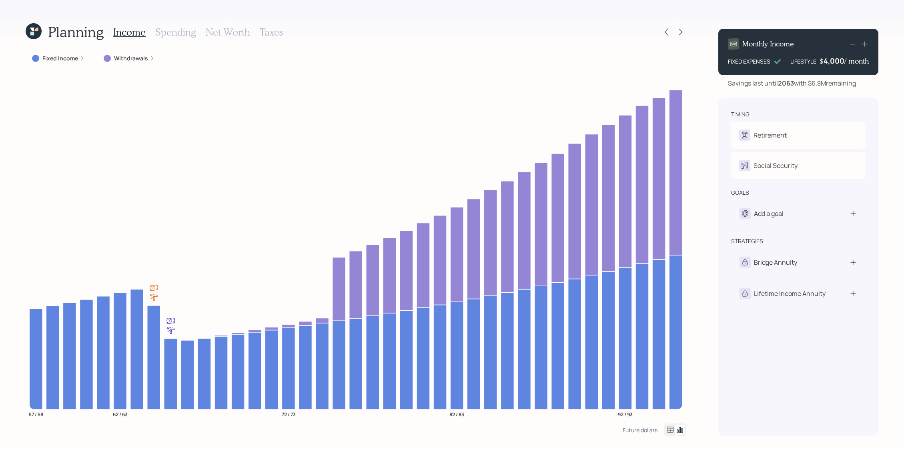
click at [867, 43] on icon at bounding box center [864, 44] width 8 height 8
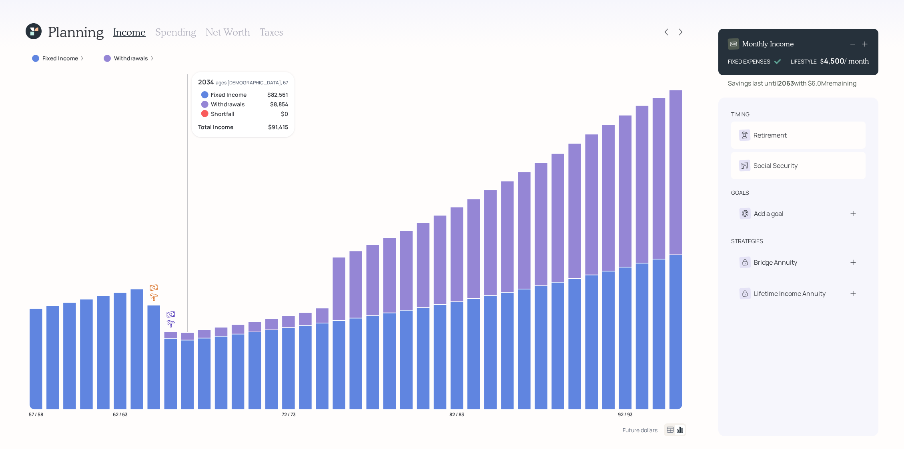
click at [188, 334] on icon at bounding box center [187, 336] width 13 height 8
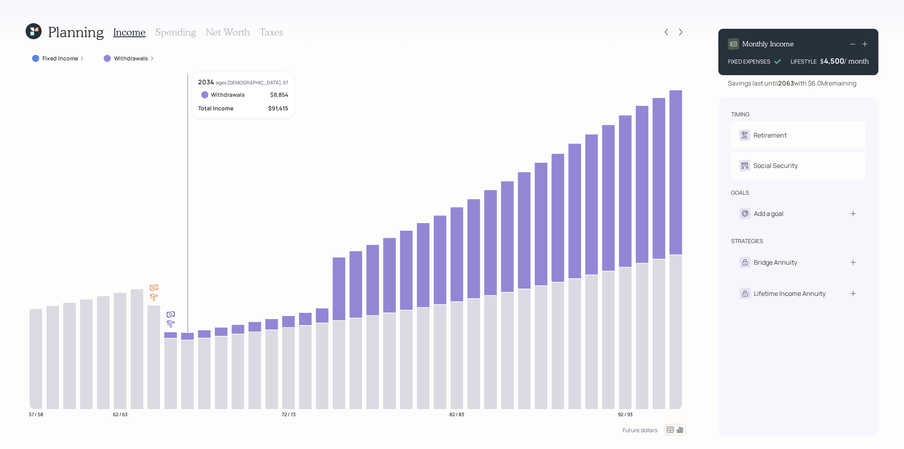
click at [188, 334] on icon at bounding box center [187, 336] width 13 height 8
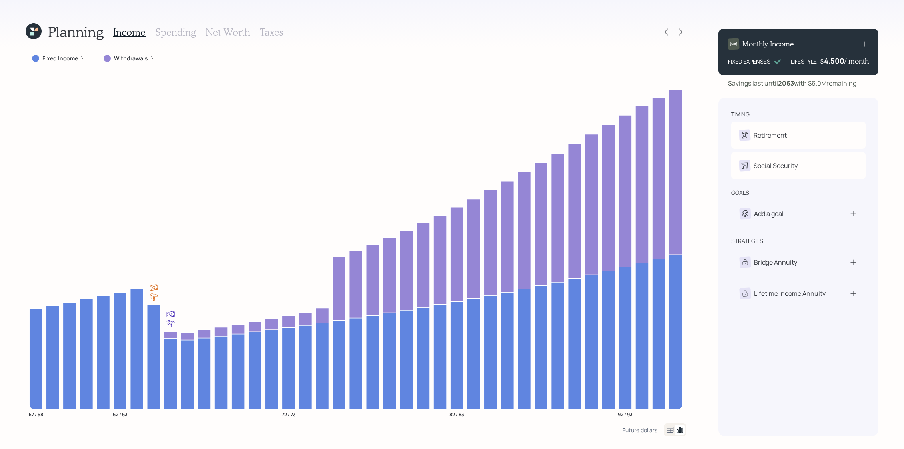
click at [866, 44] on icon at bounding box center [864, 44] width 5 height 5
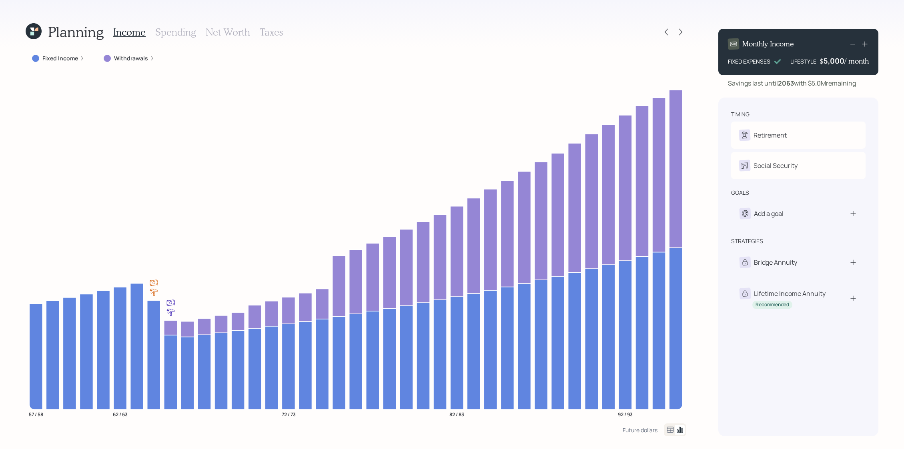
click at [852, 44] on rect at bounding box center [852, 44] width 5 height 0
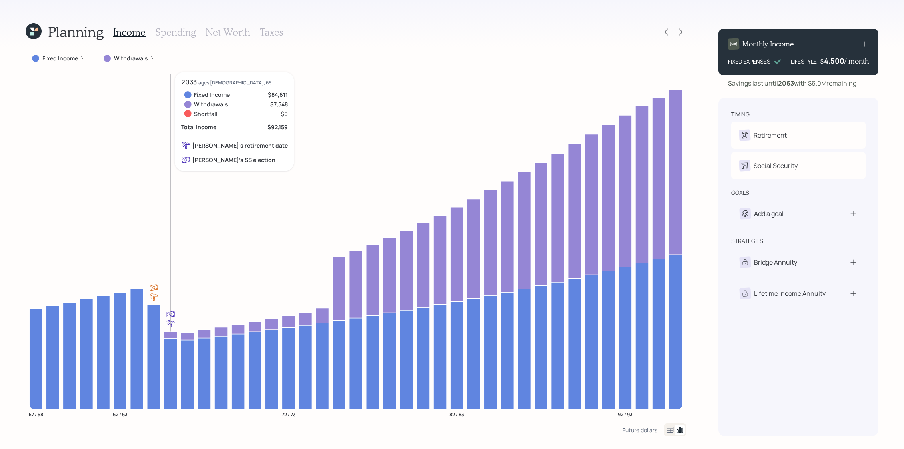
click at [168, 335] on icon at bounding box center [170, 335] width 13 height 6
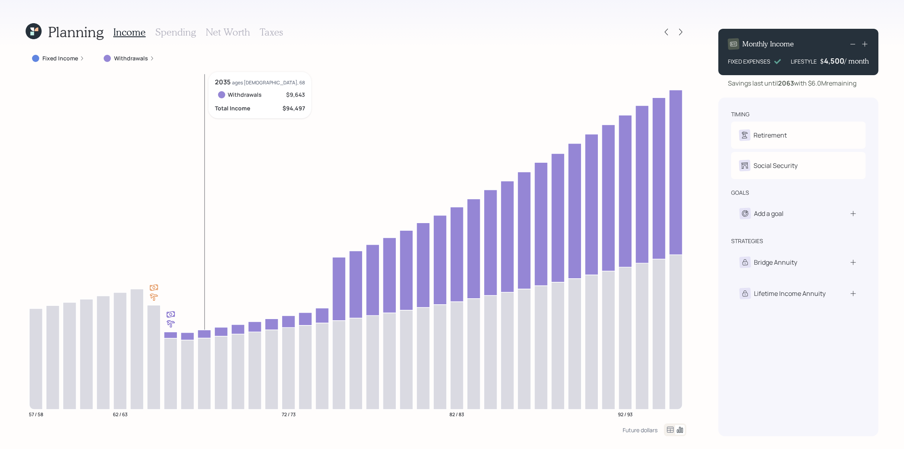
click at [210, 334] on icon at bounding box center [204, 334] width 13 height 8
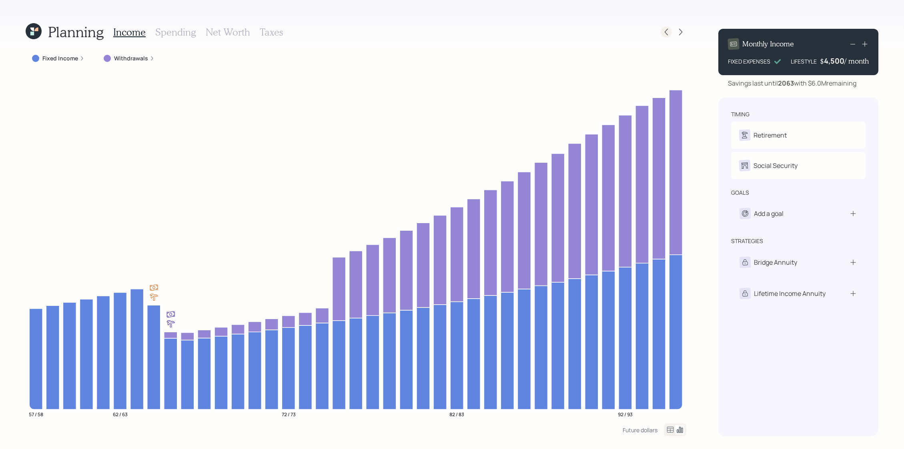
click at [668, 29] on icon at bounding box center [666, 32] width 8 height 8
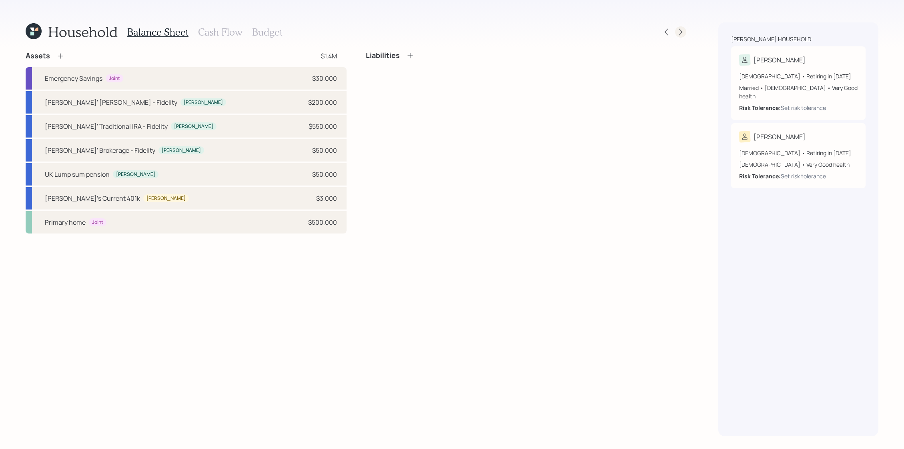
click at [678, 34] on icon at bounding box center [680, 32] width 8 height 8
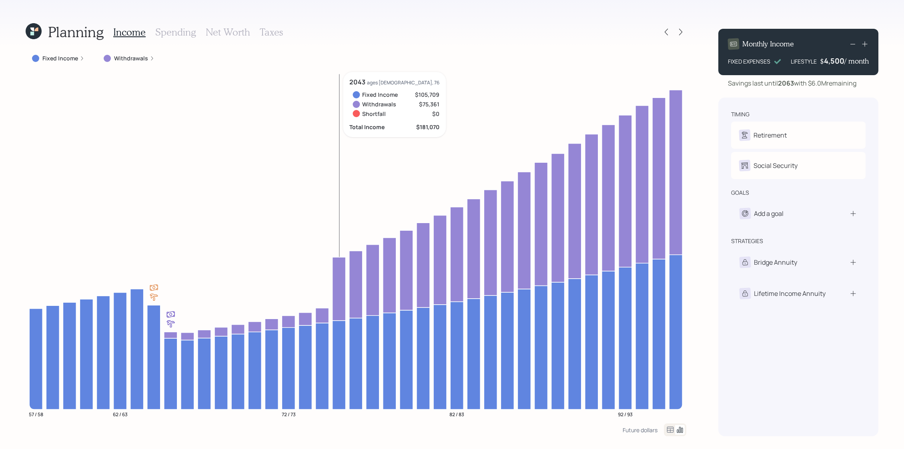
click at [335, 264] on icon at bounding box center [338, 288] width 13 height 63
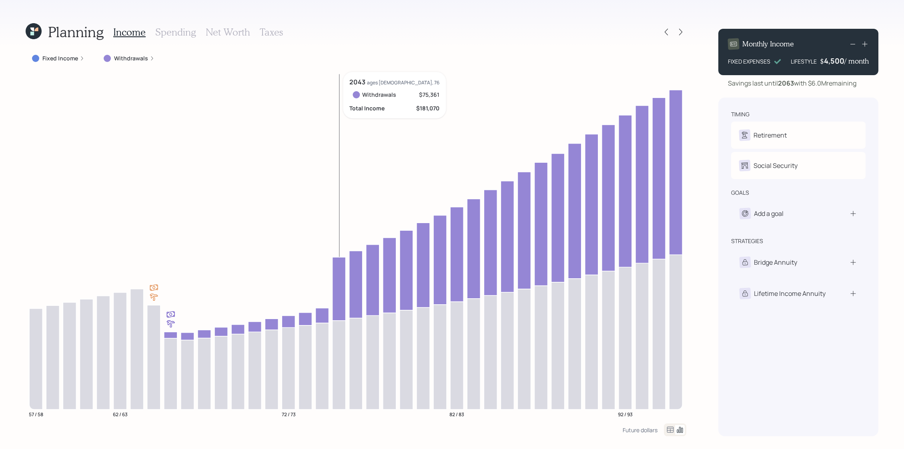
click at [335, 264] on icon at bounding box center [338, 288] width 13 height 63
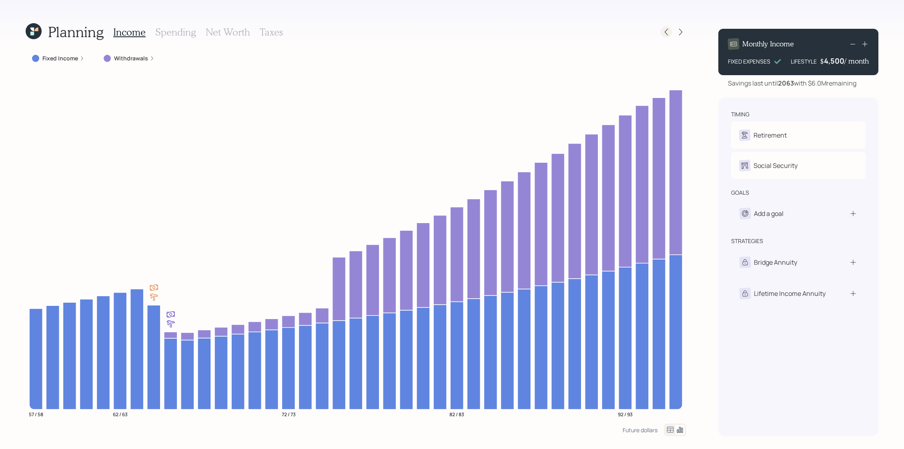
click at [669, 32] on icon at bounding box center [666, 32] width 8 height 8
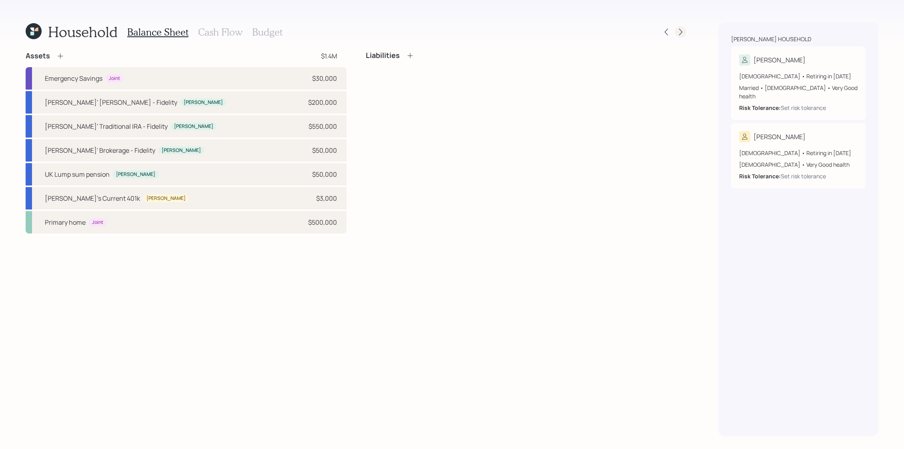
click at [681, 33] on icon at bounding box center [680, 32] width 8 height 8
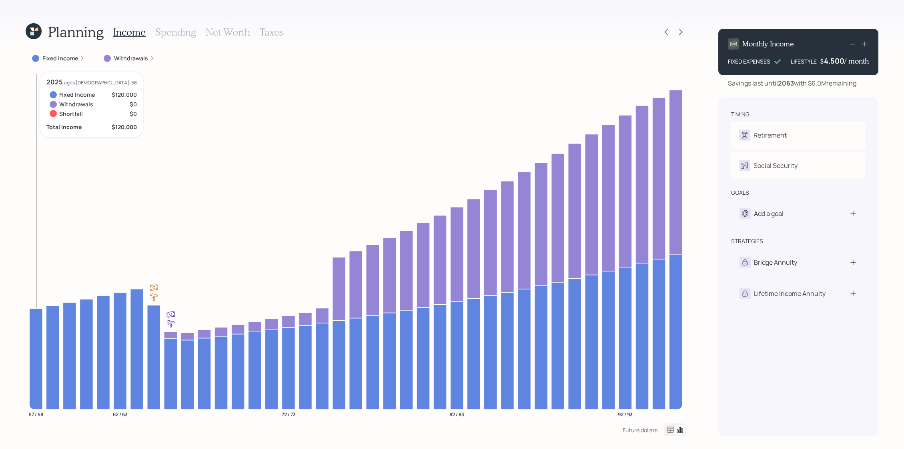
click at [31, 348] on icon at bounding box center [35, 358] width 13 height 101
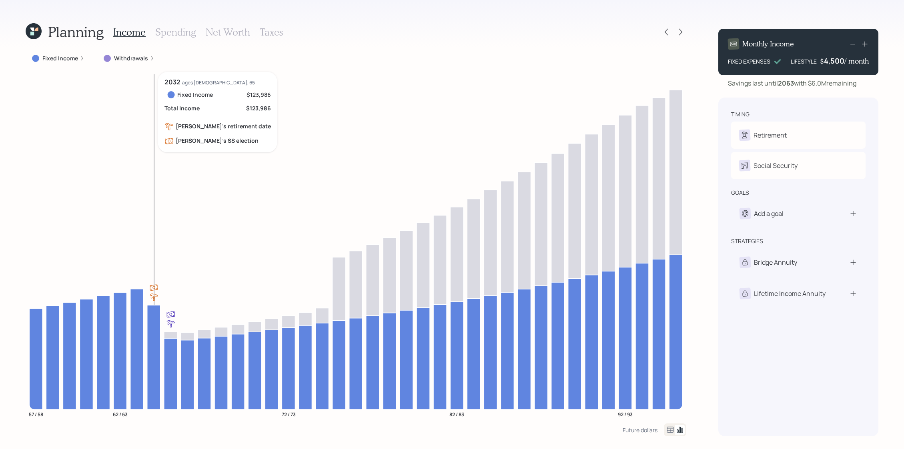
click at [150, 313] on icon at bounding box center [153, 357] width 13 height 104
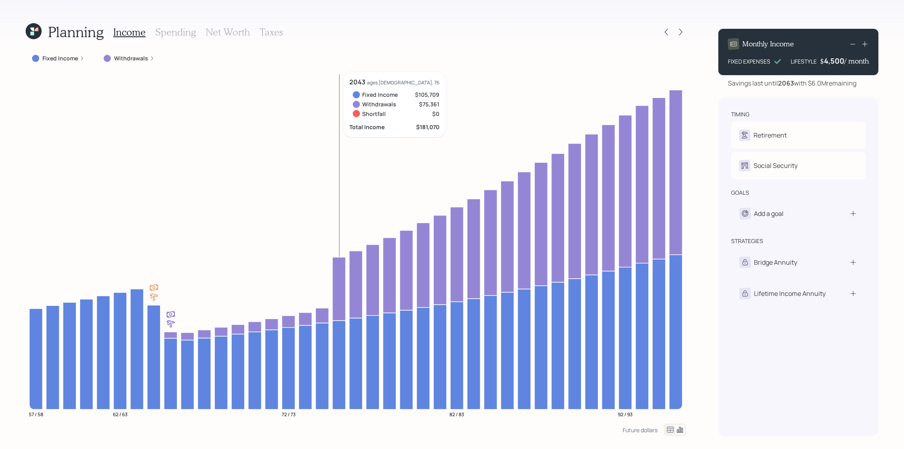
click at [335, 266] on icon at bounding box center [338, 288] width 13 height 63
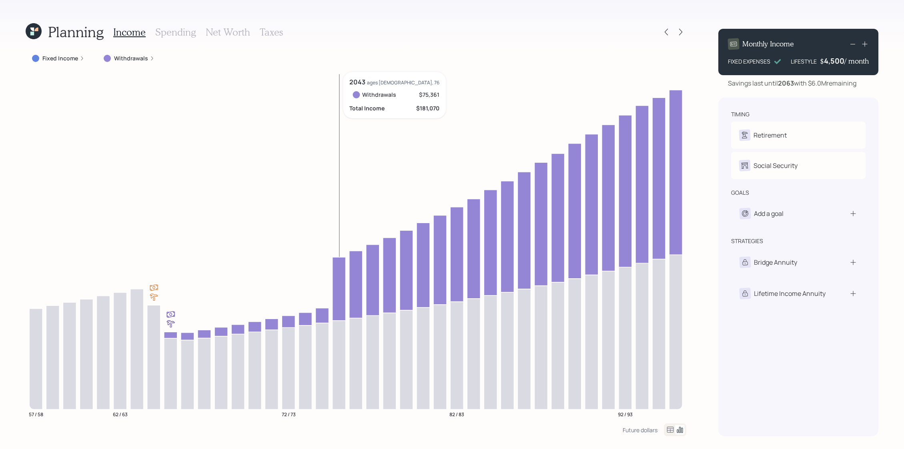
click at [336, 264] on icon at bounding box center [338, 288] width 13 height 63
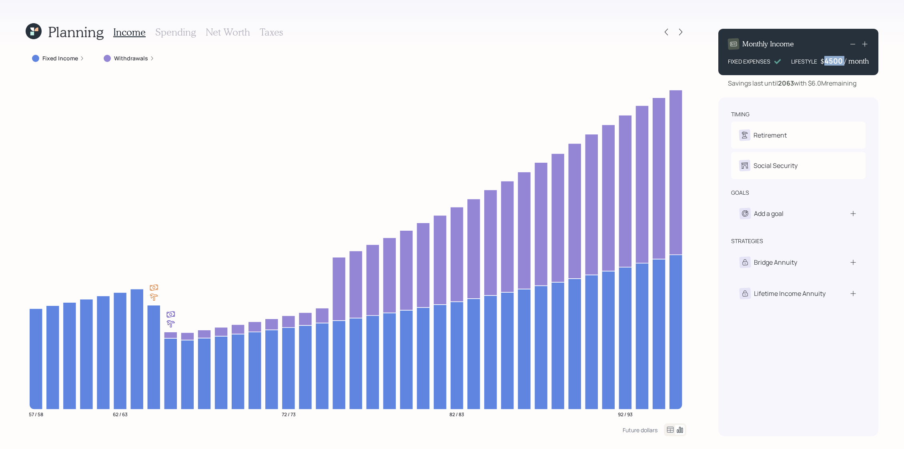
drag, startPoint x: 844, startPoint y: 61, endPoint x: 810, endPoint y: 61, distance: 34.0
click at [810, 61] on div "LIFESTYLE $ 4500 / month" at bounding box center [830, 61] width 78 height 10
drag, startPoint x: 842, startPoint y: 62, endPoint x: 822, endPoint y: 61, distance: 20.4
click at [822, 61] on div "$ 4500 / month" at bounding box center [844, 61] width 48 height 10
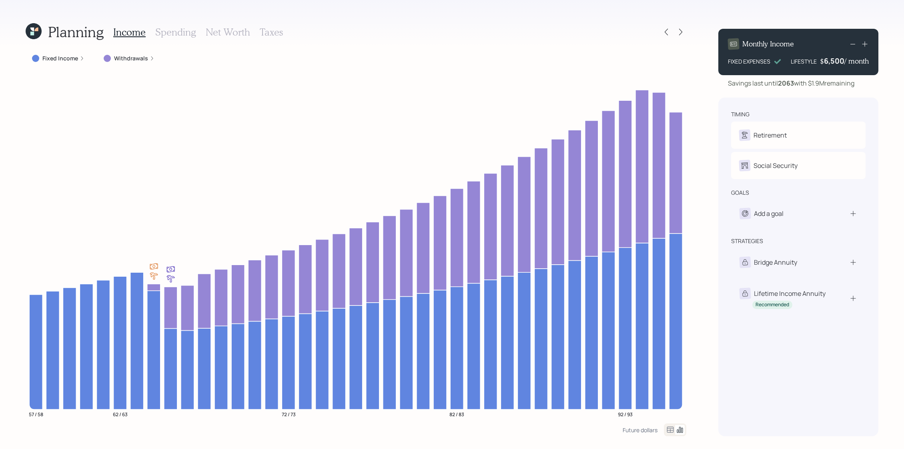
click at [833, 81] on div "Savings last until 2063 with $1.9M remaining" at bounding box center [791, 83] width 126 height 10
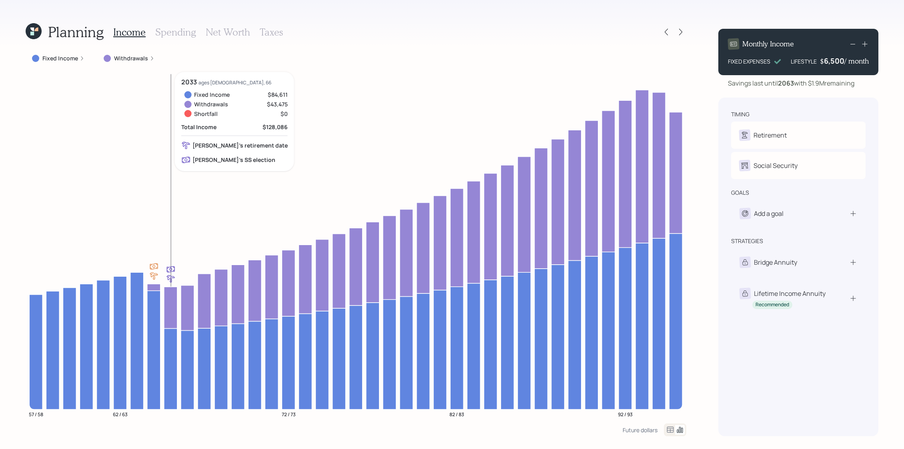
click at [172, 302] on icon at bounding box center [170, 308] width 13 height 42
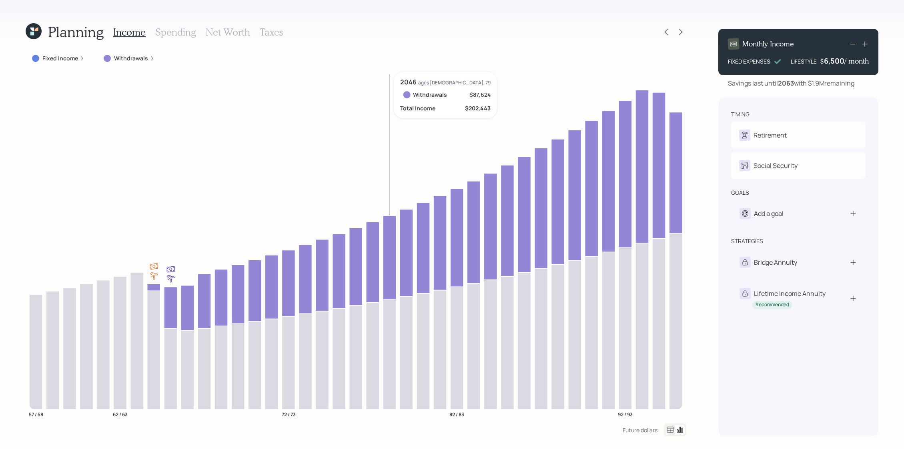
click at [384, 239] on icon at bounding box center [389, 258] width 13 height 84
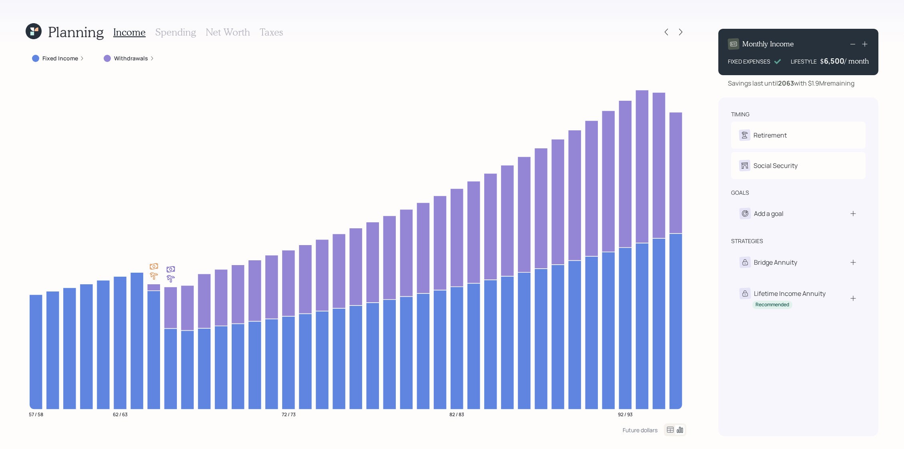
drag, startPoint x: 864, startPoint y: 82, endPoint x: 808, endPoint y: 84, distance: 55.6
click at [808, 84] on div "Savings last until 2063 with $1.9M remaining" at bounding box center [798, 83] width 160 height 10
drag, startPoint x: 822, startPoint y: 59, endPoint x: 855, endPoint y: 60, distance: 32.8
click at [855, 60] on div "$ 6,500 / month" at bounding box center [844, 61] width 49 height 10
click at [840, 64] on div "6,500" at bounding box center [834, 61] width 20 height 10
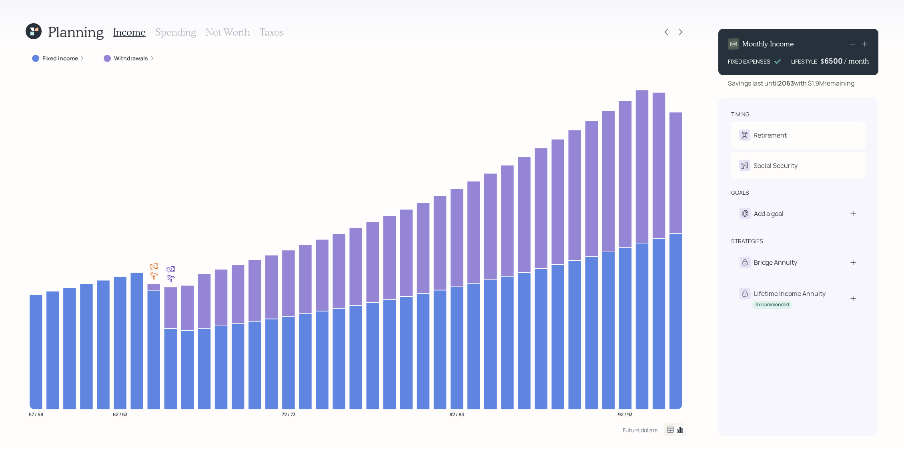
click at [840, 64] on div "6500" at bounding box center [834, 61] width 20 height 10
click at [837, 62] on div "6500" at bounding box center [834, 61] width 20 height 10
click at [840, 82] on div "Savings last until 2063 with $1.9M remaining" at bounding box center [791, 83] width 126 height 10
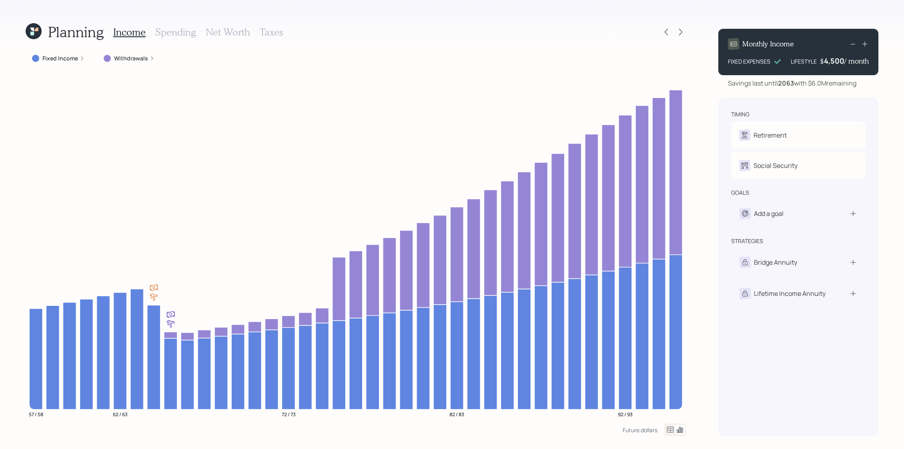
click at [778, 122] on div "Retirement C Retire at 64y 3m A Retire at 64y 3m" at bounding box center [798, 135] width 134 height 27
select select "3"
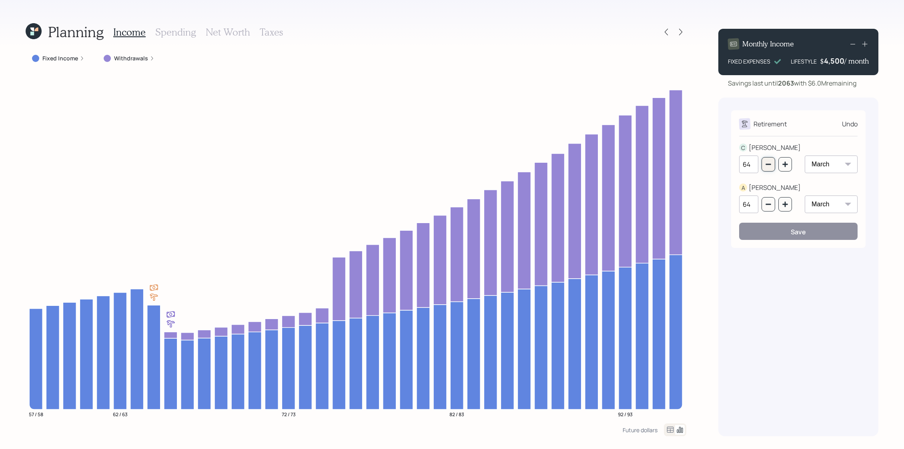
click at [767, 166] on icon "button" at bounding box center [768, 164] width 6 height 6
type input "63"
click at [768, 206] on icon "button" at bounding box center [768, 204] width 6 height 6
type input "63"
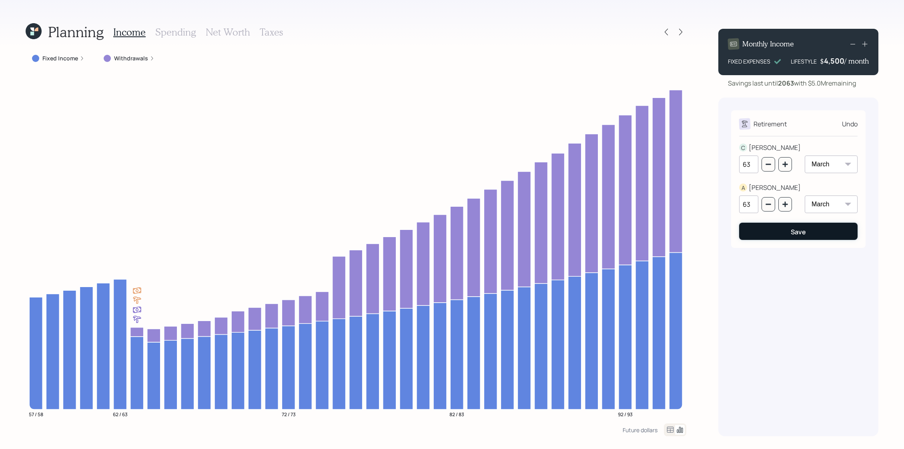
click at [780, 228] on button "Save" at bounding box center [798, 231] width 118 height 17
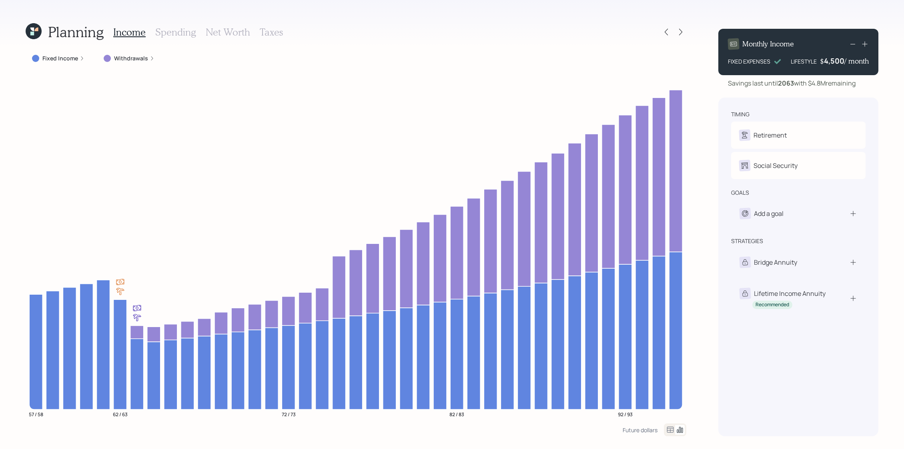
drag, startPoint x: 869, startPoint y: 87, endPoint x: 807, endPoint y: 87, distance: 62.0
click at [807, 87] on div "Savings last until 2063 with $4.8M remaining" at bounding box center [798, 83] width 160 height 10
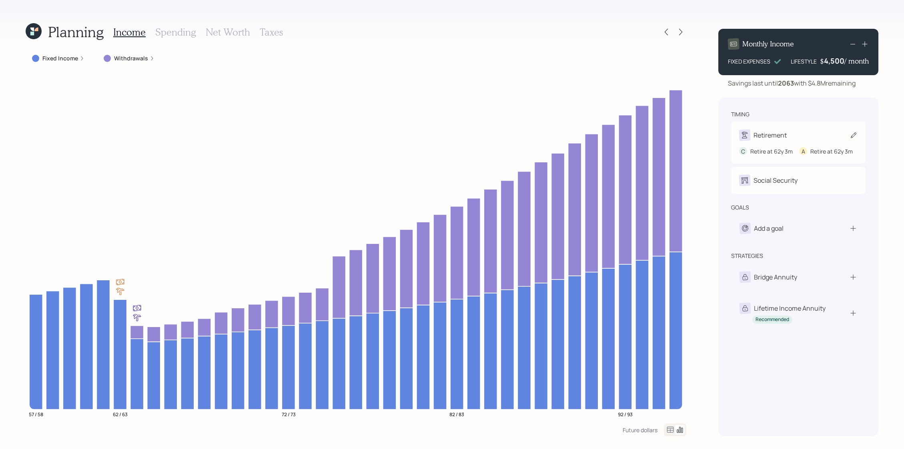
click at [794, 136] on div "Retirement" at bounding box center [798, 135] width 118 height 11
select select "3"
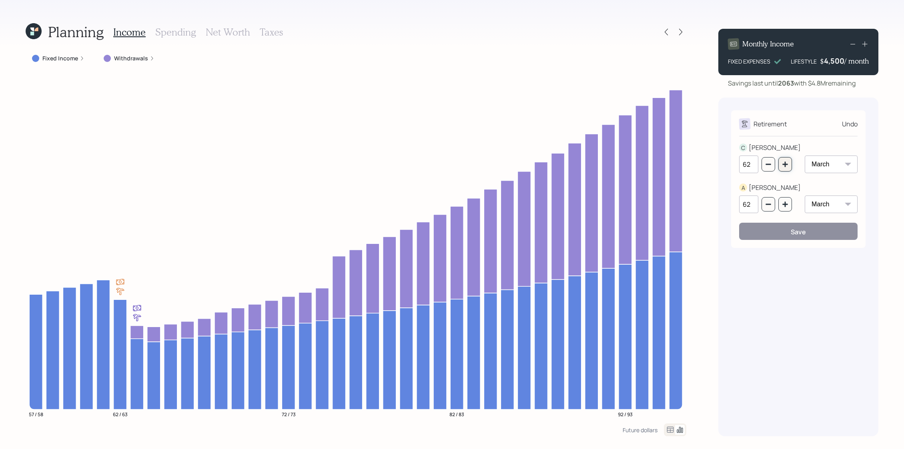
click at [788, 168] on button "button" at bounding box center [785, 164] width 14 height 14
type input "63"
click at [787, 207] on icon "button" at bounding box center [785, 204] width 6 height 6
type input "63"
click at [785, 170] on button "button" at bounding box center [785, 164] width 14 height 14
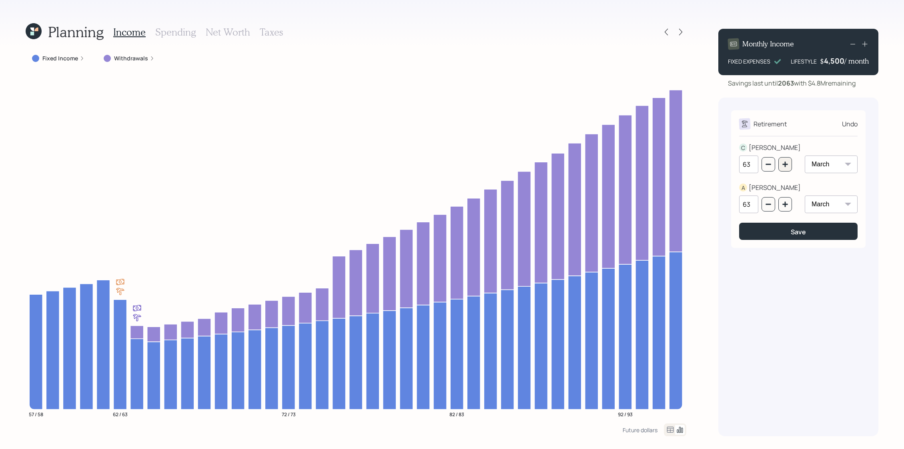
type input "64"
click at [786, 206] on icon "button" at bounding box center [785, 204] width 6 height 6
type input "64"
click at [786, 223] on button "Save" at bounding box center [798, 231] width 118 height 17
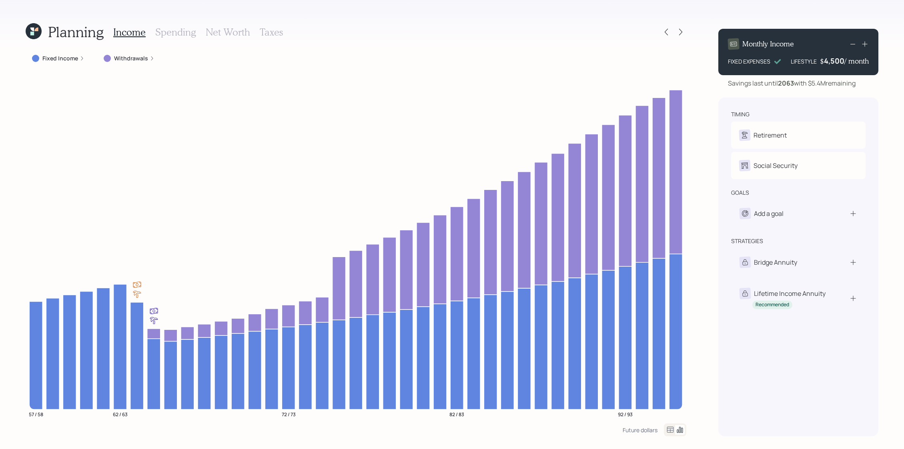
click at [216, 35] on h3 "Net Worth" at bounding box center [228, 32] width 44 height 12
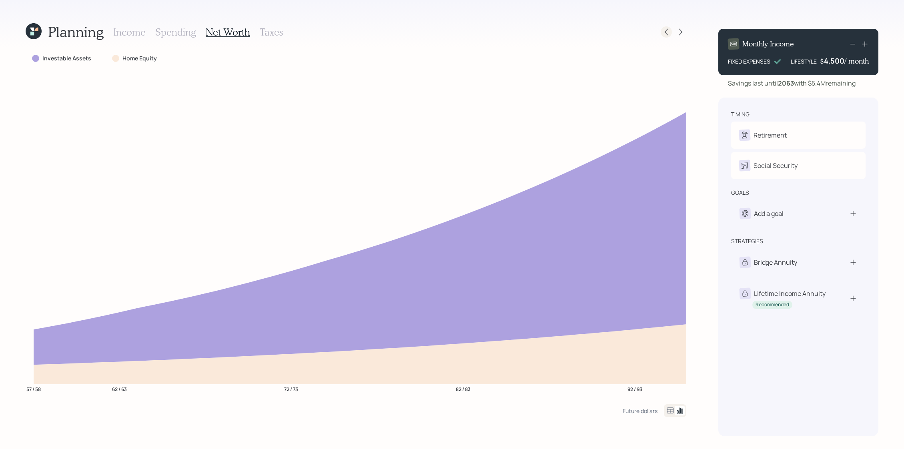
click at [668, 37] on div at bounding box center [665, 31] width 11 height 11
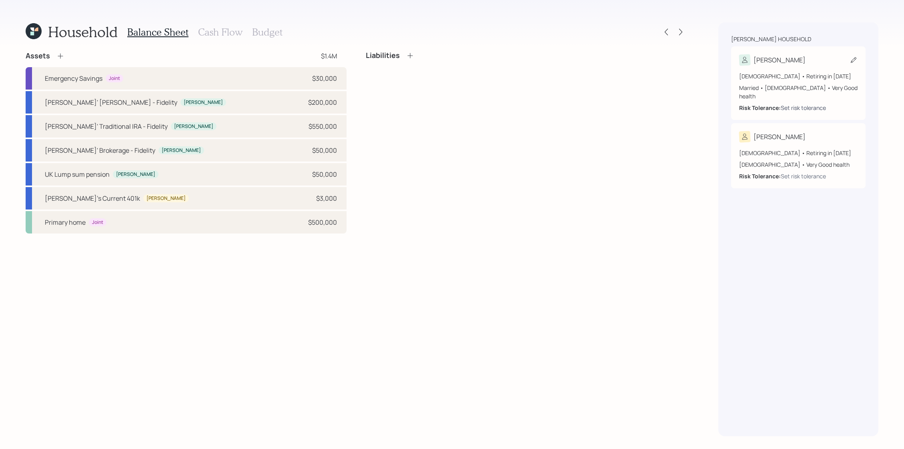
click at [797, 104] on div "Set risk tolerance" at bounding box center [802, 108] width 45 height 8
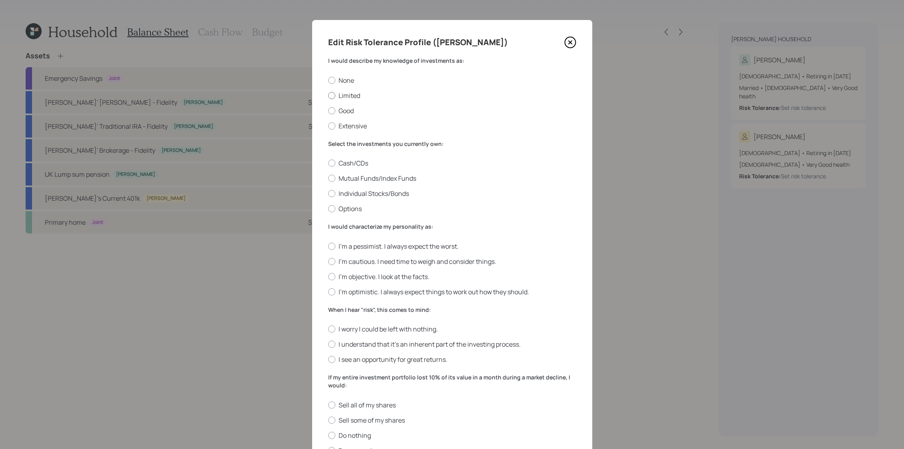
click at [348, 99] on label "Limited" at bounding box center [452, 95] width 248 height 9
click at [328, 96] on input "Limited" at bounding box center [328, 95] width 0 height 0
radio input "true"
click at [356, 178] on label "Mutual Funds/Index Funds" at bounding box center [452, 178] width 248 height 9
click at [328, 178] on input "Mutual Funds/Index Funds" at bounding box center [328, 178] width 0 height 0
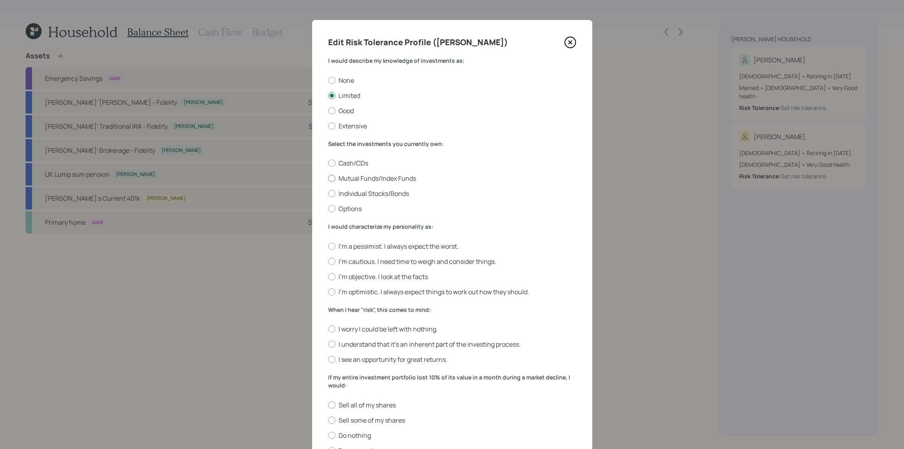
radio input "true"
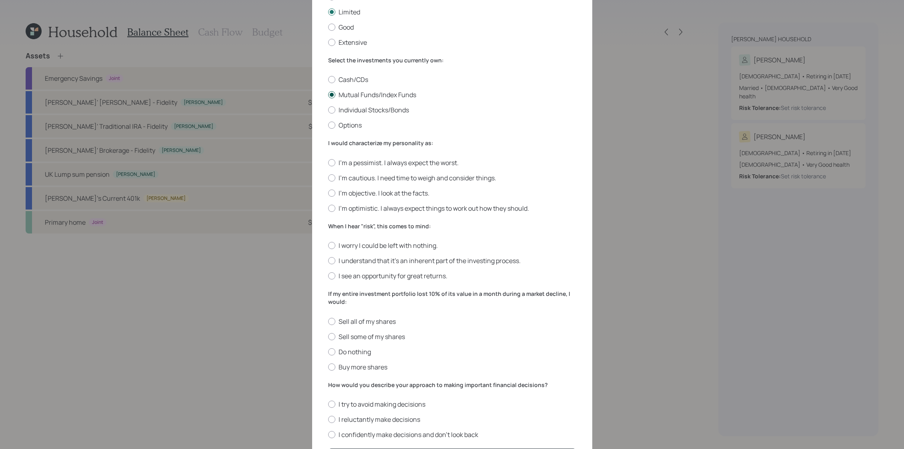
scroll to position [84, 0]
click at [357, 194] on label "I'm objective. I look at the facts." at bounding box center [452, 192] width 248 height 9
click at [328, 193] on input "I'm objective. I look at the facts." at bounding box center [328, 192] width 0 height 0
radio input "true"
click at [358, 255] on div "I worry I could be left with nothing. I understand that it’s an inherent part o…" at bounding box center [452, 260] width 248 height 39
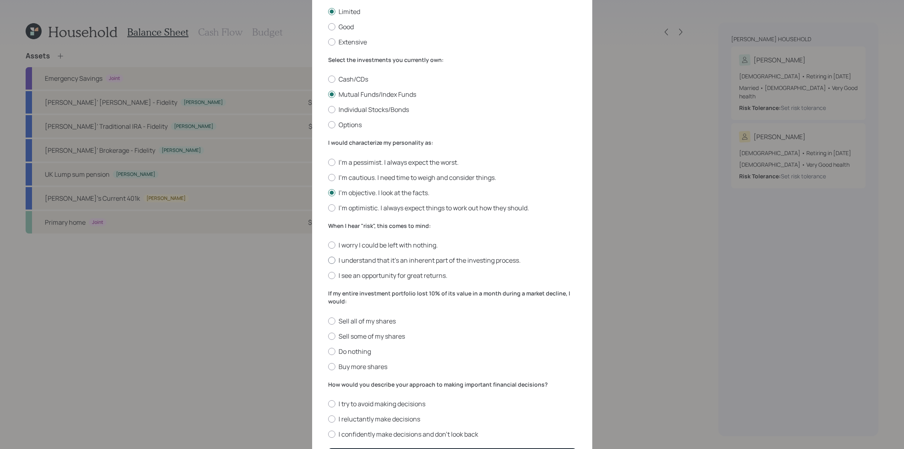
click at [358, 263] on label "I understand that it’s an inherent part of the investing process." at bounding box center [452, 260] width 248 height 9
click at [328, 261] on input "I understand that it’s an inherent part of the investing process." at bounding box center [328, 260] width 0 height 0
radio input "true"
click at [354, 350] on label "Do nothing" at bounding box center [452, 351] width 248 height 9
click at [328, 351] on input "Do nothing" at bounding box center [328, 351] width 0 height 0
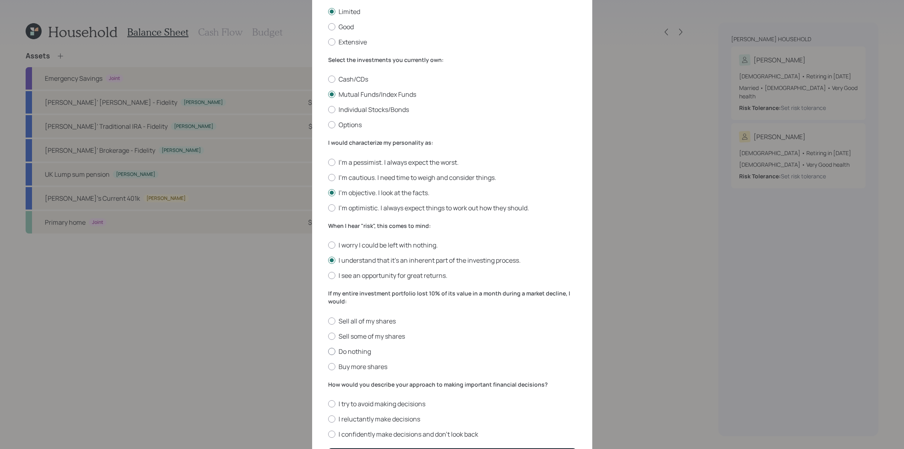
radio input "true"
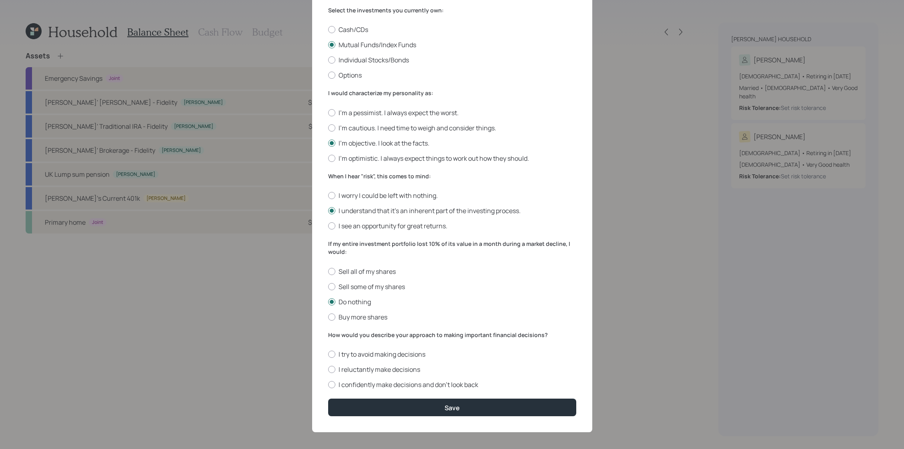
scroll to position [136, 0]
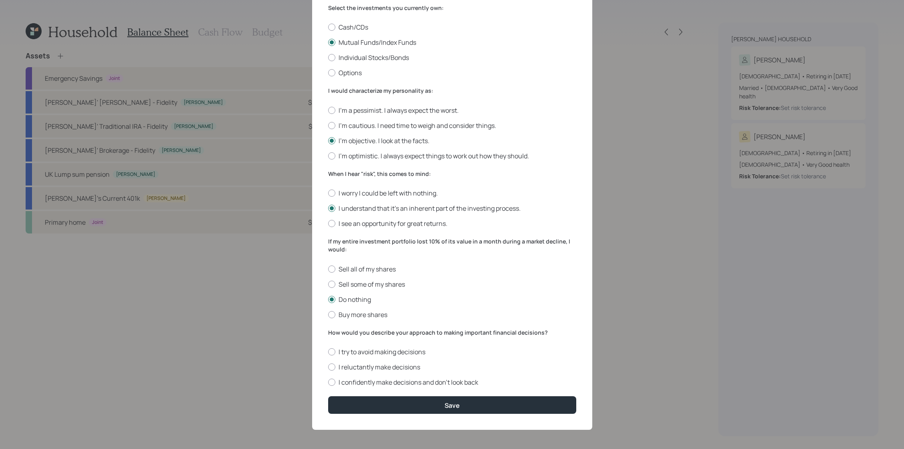
click at [368, 372] on div "I try to avoid making decisions I reluctantly make decisions I confidently make…" at bounding box center [452, 367] width 248 height 39
click at [369, 364] on label "I reluctantly make decisions" at bounding box center [452, 367] width 248 height 9
click at [328, 367] on input "I reluctantly make decisions" at bounding box center [328, 367] width 0 height 0
radio input "true"
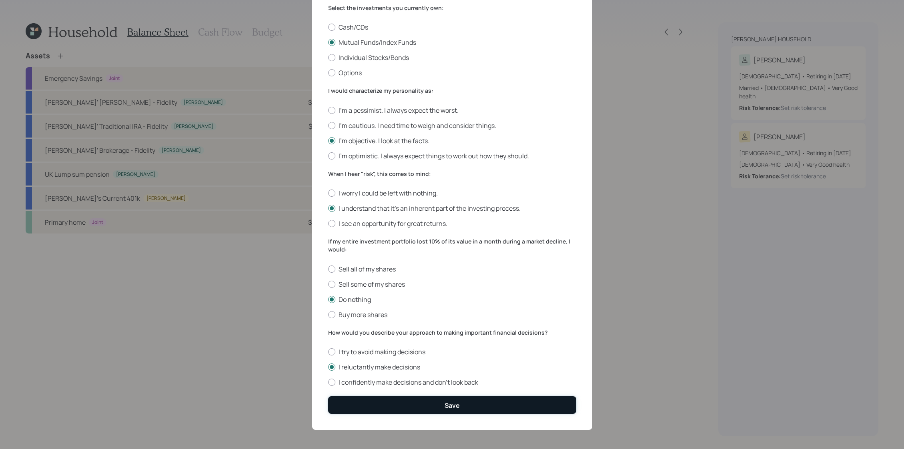
click at [374, 403] on button "Save" at bounding box center [452, 404] width 248 height 17
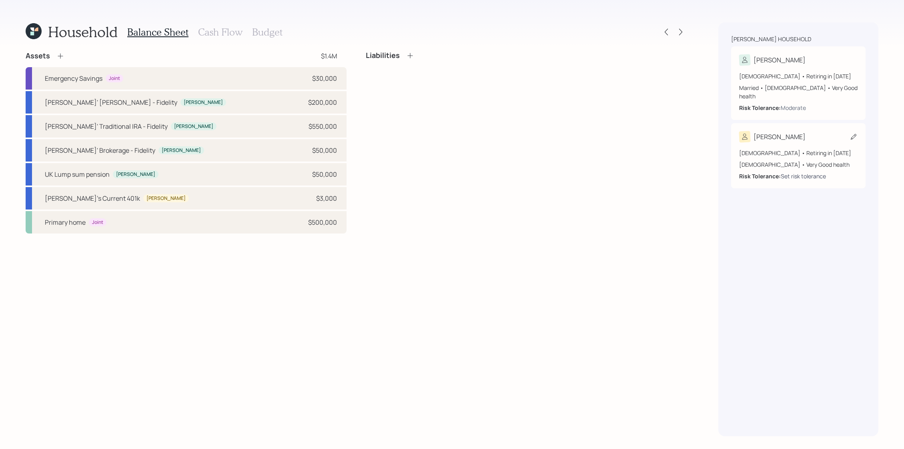
click at [815, 172] on div "Set risk tolerance" at bounding box center [802, 176] width 45 height 8
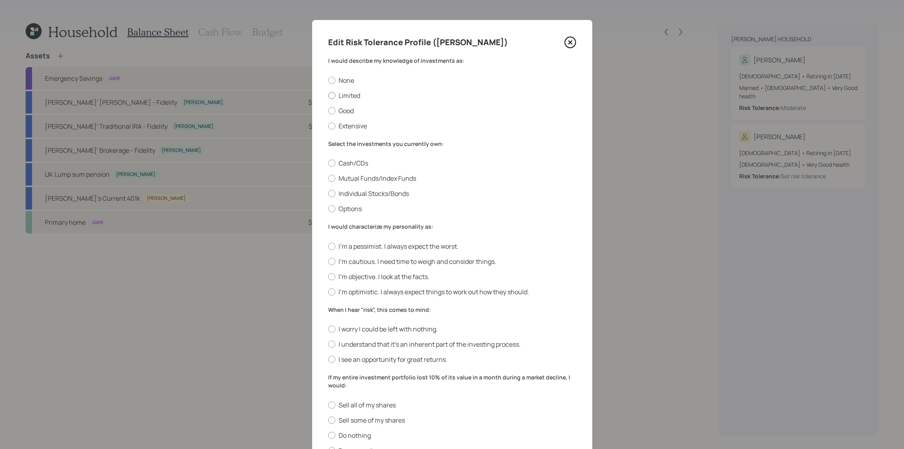
click at [344, 94] on label "Limited" at bounding box center [452, 95] width 248 height 9
click at [328, 95] on input "Limited" at bounding box center [328, 95] width 0 height 0
radio input "true"
click at [346, 181] on label "Mutual Funds/Index Funds" at bounding box center [452, 178] width 248 height 9
click at [328, 179] on input "Mutual Funds/Index Funds" at bounding box center [328, 178] width 0 height 0
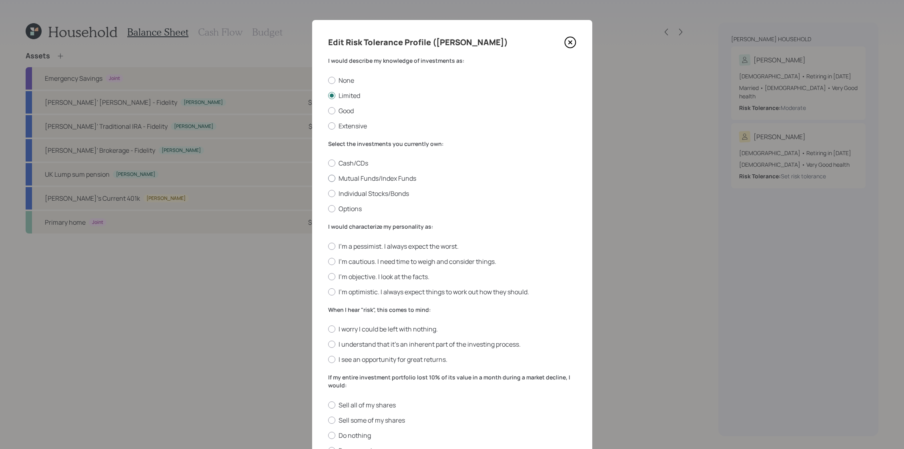
radio input "true"
click at [357, 261] on label "I'm cautious. I need time to weigh and consider things." at bounding box center [452, 261] width 248 height 9
click at [328, 261] on input "I'm cautious. I need time to weigh and consider things." at bounding box center [328, 261] width 0 height 0
radio input "true"
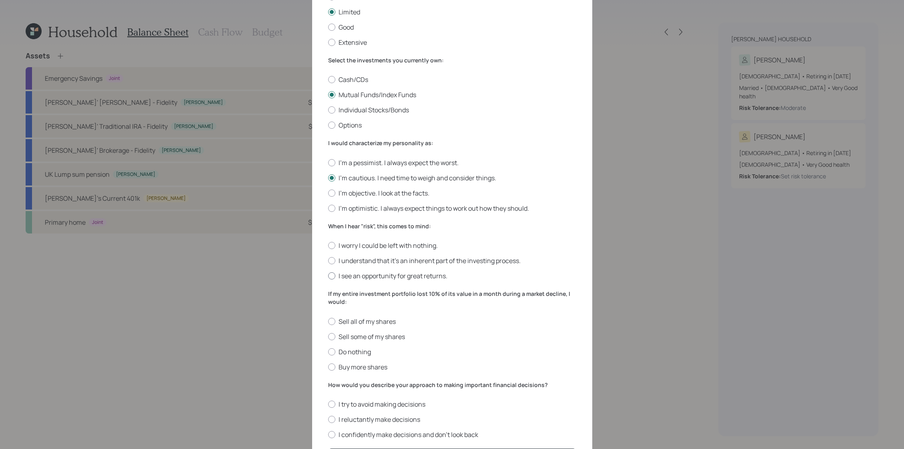
drag, startPoint x: 357, startPoint y: 262, endPoint x: 357, endPoint y: 274, distance: 11.6
click at [357, 262] on label "I understand that it’s an inherent part of the investing process." at bounding box center [452, 260] width 248 height 9
click at [328, 261] on input "I understand that it’s an inherent part of the investing process." at bounding box center [328, 261] width 0 height 0
radio input "true"
click at [357, 354] on label "Do nothing" at bounding box center [452, 352] width 248 height 9
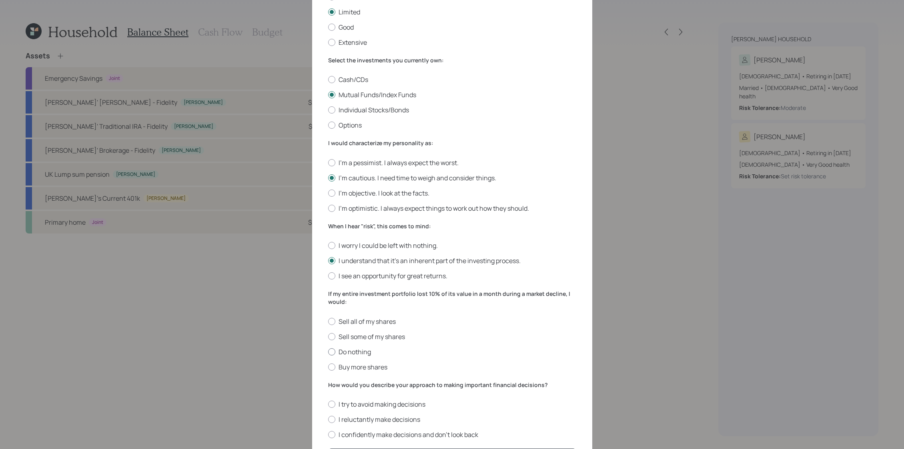
click at [328, 352] on input "Do nothing" at bounding box center [328, 352] width 0 height 0
radio input "true"
click at [356, 413] on div "I try to avoid making decisions I reluctantly make decisions I confidently make…" at bounding box center [452, 419] width 248 height 39
click at [356, 423] on label "I reluctantly make decisions" at bounding box center [452, 419] width 248 height 9
click at [328, 420] on input "I reluctantly make decisions" at bounding box center [328, 420] width 0 height 0
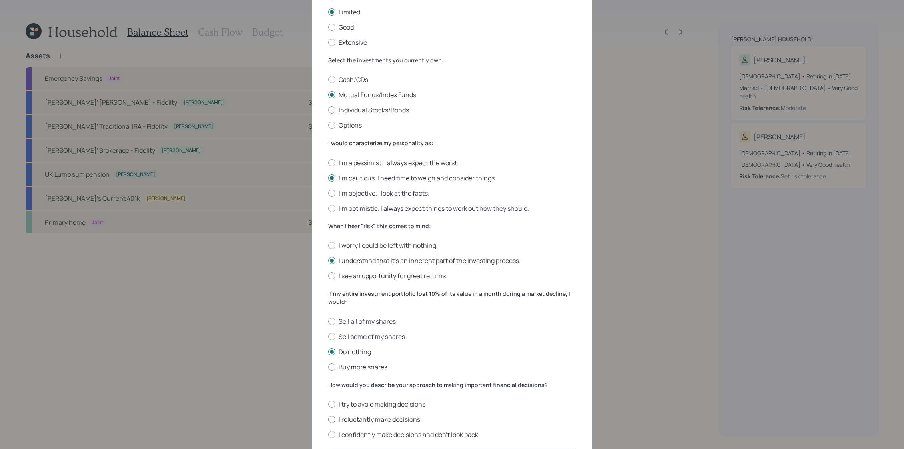
radio input "true"
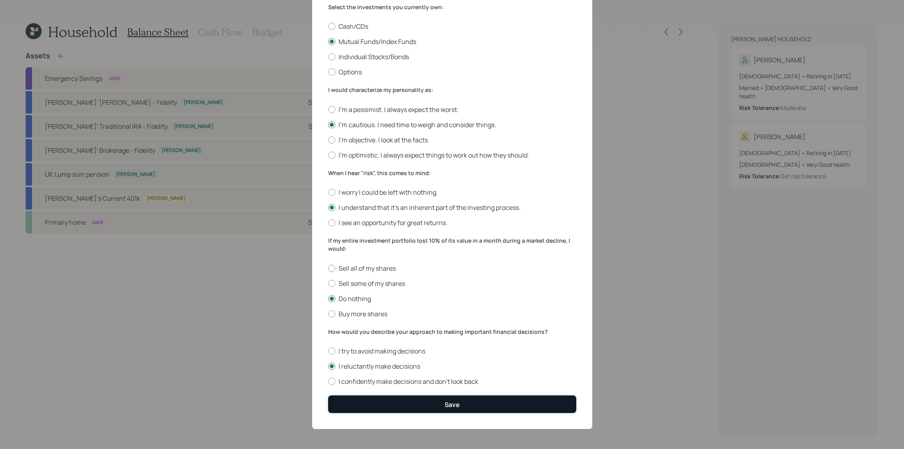
click at [364, 398] on button "Save" at bounding box center [452, 404] width 248 height 17
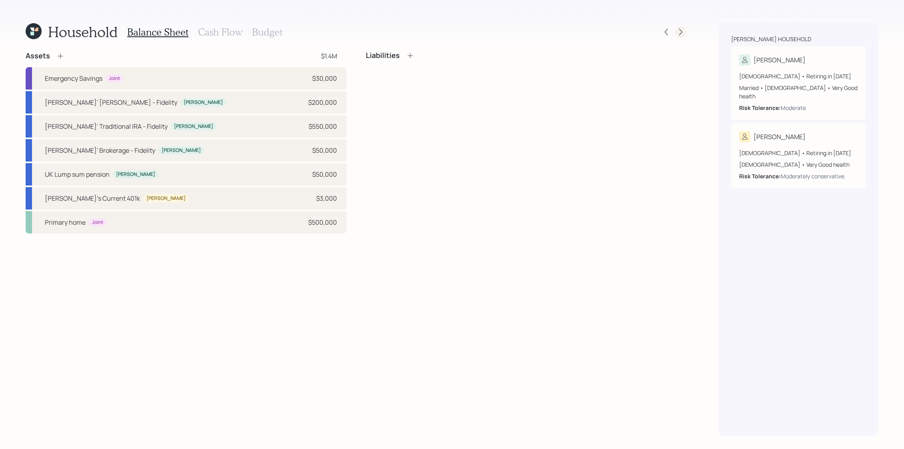
click at [682, 30] on icon at bounding box center [680, 32] width 8 height 8
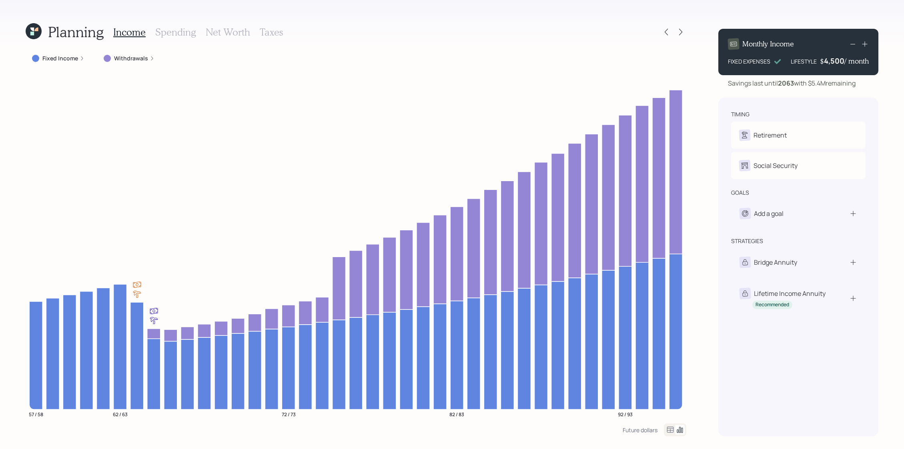
click at [160, 32] on h3 "Spending" at bounding box center [175, 32] width 41 height 12
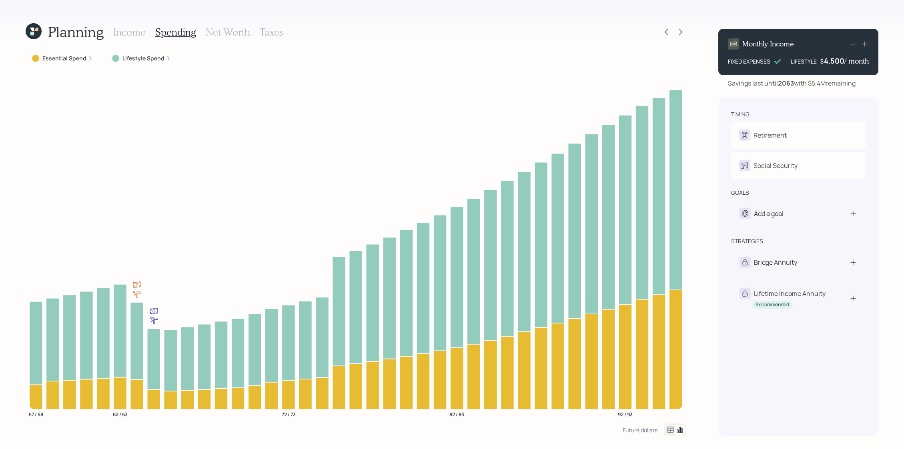
click at [672, 430] on icon at bounding box center [670, 430] width 10 height 10
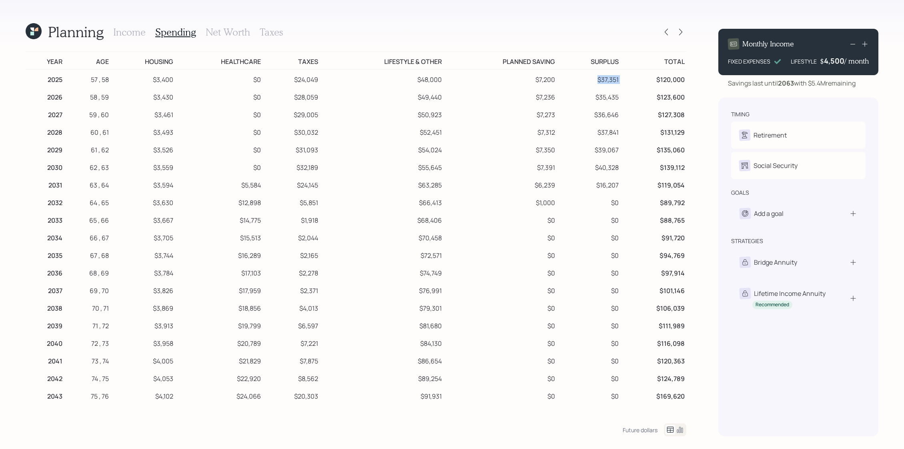
drag, startPoint x: 624, startPoint y: 81, endPoint x: 580, endPoint y: 81, distance: 44.0
click at [580, 81] on tr "2025 57 , 58 $3,400 $0 $24,049 $48,000 $7,200 $37,351 $120,000" at bounding box center [356, 79] width 660 height 18
drag, startPoint x: 560, startPoint y: 78, endPoint x: 533, endPoint y: 78, distance: 26.4
click at [533, 78] on tr "2025 57 , 58 $3,400 $0 $24,049 $48,000 $7,200 $37,351 $120,000" at bounding box center [356, 79] width 660 height 18
drag, startPoint x: 625, startPoint y: 74, endPoint x: 584, endPoint y: 82, distance: 42.0
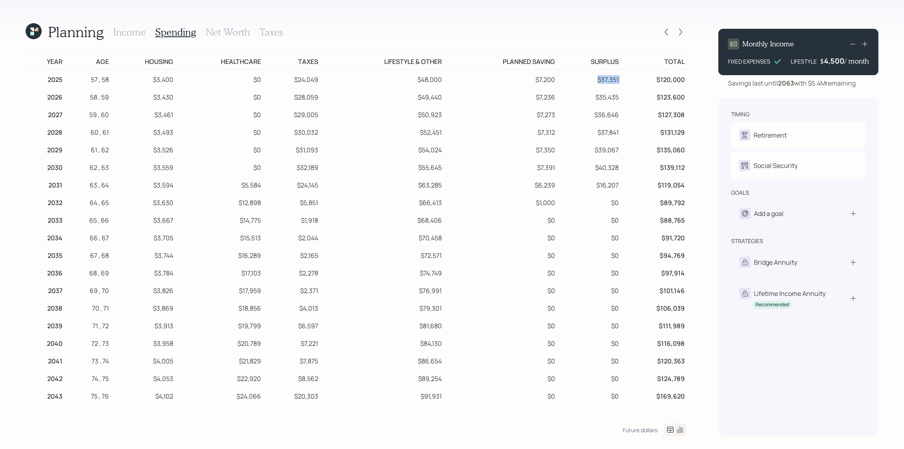
click at [584, 82] on tr "2025 57 , 58 $3,400 $0 $24,049 $48,000 $7,200 $37,351 $120,000" at bounding box center [356, 79] width 660 height 18
click at [584, 82] on td "$37,351" at bounding box center [588, 79] width 64 height 18
drag, startPoint x: 565, startPoint y: 80, endPoint x: 514, endPoint y: 80, distance: 51.6
click at [514, 80] on tr "2025 57 , 58 $3,400 $0 $24,049 $48,000 $7,200 $37,351 $120,000" at bounding box center [356, 79] width 660 height 18
click at [550, 90] on td "$7,236" at bounding box center [499, 96] width 113 height 18
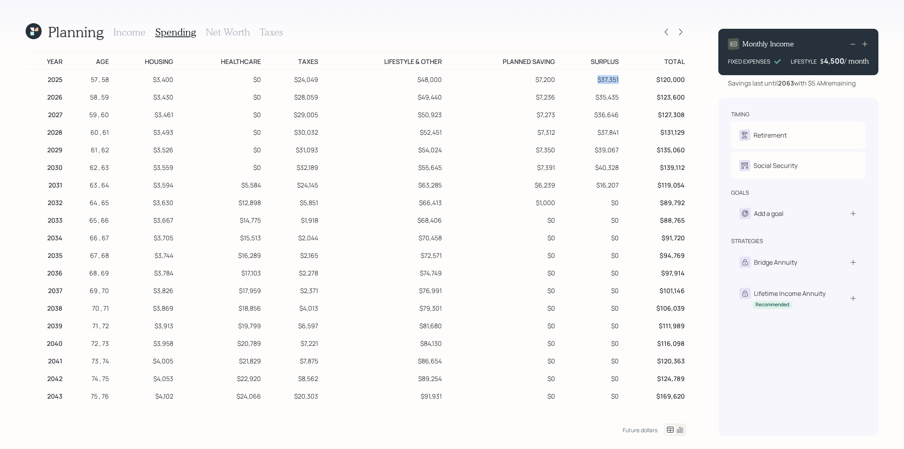
drag, startPoint x: 620, startPoint y: 77, endPoint x: 597, endPoint y: 78, distance: 22.9
click at [597, 78] on td "$37,351" at bounding box center [588, 79] width 64 height 18
click at [662, 33] on icon at bounding box center [666, 32] width 8 height 8
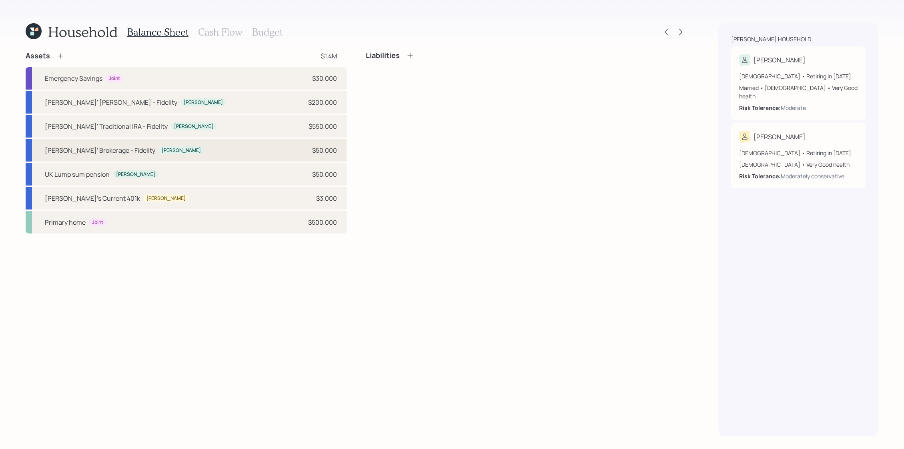
click at [158, 153] on div "Chris' Brokerage - Fidelity Chris $50,000" at bounding box center [186, 150] width 321 height 22
select select "taxable"
select select "balanced"
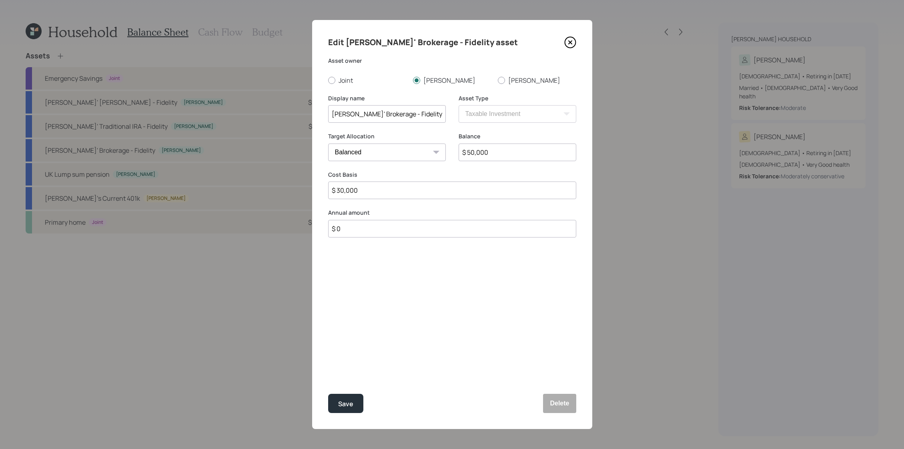
click at [370, 232] on input "$ 0" at bounding box center [452, 229] width 248 height 18
type input "$ 7,000"
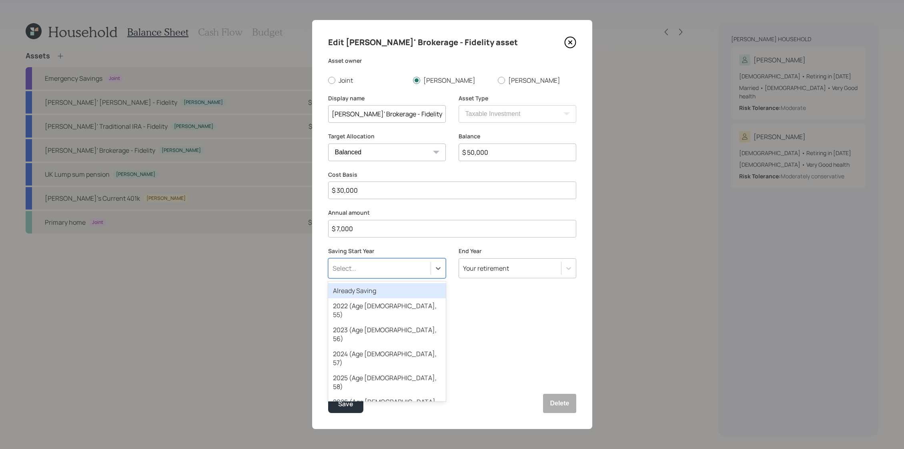
click at [382, 265] on div "Select..." at bounding box center [379, 269] width 102 height 14
click at [385, 290] on div "Already Saving" at bounding box center [387, 290] width 118 height 15
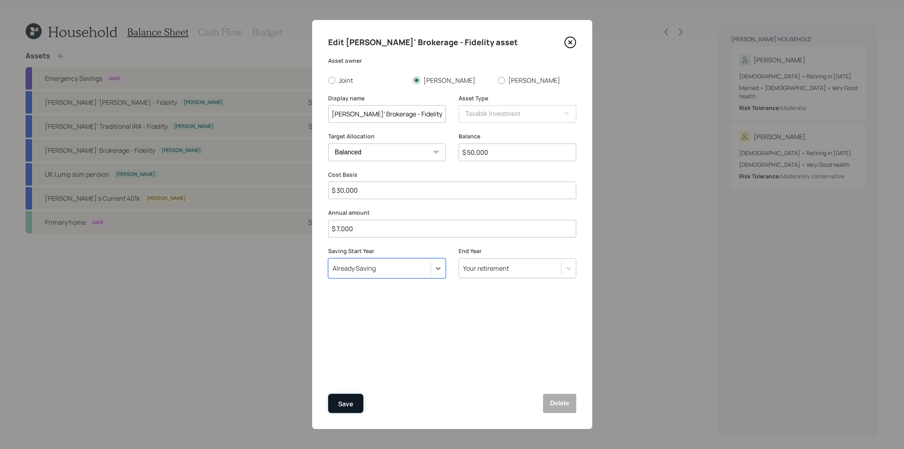
click at [343, 409] on button "Save" at bounding box center [345, 403] width 35 height 19
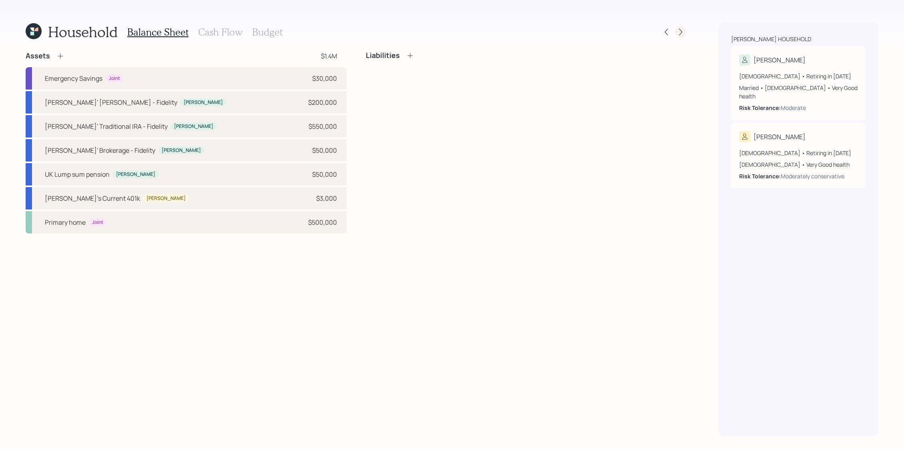
click at [676, 33] on icon at bounding box center [680, 32] width 8 height 8
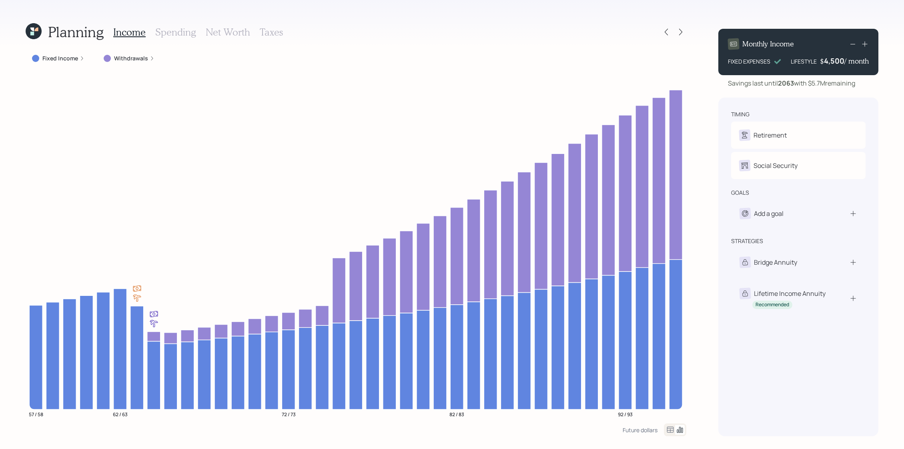
click at [191, 36] on h3 "Spending" at bounding box center [175, 32] width 41 height 12
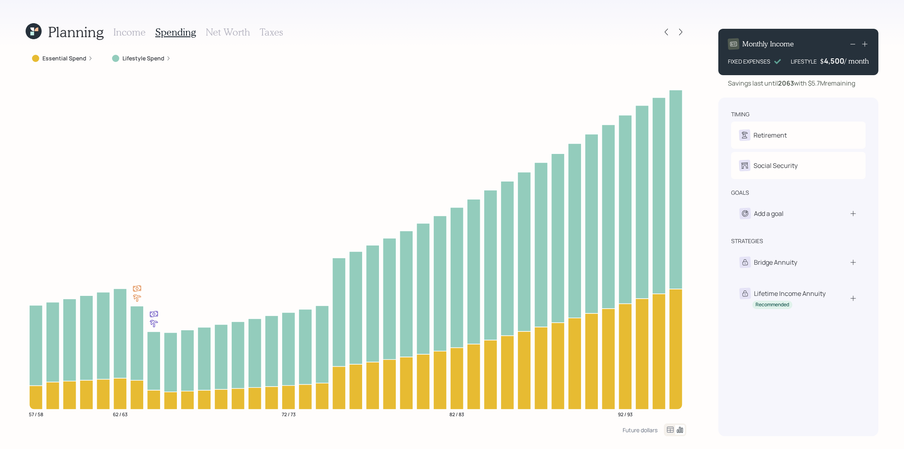
click at [667, 431] on icon at bounding box center [670, 430] width 7 height 6
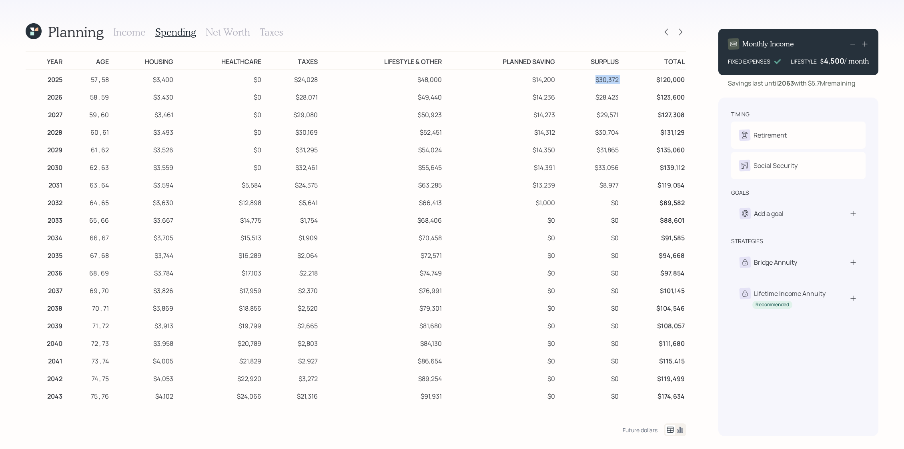
drag, startPoint x: 628, startPoint y: 74, endPoint x: 576, endPoint y: 74, distance: 52.0
click at [576, 74] on tr "2025 57 , 58 $3,400 $0 $24,028 $48,000 $14,200 $30,372 $120,000" at bounding box center [356, 79] width 660 height 18
click at [616, 107] on td "$29,571" at bounding box center [588, 114] width 64 height 18
click at [684, 33] on icon at bounding box center [680, 32] width 8 height 8
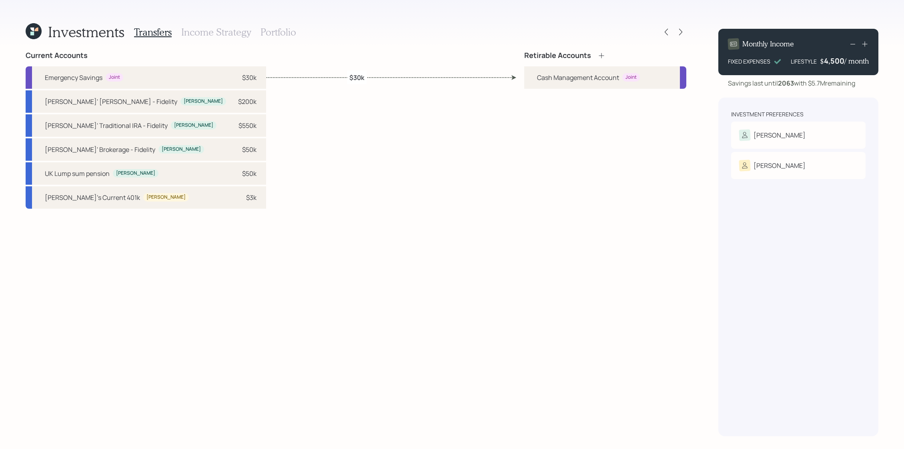
click at [602, 54] on icon at bounding box center [601, 56] width 8 height 8
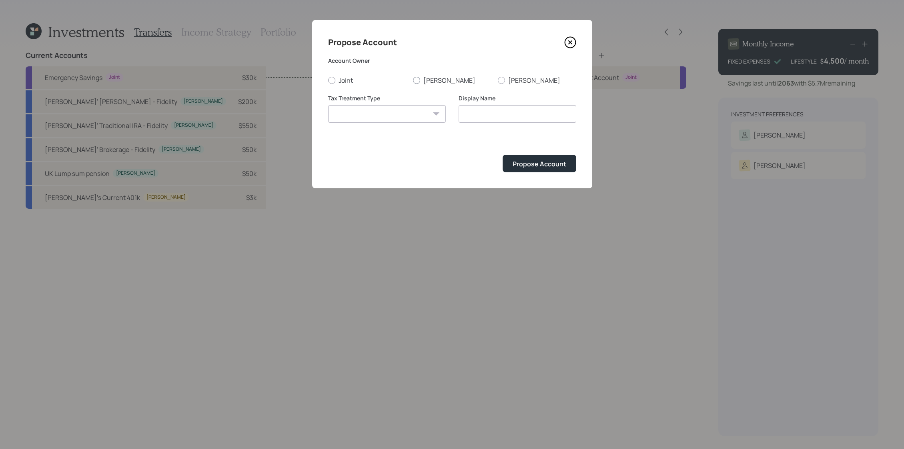
click at [431, 79] on label "[PERSON_NAME]" at bounding box center [452, 80] width 78 height 9
click at [413, 80] on input "[PERSON_NAME]" at bounding box center [412, 80] width 0 height 0
radio input "true"
click at [414, 132] on form "Account Owner Joint Chris Amy Tax Treatment Type Roth Taxable Traditional Displ…" at bounding box center [452, 115] width 248 height 116
click at [414, 118] on select "Roth Taxable Traditional" at bounding box center [387, 114] width 118 height 18
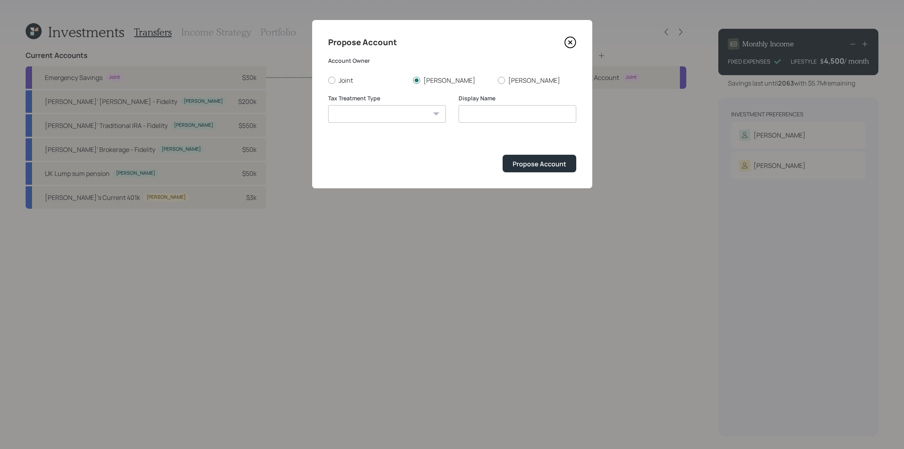
select select "traditional"
click at [328, 105] on select "Roth Taxable Traditional" at bounding box center [387, 114] width 118 height 18
type input "Traditional"
click at [560, 164] on div "Propose Account" at bounding box center [539, 164] width 54 height 9
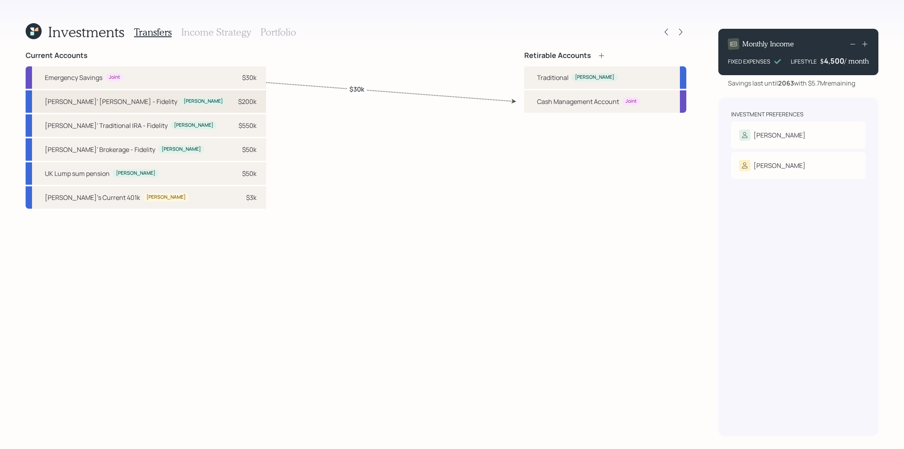
click at [184, 104] on div "[PERSON_NAME]" at bounding box center [203, 101] width 39 height 7
click at [436, 81] on div "Current Accounts Emergency Savings Joint $30k Chris' Roth IRA - Fidelity Chris …" at bounding box center [356, 243] width 660 height 385
click at [123, 121] on div "[PERSON_NAME]' Traditional IRA - Fidelity" at bounding box center [106, 126] width 123 height 10
click at [572, 76] on div "[PERSON_NAME]" at bounding box center [595, 77] width 46 height 8
select select "40556c36-5b7d-479f-829c-75b40a30ffc1"
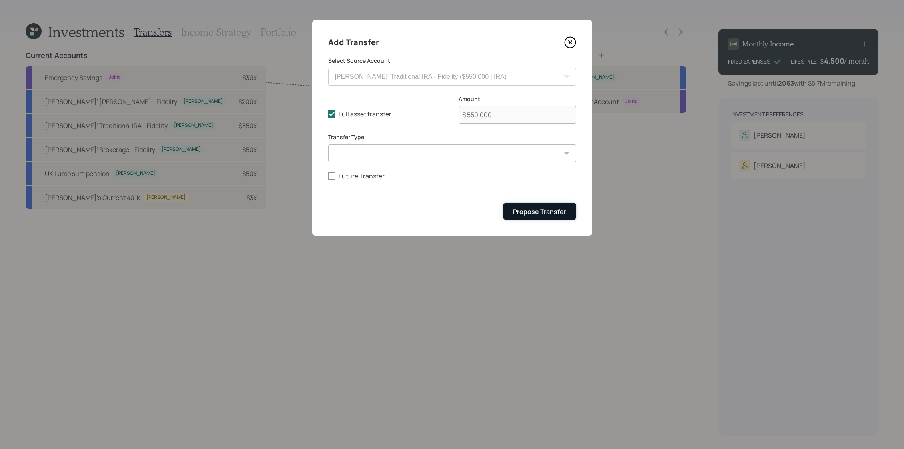
click at [557, 213] on div "Propose Transfer" at bounding box center [539, 211] width 53 height 9
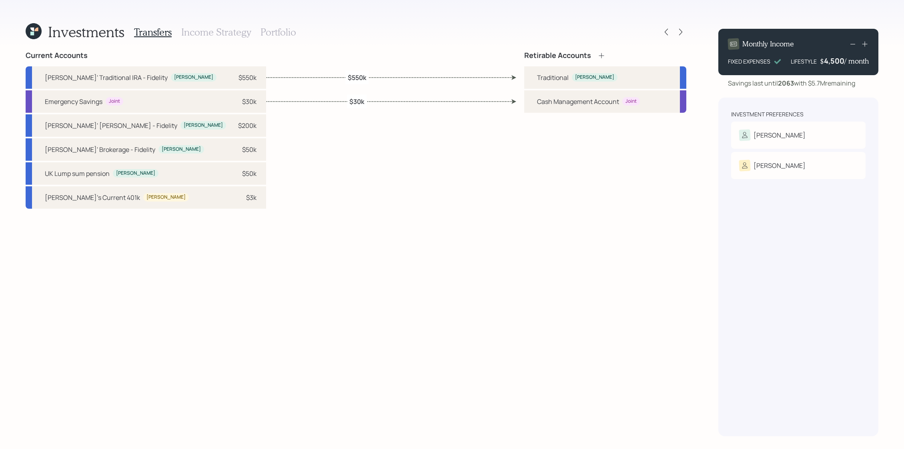
click at [603, 57] on icon at bounding box center [601, 56] width 8 height 8
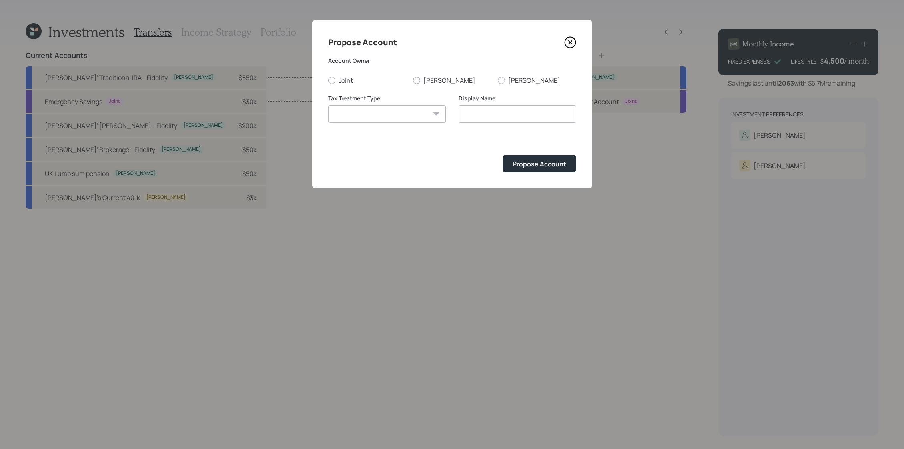
click at [419, 79] on div at bounding box center [416, 80] width 7 height 7
click at [413, 80] on input "[PERSON_NAME]" at bounding box center [412, 80] width 0 height 0
radio input "true"
click at [410, 109] on select "Roth Taxable Traditional" at bounding box center [387, 114] width 118 height 18
select select "roth"
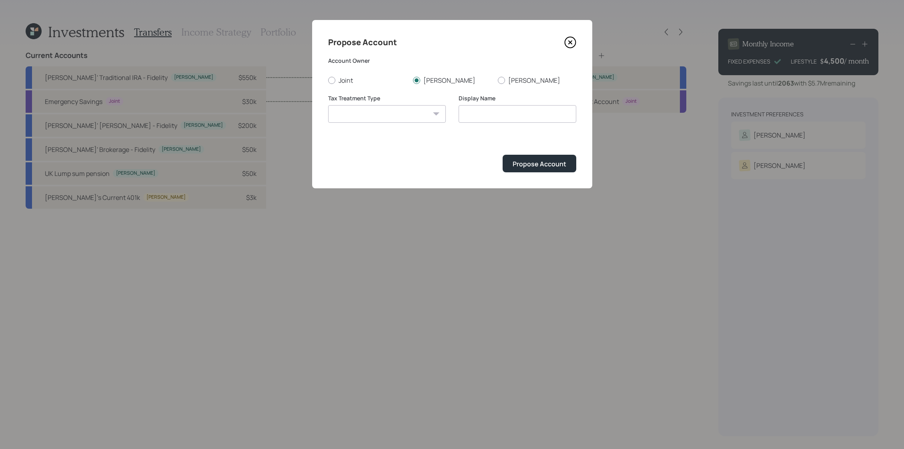
click at [328, 105] on select "Roth Taxable Traditional" at bounding box center [387, 114] width 118 height 18
type input "[PERSON_NAME]"
click at [544, 168] on div "Propose Account" at bounding box center [539, 164] width 54 height 9
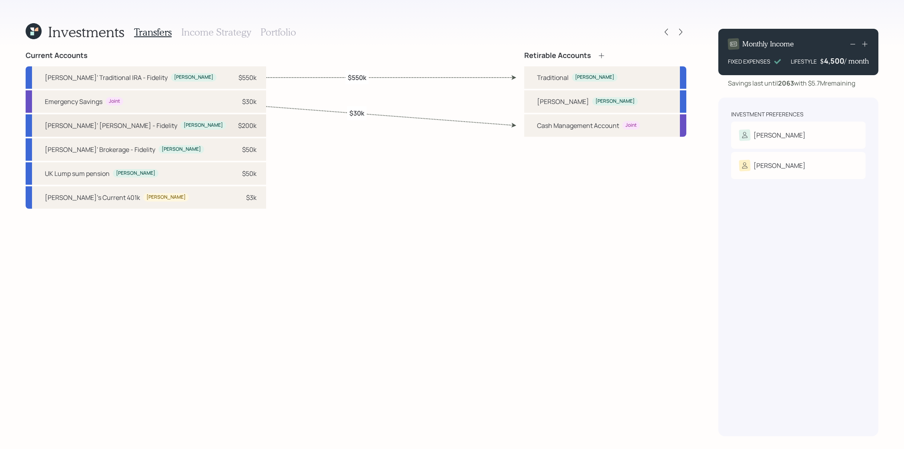
click at [139, 128] on div "Chris' Roth IRA - Fidelity Chris $200k" at bounding box center [146, 125] width 240 height 22
click at [592, 105] on div "[PERSON_NAME]" at bounding box center [615, 101] width 46 height 8
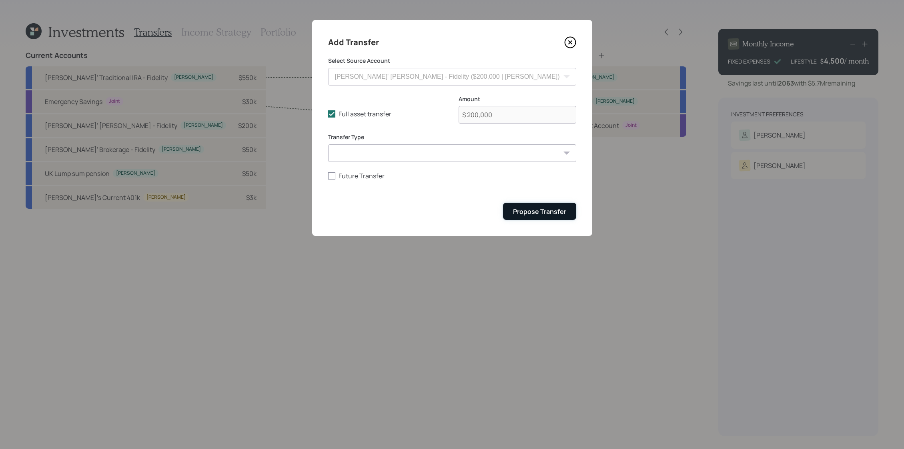
click at [546, 208] on div "Propose Transfer" at bounding box center [539, 211] width 53 height 9
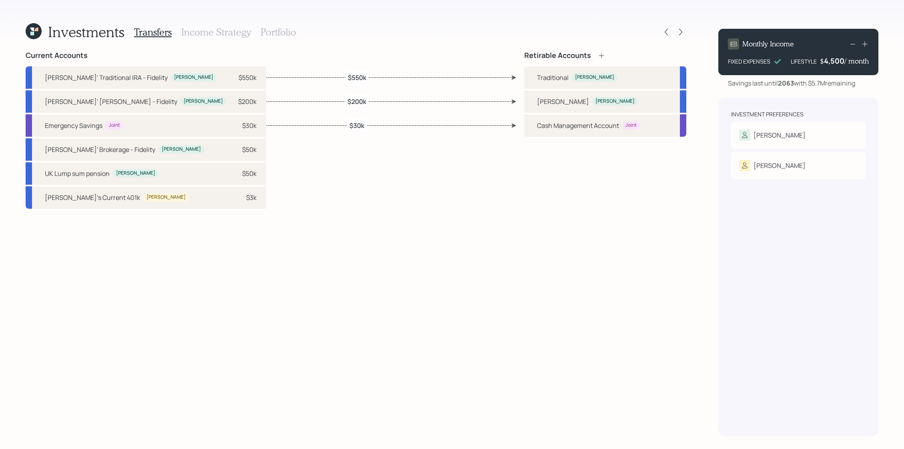
click at [608, 61] on div "Retirable Accounts Traditional Chris Roth Chris Cash Management Account Joint" at bounding box center [605, 94] width 162 height 86
click at [599, 59] on icon at bounding box center [601, 56] width 8 height 8
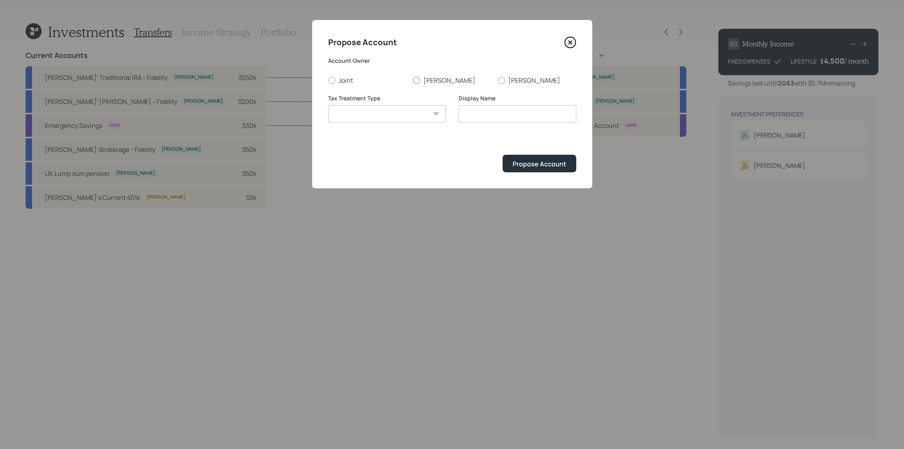
click at [432, 81] on label "[PERSON_NAME]" at bounding box center [452, 80] width 78 height 9
click at [413, 80] on input "[PERSON_NAME]" at bounding box center [412, 80] width 0 height 0
radio input "true"
click at [426, 118] on select "Roth Taxable Traditional" at bounding box center [387, 114] width 118 height 18
select select "taxable"
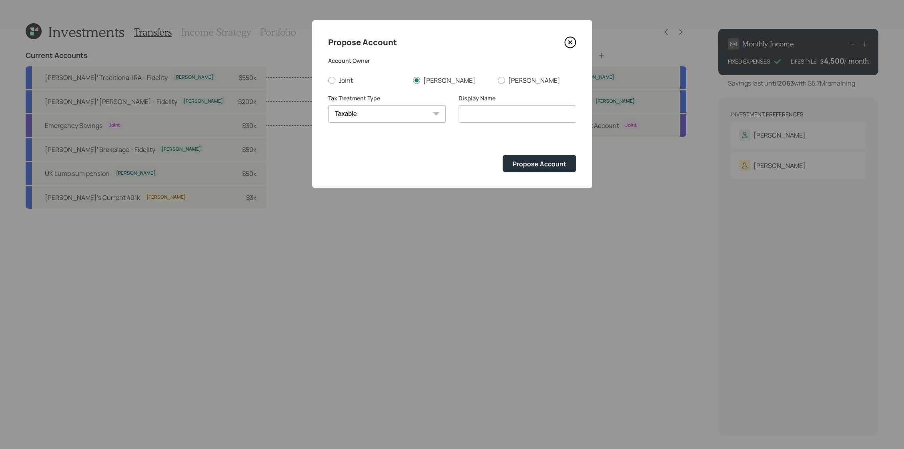
click at [328, 105] on select "Roth Taxable Traditional" at bounding box center [387, 114] width 118 height 18
type input "Taxable"
click at [554, 165] on div "Propose Account" at bounding box center [539, 164] width 54 height 9
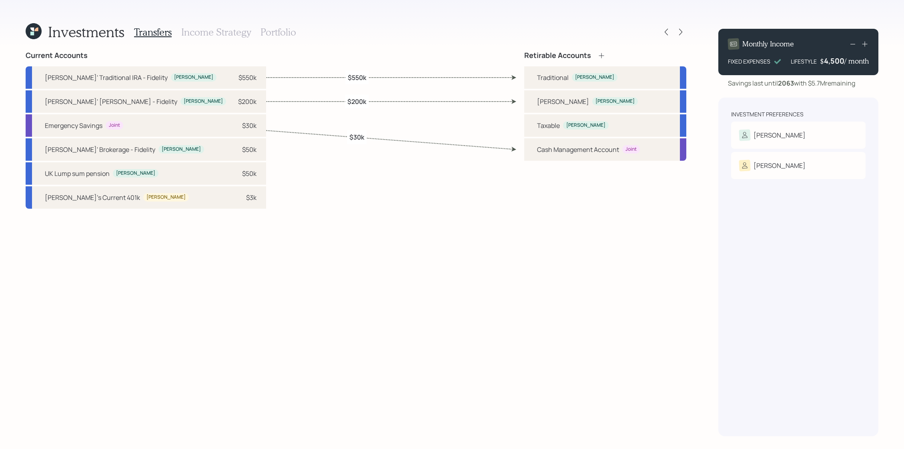
click at [149, 150] on div "Chris' Brokerage - Fidelity Chris $50k" at bounding box center [146, 149] width 240 height 22
click at [560, 120] on div "Taxable Chris" at bounding box center [605, 125] width 162 height 22
select select "39ec7163-6609-408c-8b7f-e256229cbc93"
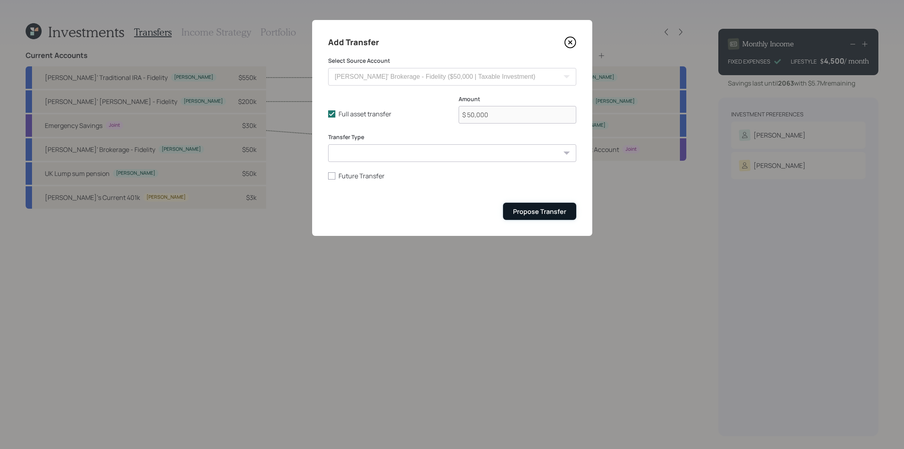
click at [562, 214] on div "Propose Transfer" at bounding box center [539, 211] width 53 height 9
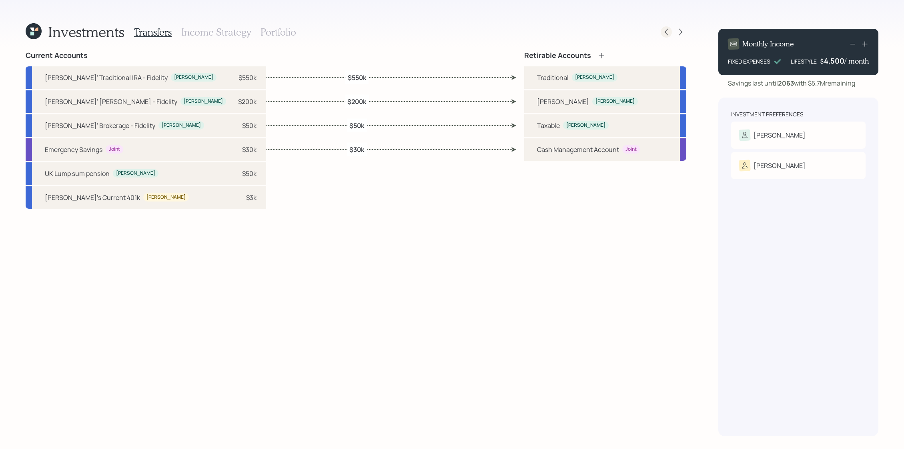
click at [664, 31] on icon at bounding box center [666, 32] width 8 height 8
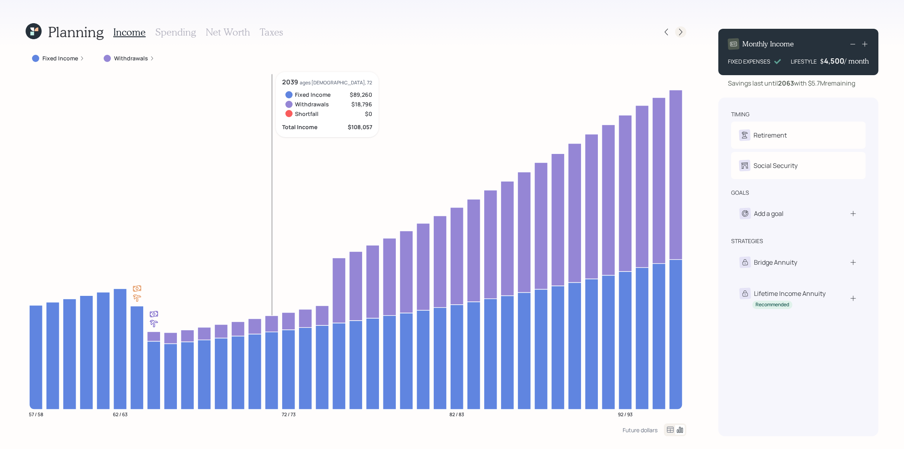
click at [682, 32] on icon at bounding box center [680, 32] width 8 height 8
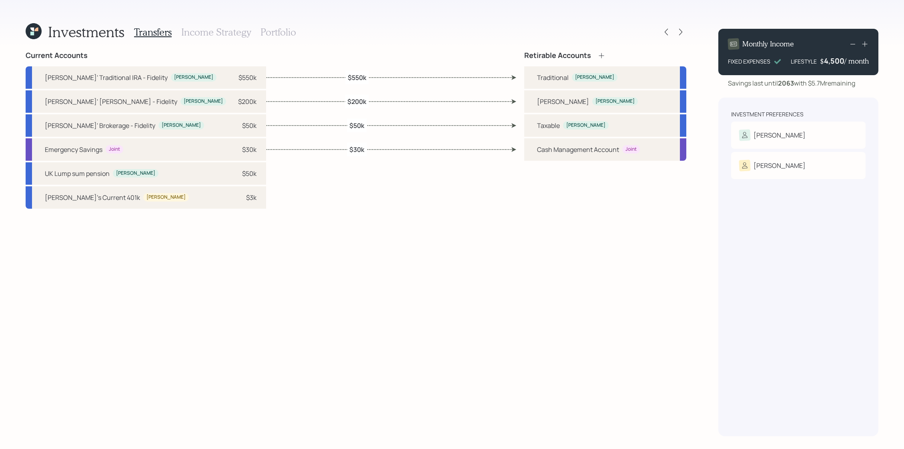
click at [241, 36] on h3 "Income Strategy" at bounding box center [216, 32] width 70 height 12
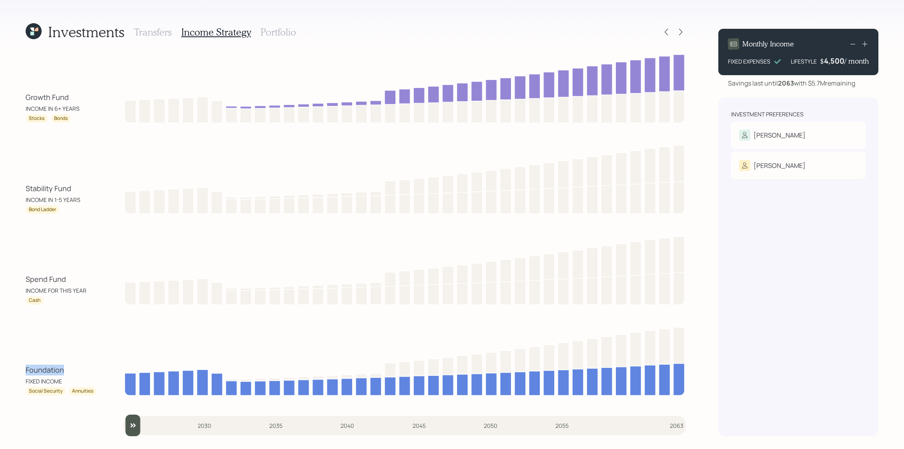
drag, startPoint x: 72, startPoint y: 372, endPoint x: 10, endPoint y: 369, distance: 62.1
click at [10, 369] on div "Investments Transfers Income Strategy Portfolio Growth Fund INCOME IN 6+ YEARS …" at bounding box center [452, 224] width 904 height 449
click at [31, 360] on div "Foundation FIXED INCOME Social Security Annuities" at bounding box center [356, 360] width 660 height 72
drag, startPoint x: 72, startPoint y: 281, endPoint x: 26, endPoint y: 281, distance: 45.6
click at [26, 281] on div "Spend Fund" at bounding box center [62, 279] width 72 height 11
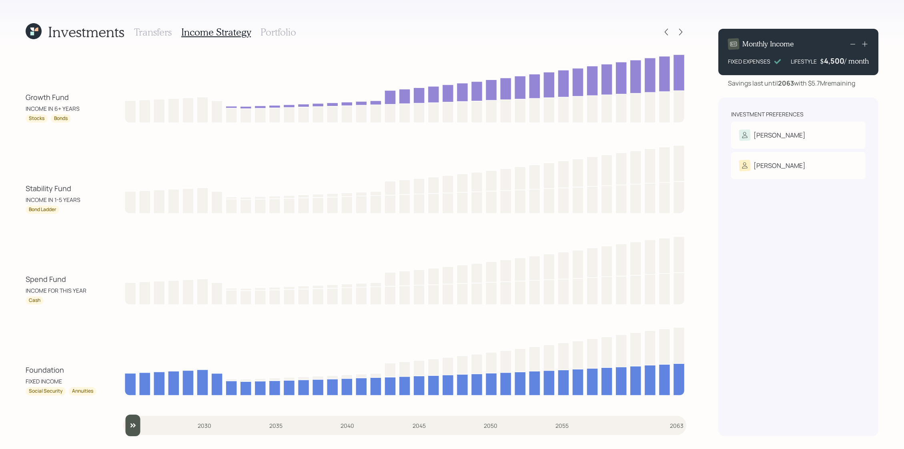
click at [40, 282] on div "Spend Fund" at bounding box center [62, 279] width 72 height 11
drag, startPoint x: 72, startPoint y: 282, endPoint x: 23, endPoint y: 282, distance: 48.4
click at [23, 282] on div "Investments Transfers Income Strategy Portfolio Growth Fund INCOME IN 6+ YEARS …" at bounding box center [452, 224] width 904 height 449
drag, startPoint x: 73, startPoint y: 185, endPoint x: 16, endPoint y: 185, distance: 57.2
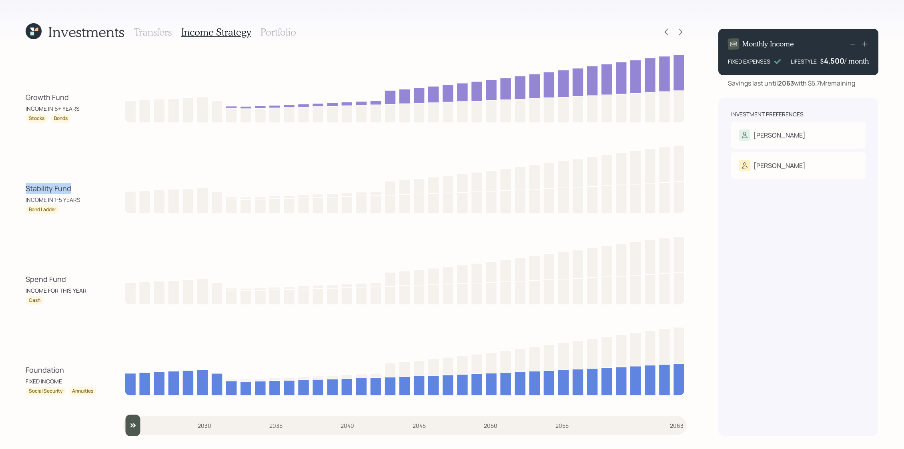
click at [16, 185] on div "Investments Transfers Income Strategy Portfolio Growth Fund INCOME IN 6+ YEARS …" at bounding box center [452, 224] width 904 height 449
click at [81, 285] on div "Spend Fund INCOME FOR THIS YEAR Cash" at bounding box center [62, 289] width 72 height 31
click at [66, 265] on div "Spend Fund INCOME FOR THIS YEAR Cash" at bounding box center [356, 269] width 660 height 72
drag, startPoint x: 76, startPoint y: 188, endPoint x: 19, endPoint y: 188, distance: 56.8
click at [19, 188] on div "Investments Transfers Income Strategy Portfolio Growth Fund INCOME IN 6+ YEARS …" at bounding box center [452, 224] width 904 height 449
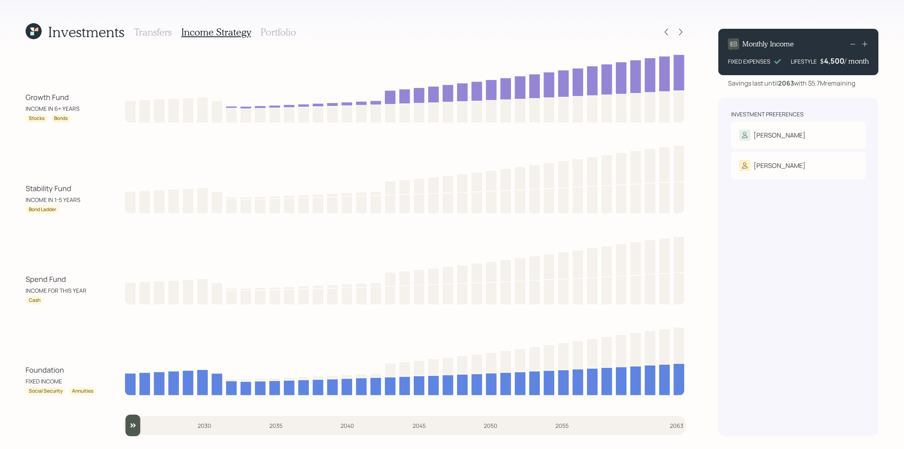
click at [40, 215] on div "Growth Fund INCOME IN 6+ YEARS Stocks Bonds Stability Fund INCOME IN 1-5 YEARS …" at bounding box center [356, 243] width 660 height 385
drag, startPoint x: 80, startPoint y: 274, endPoint x: 20, endPoint y: 276, distance: 60.0
click at [20, 276] on div "Investments Transfers Income Strategy Portfolio Growth Fund INCOME IN 6+ YEARS …" at bounding box center [452, 224] width 904 height 449
click at [98, 239] on div "Spend Fund INCOME FOR THIS YEAR Cash" at bounding box center [356, 269] width 660 height 72
drag, startPoint x: 95, startPoint y: 199, endPoint x: 26, endPoint y: 188, distance: 69.3
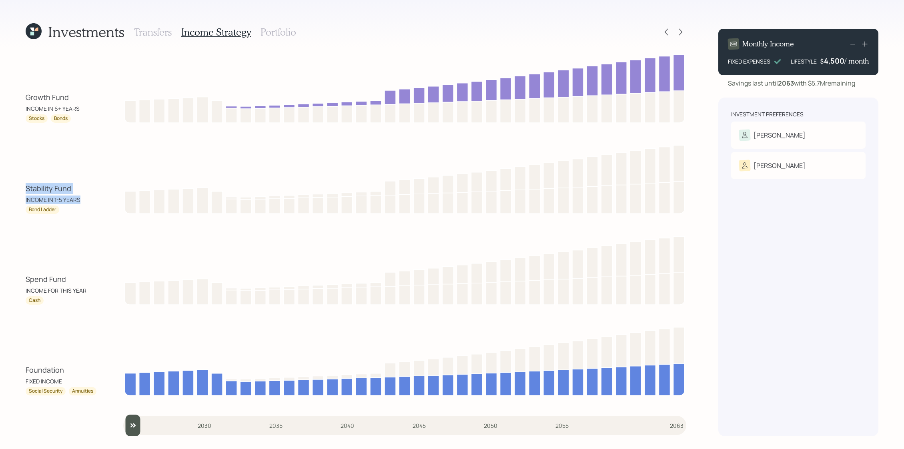
click at [26, 188] on div "Stability Fund INCOME IN 1-5 YEARS Bond Ladder" at bounding box center [62, 198] width 72 height 31
click at [22, 197] on div "Investments Transfers Income Strategy Portfolio Growth Fund INCOME IN 6+ YEARS …" at bounding box center [452, 224] width 904 height 449
drag, startPoint x: 76, startPoint y: 97, endPoint x: -13, endPoint y: 97, distance: 89.2
click at [0, 97] on html "Investments Transfers Income Strategy Portfolio Growth Fund INCOME IN 6+ YEARS …" at bounding box center [452, 224] width 904 height 449
click at [72, 121] on div "Stocks Bonds" at bounding box center [62, 118] width 72 height 8
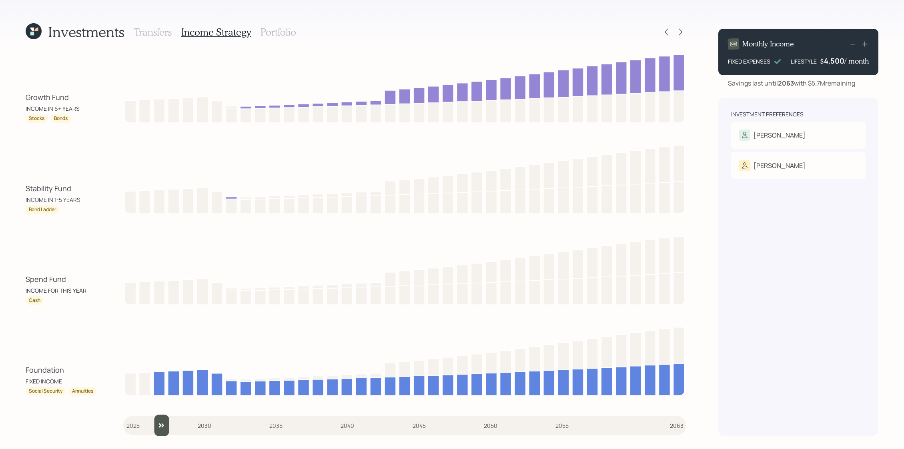
drag, startPoint x: 132, startPoint y: 418, endPoint x: 152, endPoint y: 418, distance: 20.4
click at [152, 418] on input "slider" at bounding box center [404, 426] width 563 height 22
drag, startPoint x: 167, startPoint y: 424, endPoint x: 174, endPoint y: 424, distance: 7.6
click at [174, 424] on input "slider" at bounding box center [404, 426] width 563 height 22
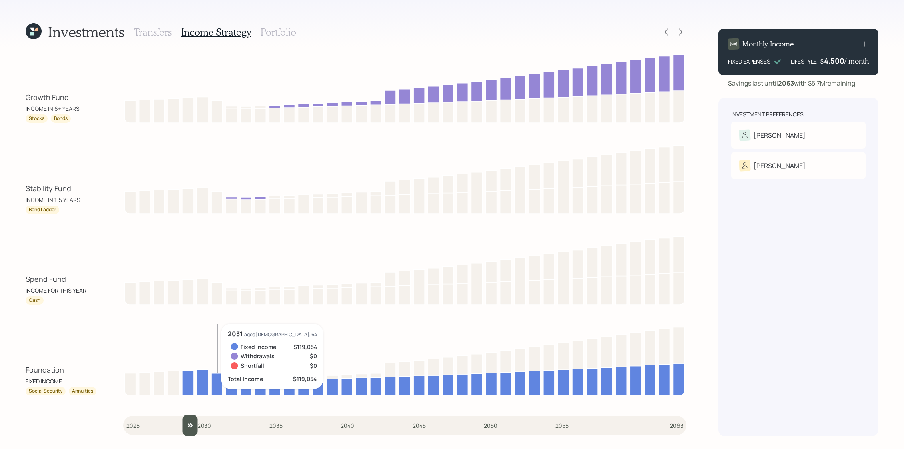
drag, startPoint x: 177, startPoint y: 423, endPoint x: 188, endPoint y: 423, distance: 11.2
click at [188, 423] on input "slider" at bounding box center [404, 426] width 563 height 22
drag, startPoint x: 190, startPoint y: 423, endPoint x: 226, endPoint y: 416, distance: 36.3
type input "2032"
click at [226, 416] on input "slider" at bounding box center [404, 426] width 563 height 22
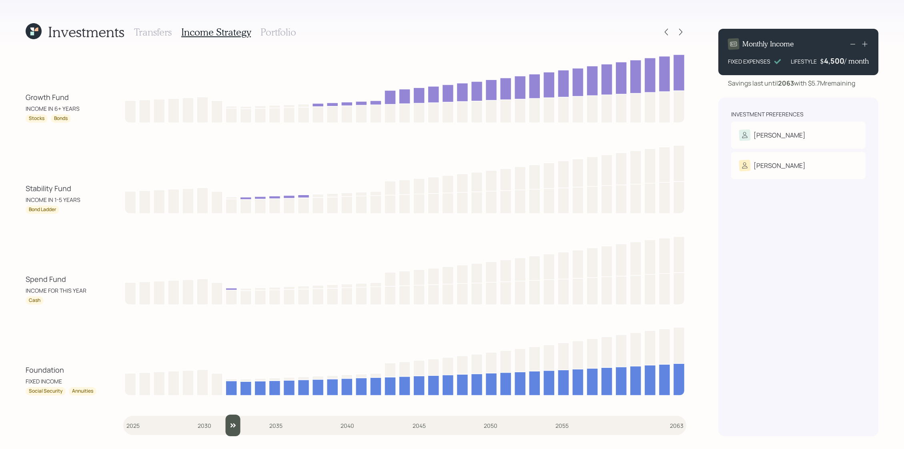
click at [288, 34] on h3 "Portfolio" at bounding box center [278, 32] width 36 height 12
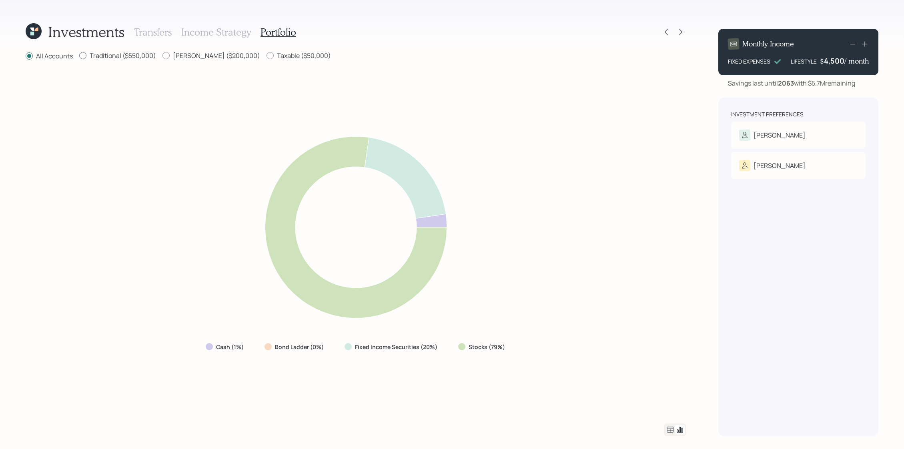
click at [86, 57] on label "Traditional ($550,000)" at bounding box center [117, 55] width 77 height 9
click at [79, 56] on input "Traditional ($550,000)" at bounding box center [79, 56] width 0 height 0
radio input "true"
radio input "false"
click at [168, 55] on div at bounding box center [165, 55] width 7 height 7
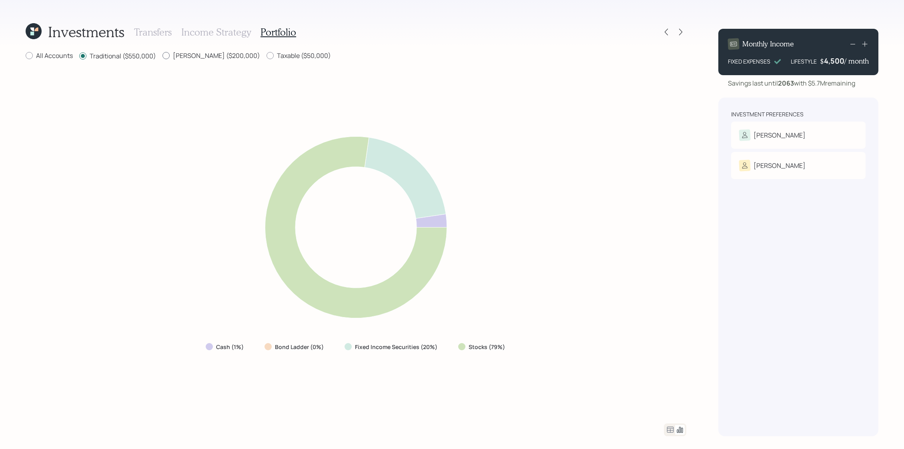
click at [162, 56] on input "Roth ($200,000)" at bounding box center [162, 56] width 0 height 0
radio input "true"
radio input "false"
click at [227, 55] on div "All Accounts Traditional ($550,000) Roth ($200,000) Taxable ($50,000)" at bounding box center [356, 56] width 660 height 10
click at [266, 55] on label "Taxable ($50,000)" at bounding box center [298, 55] width 64 height 9
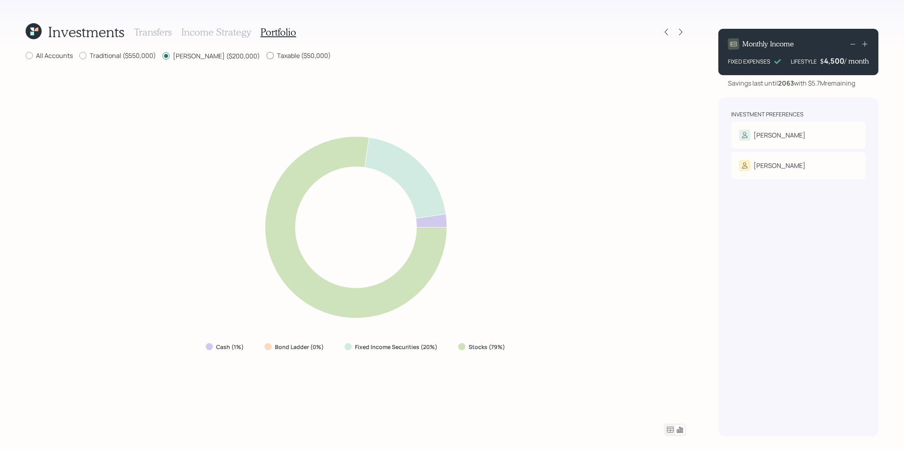
click at [266, 56] on input "Taxable ($50,000)" at bounding box center [266, 56] width 0 height 0
radio input "true"
radio input "false"
click at [783, 119] on div "Investment Preferences Chris Risk Tolerance: Moderate Amy Risk Tolerance: Moder…" at bounding box center [798, 144] width 134 height 69
click at [783, 130] on div "[PERSON_NAME]" at bounding box center [798, 135] width 118 height 11
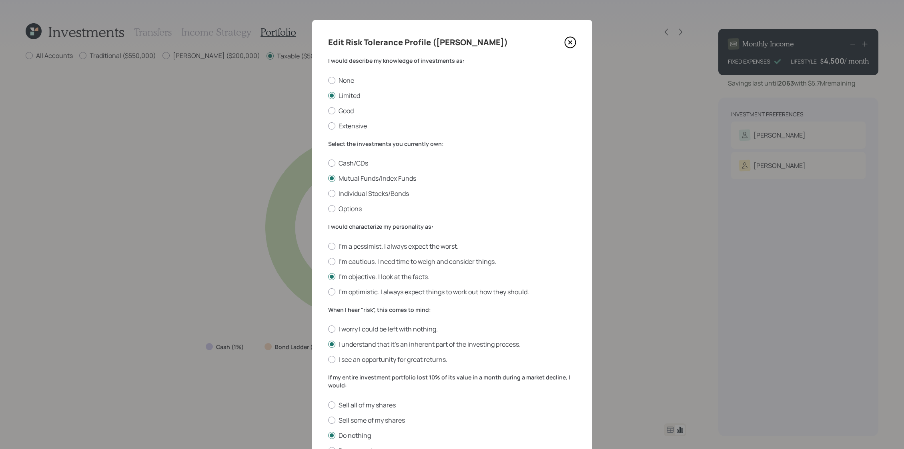
click at [569, 42] on icon at bounding box center [570, 42] width 12 height 12
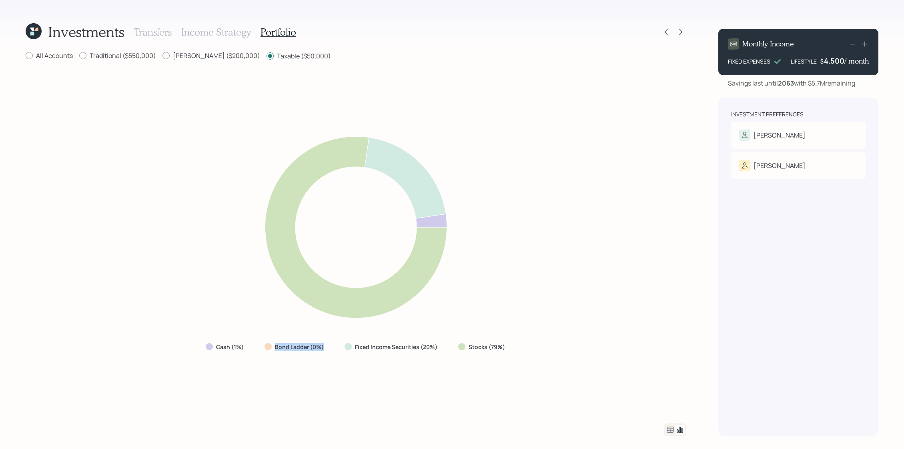
drag, startPoint x: 333, startPoint y: 354, endPoint x: 268, endPoint y: 354, distance: 64.8
click at [268, 354] on div "Cash (1%) Bond Ladder (0%) Fixed Income Securities (20%) Stocks (79%)" at bounding box center [356, 347] width 314 height 14
click at [52, 62] on div "All Accounts Traditional ($550,000) Roth ($200,000) Taxable ($50,000) Cash (1%)…" at bounding box center [356, 243] width 660 height 385
click at [52, 53] on label "All Accounts" at bounding box center [49, 55] width 47 height 9
click at [26, 56] on input "All Accounts" at bounding box center [25, 56] width 0 height 0
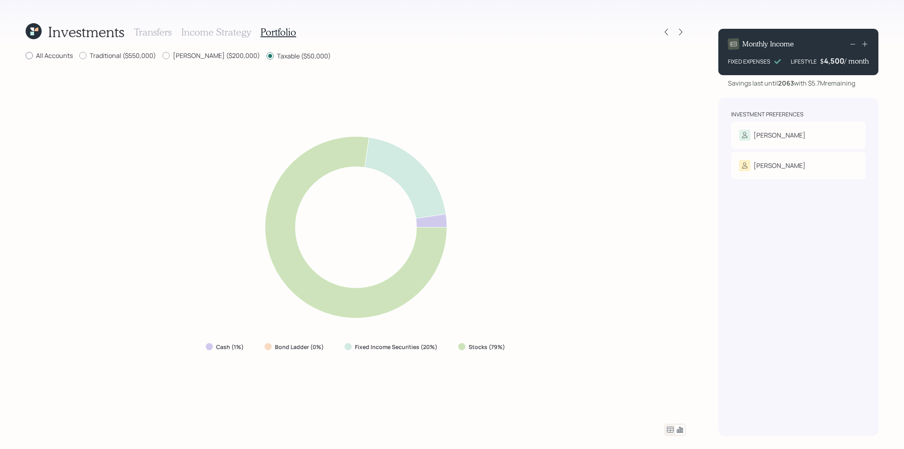
radio input "true"
radio input "false"
click at [668, 430] on icon at bounding box center [670, 430] width 10 height 10
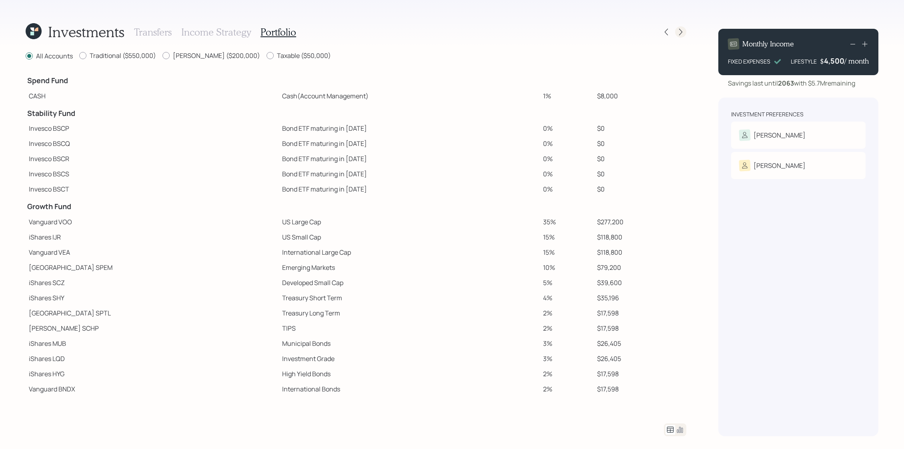
click at [682, 30] on icon at bounding box center [680, 32] width 8 height 8
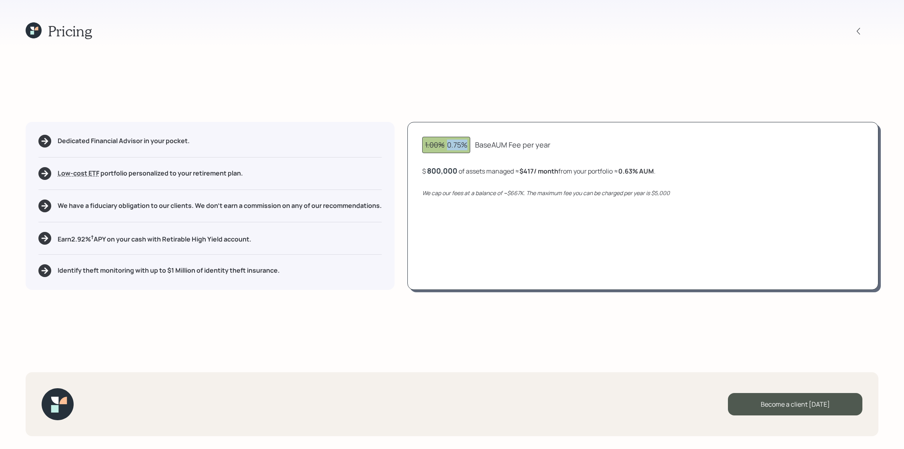
drag, startPoint x: 468, startPoint y: 147, endPoint x: 446, endPoint y: 147, distance: 22.4
click at [446, 147] on div "1.00% 0.75%" at bounding box center [446, 145] width 48 height 16
click at [460, 153] on div "1.00% 0.75% Base AUM Fee per year" at bounding box center [642, 145] width 441 height 16
click at [529, 180] on div "1.00% 0.75% Base AUM Fee per year $ 800,000 of assets managed ≈ $417 / month fr…" at bounding box center [642, 206] width 471 height 168
drag, startPoint x: 525, startPoint y: 194, endPoint x: 506, endPoint y: 194, distance: 19.2
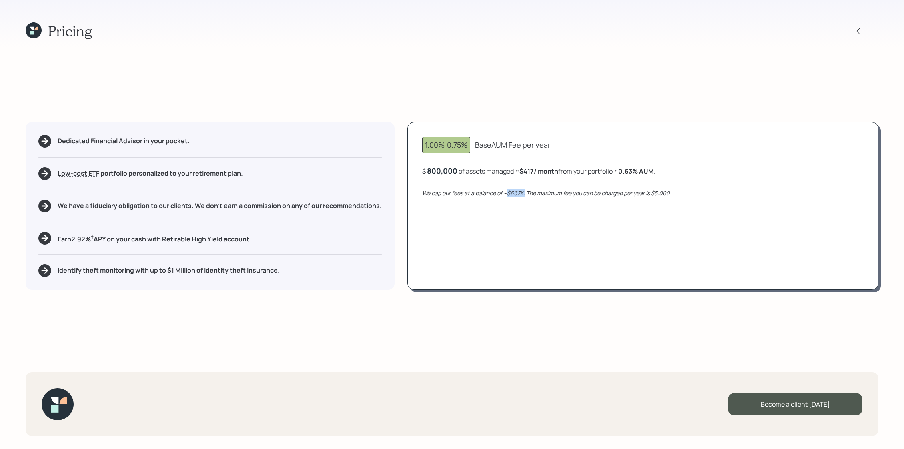
click at [506, 194] on icon "We cap our fees at a balance of ~$667K. The maximum fee you can be charged per …" at bounding box center [546, 193] width 248 height 8
click at [530, 200] on div "1.00% 0.75% Base AUM Fee per year $ 800,000 of assets managed ≈ $417 / month fr…" at bounding box center [642, 206] width 471 height 168
drag, startPoint x: 466, startPoint y: 148, endPoint x: 448, endPoint y: 147, distance: 18.0
click at [448, 147] on div "1.00% 0.75%" at bounding box center [446, 145] width 42 height 11
click at [639, 237] on div "1.00% 0.75% Base AUM Fee per year $ 800,000 of assets managed ≈ $417 / month fr…" at bounding box center [642, 206] width 471 height 168
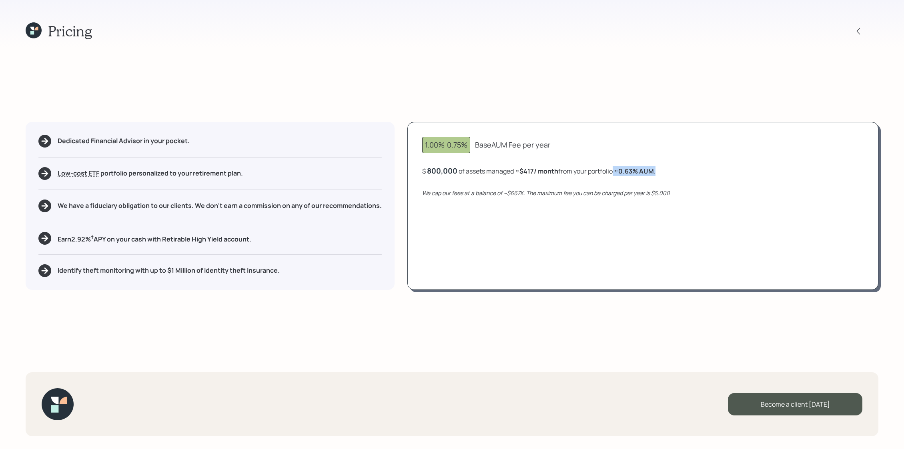
drag, startPoint x: 670, startPoint y: 176, endPoint x: 617, endPoint y: 172, distance: 53.8
click at [617, 172] on div "1.00% 0.75% Base AUM Fee per year $ 800,000 of assets managed ≈ $417 / month fr…" at bounding box center [642, 206] width 471 height 168
click at [214, 275] on div "Identify theft monitoring with up to $1 Million of identity theft insurance." at bounding box center [209, 270] width 343 height 13
click at [44, 32] on div "Pricing" at bounding box center [59, 30] width 66 height 17
click at [34, 29] on icon at bounding box center [32, 29] width 4 height 4
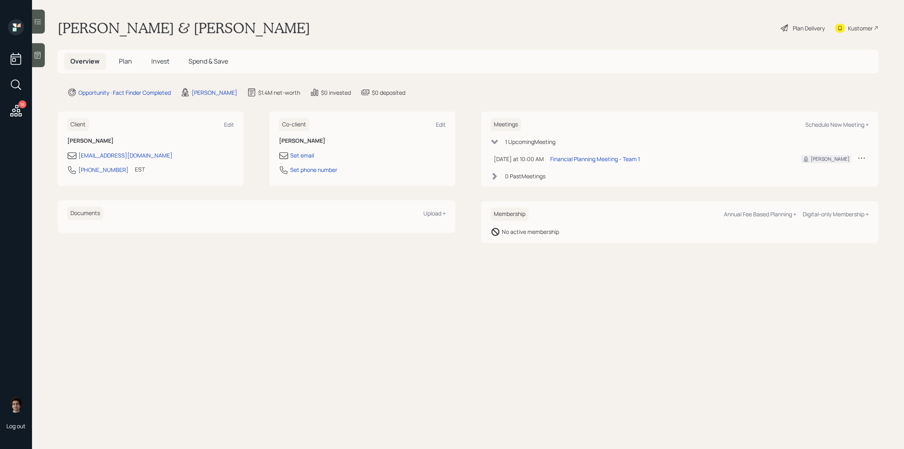
click at [867, 30] on div "Kustomer" at bounding box center [860, 28] width 25 height 8
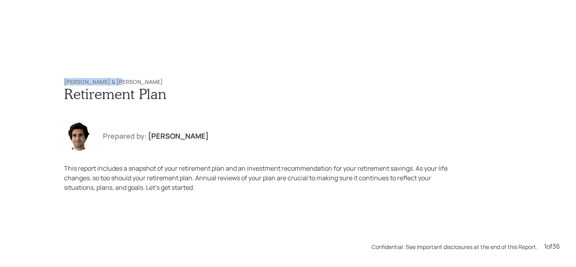
drag, startPoint x: 134, startPoint y: 81, endPoint x: 53, endPoint y: 81, distance: 81.2
click at [53, 81] on div "[PERSON_NAME] & [PERSON_NAME] Retirement Plan Prepared by: [PERSON_NAME] This r…" at bounding box center [288, 136] width 480 height 146
copy h6 "[PERSON_NAME] & [PERSON_NAME]"
click at [173, 87] on h1 "Retirement Plan" at bounding box center [288, 93] width 448 height 17
